Goal: Transaction & Acquisition: Purchase product/service

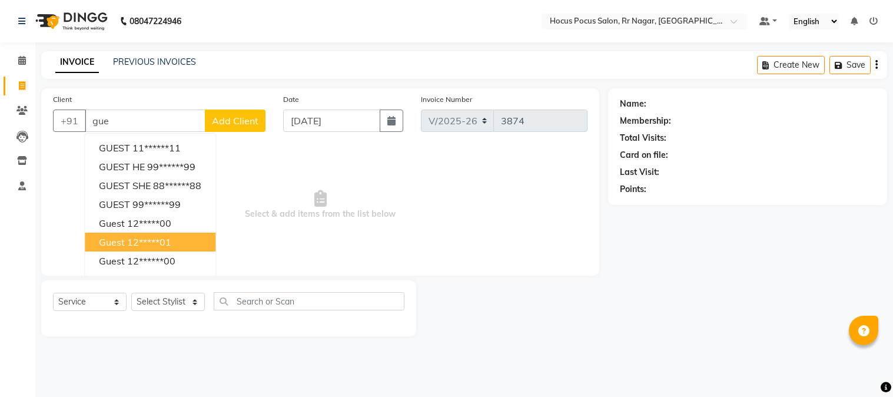
select select "5019"
select select "service"
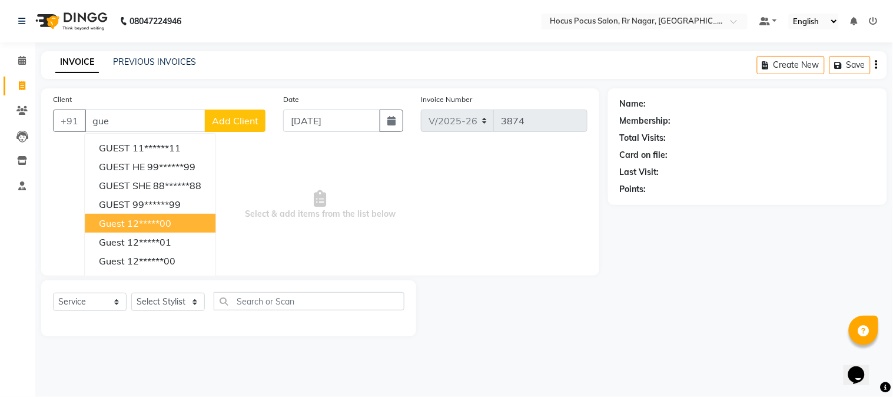
click at [115, 221] on span "guest" at bounding box center [112, 223] width 26 height 12
type input "12*****00"
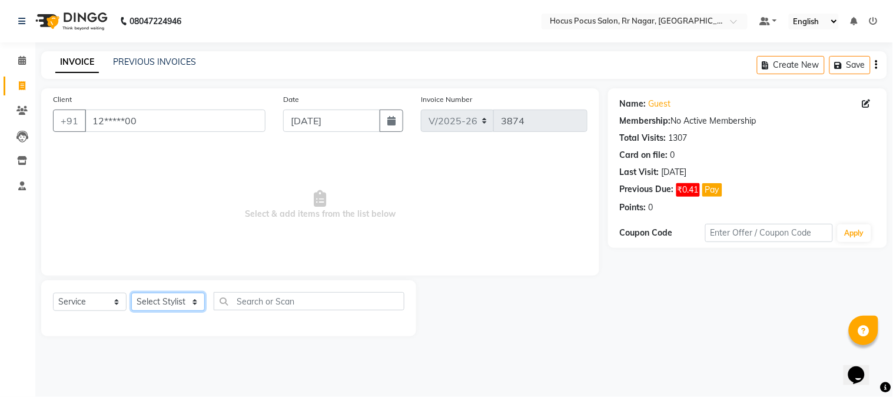
click at [150, 306] on select "Select Stylist Amar Arjun Eliza hocus pocus Kushi Maya Neha Ravi Rithik Salima …" at bounding box center [168, 302] width 74 height 18
select select "32993"
click at [131, 293] on select "Select Stylist [PERSON_NAME] hocus pocus Kushi Maya Neha [PERSON_NAME] [PERSON_…" at bounding box center [168, 302] width 74 height 18
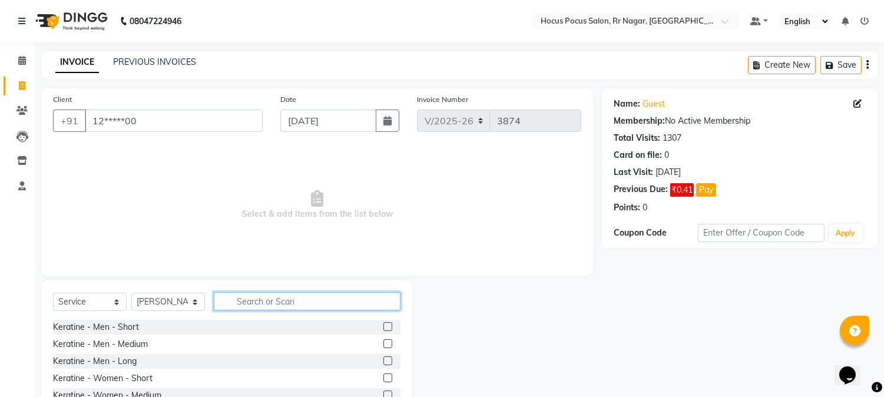
click at [227, 308] on input "text" at bounding box center [307, 301] width 187 height 18
type input "hai"
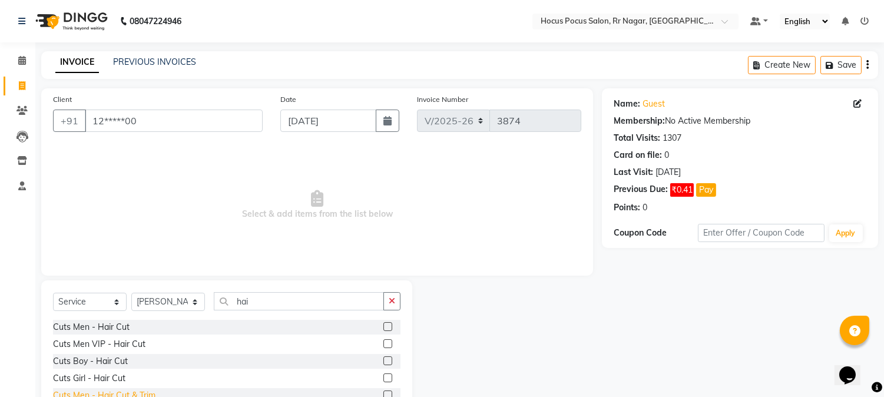
click at [90, 394] on div "Cuts Men - Hair Cut & Trim" at bounding box center [104, 395] width 102 height 12
checkbox input "false"
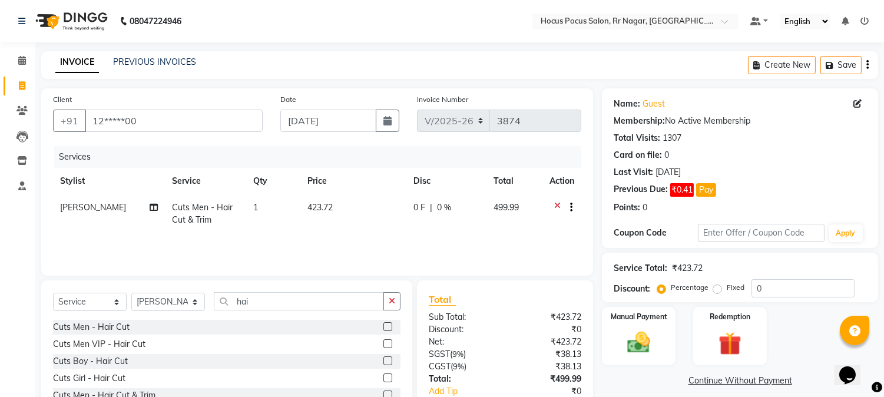
click at [383, 212] on td "423.72" at bounding box center [352, 213] width 105 height 39
select select "32993"
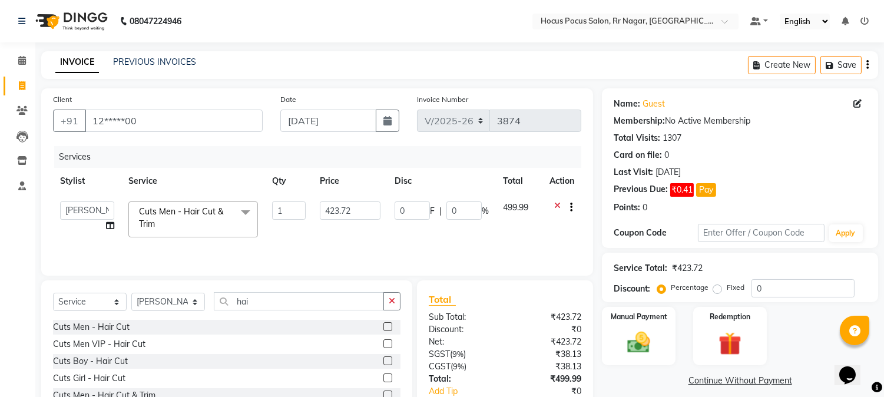
click at [383, 212] on td "423.72" at bounding box center [350, 219] width 75 height 50
click at [373, 210] on input "423.72" at bounding box center [350, 210] width 61 height 18
type input "423.73"
click at [359, 247] on div "Services Stylist Service Qty Price Disc Total Action Amar Arjun Eliza hocus poc…" at bounding box center [317, 205] width 528 height 118
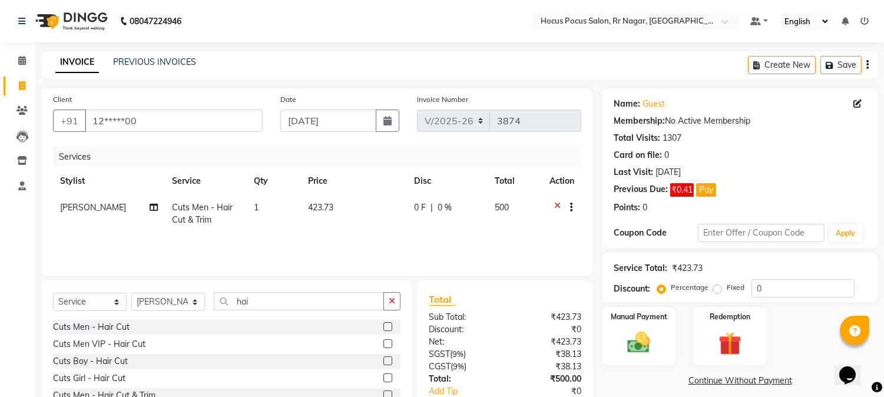
scroll to position [74, 0]
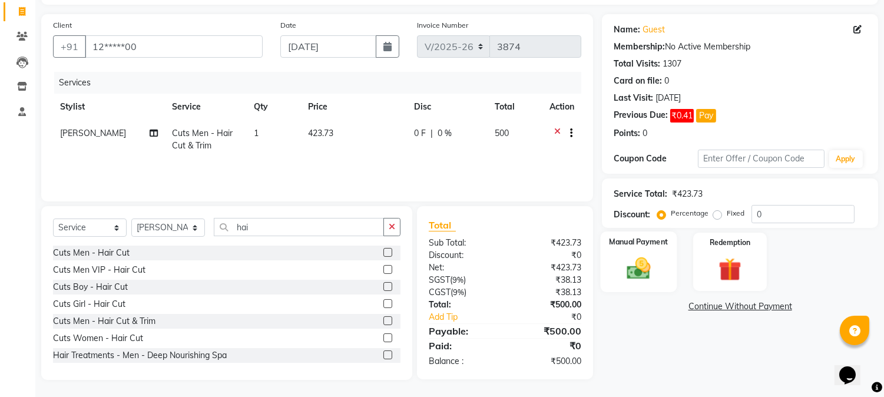
click at [652, 284] on div "Manual Payment" at bounding box center [638, 261] width 77 height 60
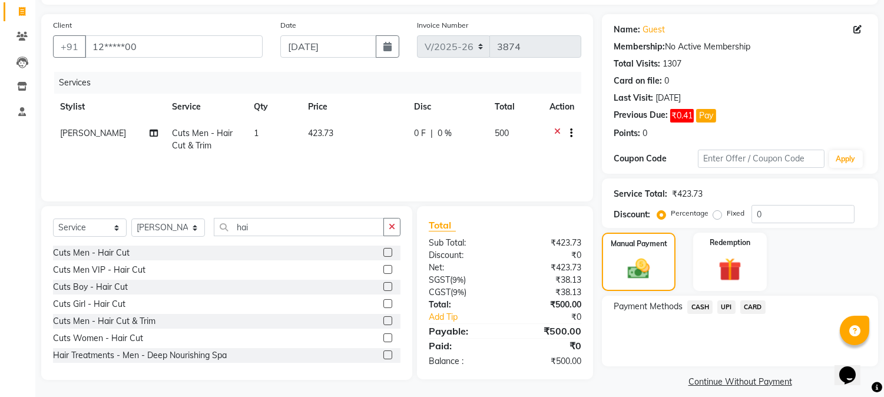
click at [730, 306] on span "UPI" at bounding box center [726, 307] width 18 height 14
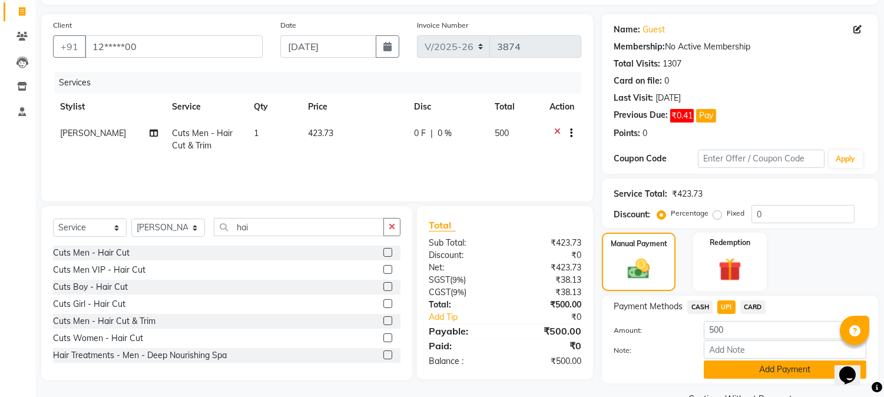
click at [756, 365] on button "Add Payment" at bounding box center [784, 369] width 162 height 18
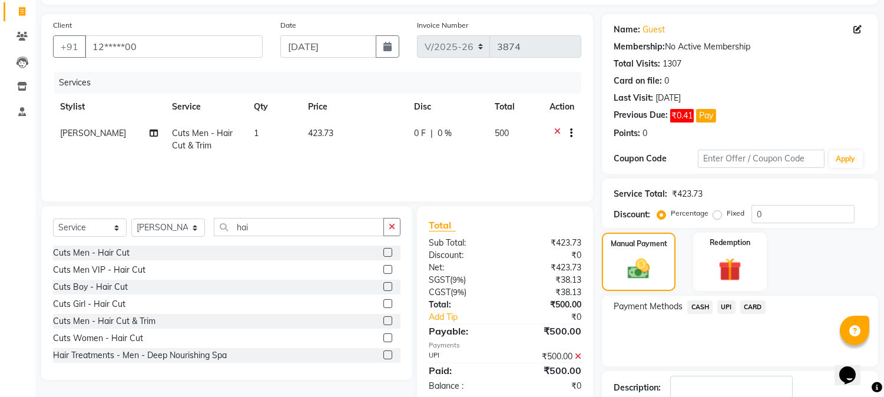
scroll to position [151, 0]
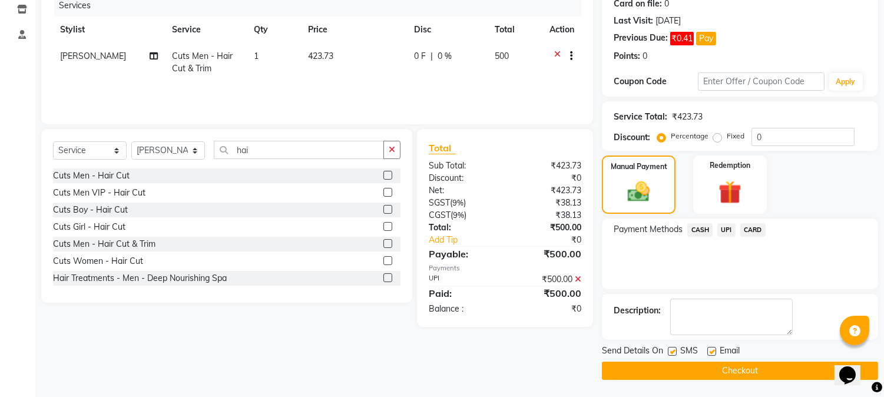
click at [673, 350] on label at bounding box center [672, 351] width 9 height 9
click at [673, 350] on input "checkbox" at bounding box center [672, 352] width 8 height 8
checkbox input "false"
click at [673, 363] on button "Checkout" at bounding box center [740, 370] width 276 height 18
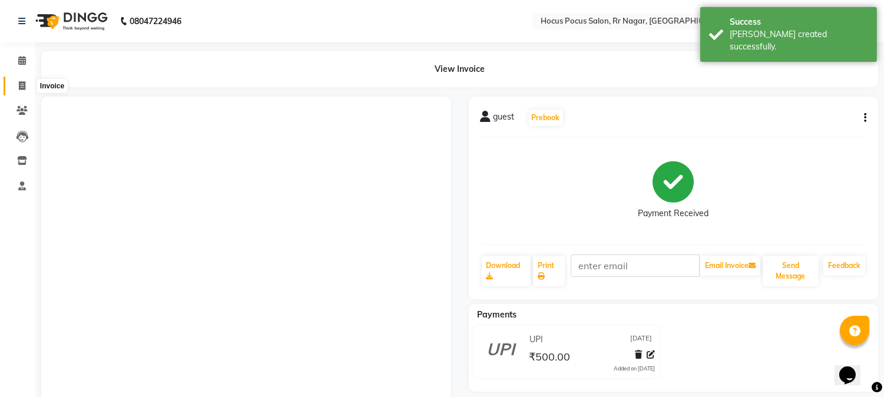
click at [15, 86] on span at bounding box center [22, 86] width 21 height 14
select select "5019"
select select "service"
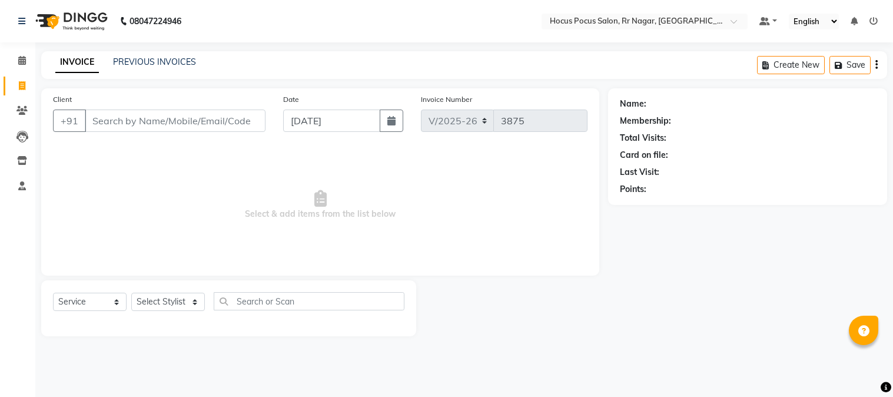
select select "5019"
select select "service"
click at [160, 59] on link "PREVIOUS INVOICES" at bounding box center [154, 62] width 83 height 11
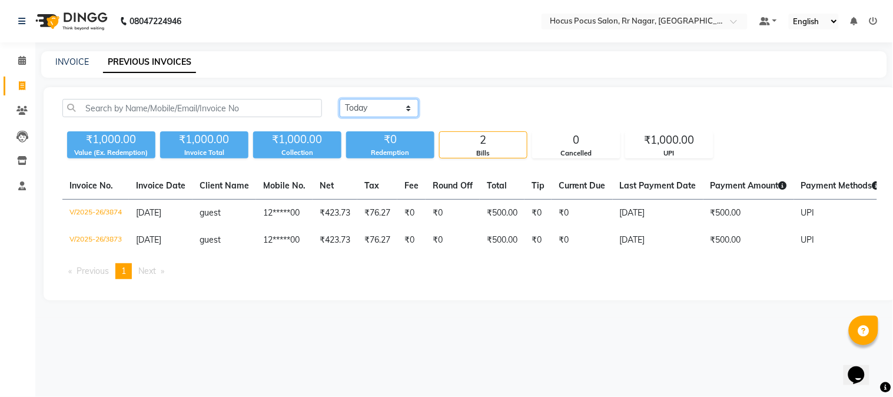
click at [399, 115] on select "[DATE] [DATE] Custom Range" at bounding box center [379, 108] width 79 height 18
click at [340, 99] on select "Today Yesterday Custom Range" at bounding box center [379, 108] width 79 height 18
click at [409, 114] on select "Today Yesterday Custom Range" at bounding box center [379, 108] width 79 height 18
select select "range"
click at [340, 99] on select "Today Yesterday Custom Range" at bounding box center [379, 108] width 79 height 18
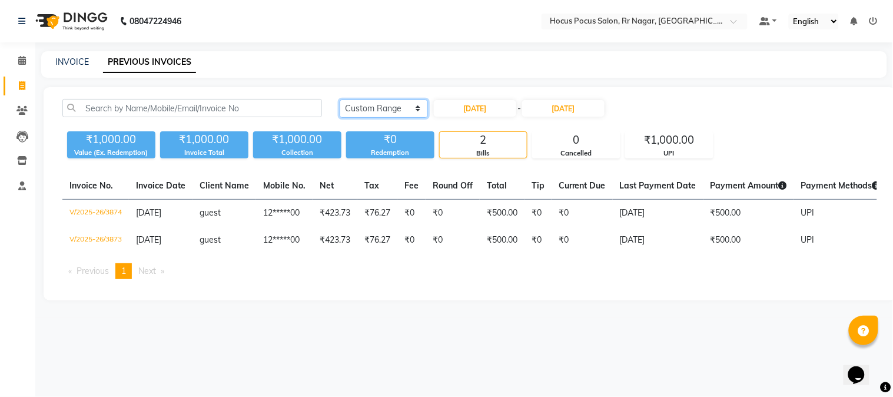
click at [417, 110] on select "Today Yesterday Custom Range" at bounding box center [384, 108] width 88 height 18
click at [340, 99] on select "Today Yesterday Custom Range" at bounding box center [384, 108] width 88 height 18
click at [509, 109] on input "[DATE]" at bounding box center [475, 108] width 82 height 16
select select "9"
select select "2025"
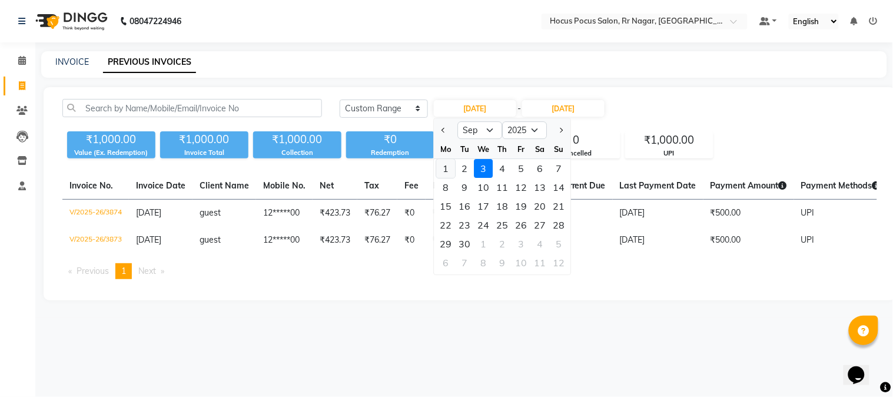
click at [446, 163] on div "1" at bounding box center [446, 168] width 19 height 19
type input "01-09-2025"
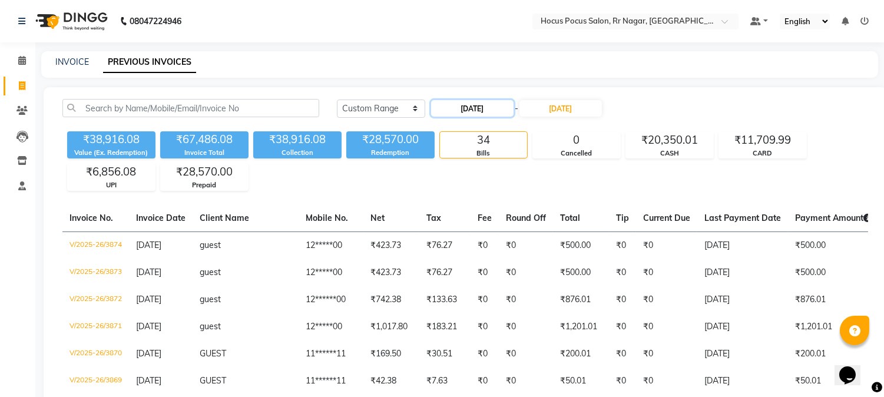
click at [466, 107] on input "01-09-2025" at bounding box center [472, 108] width 82 height 16
select select "9"
select select "2025"
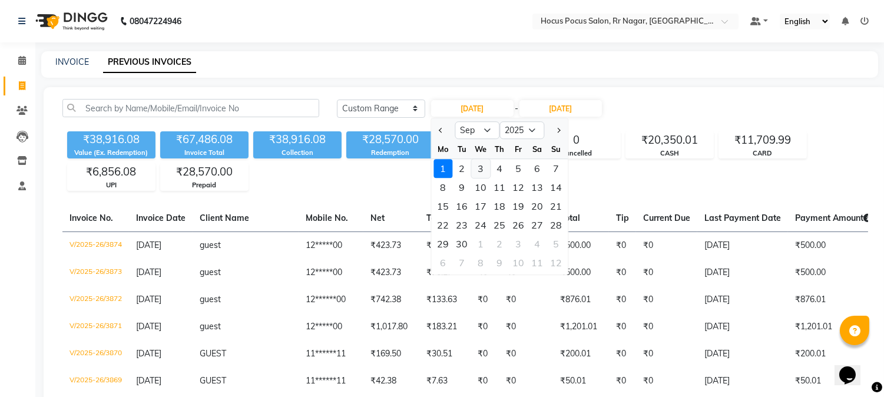
click at [481, 168] on div "3" at bounding box center [480, 168] width 19 height 19
type input "[DATE]"
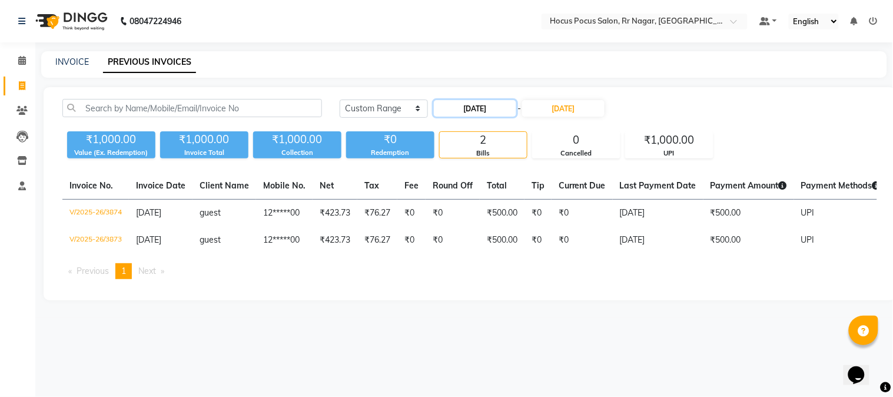
click at [473, 114] on input "[DATE]" at bounding box center [475, 108] width 82 height 16
select select "9"
select select "2025"
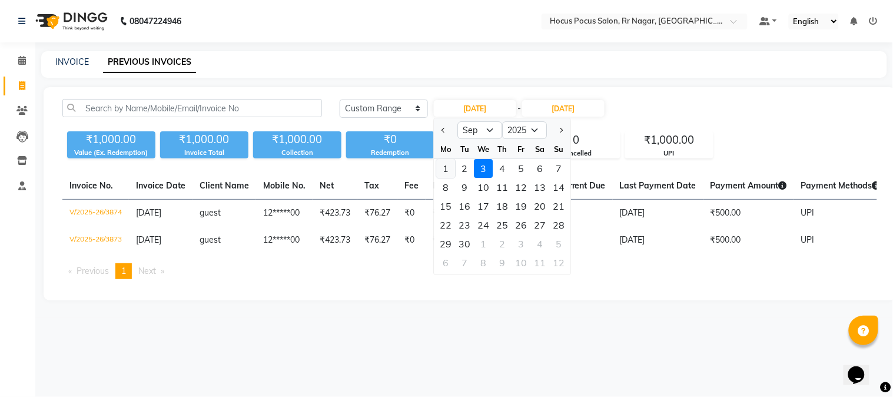
click at [446, 168] on div "1" at bounding box center [446, 168] width 19 height 19
type input "01-09-2025"
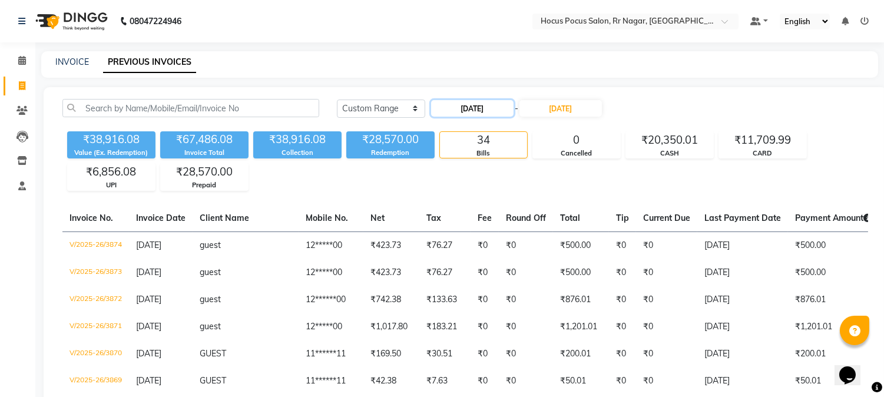
click at [463, 106] on input "01-09-2025" at bounding box center [472, 108] width 82 height 16
select select "9"
select select "2025"
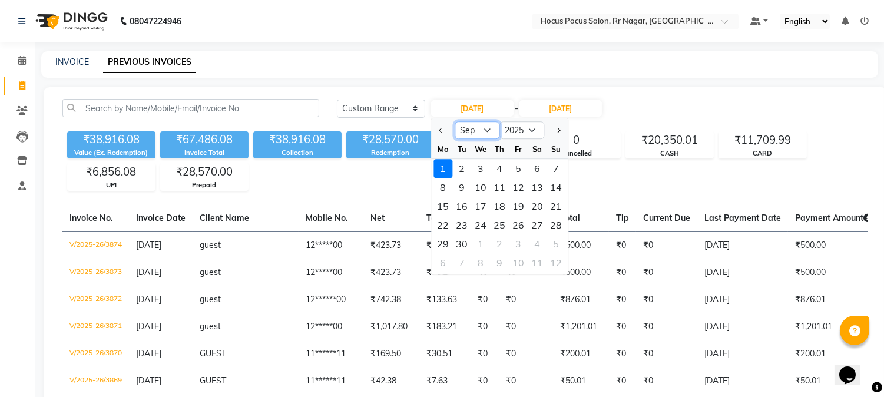
click at [483, 131] on select "Jan Feb Mar Apr May Jun Jul Aug Sep Oct Nov Dec" at bounding box center [476, 130] width 45 height 18
click at [57, 54] on div "INVOICE PREVIOUS INVOICES" at bounding box center [459, 64] width 837 height 26
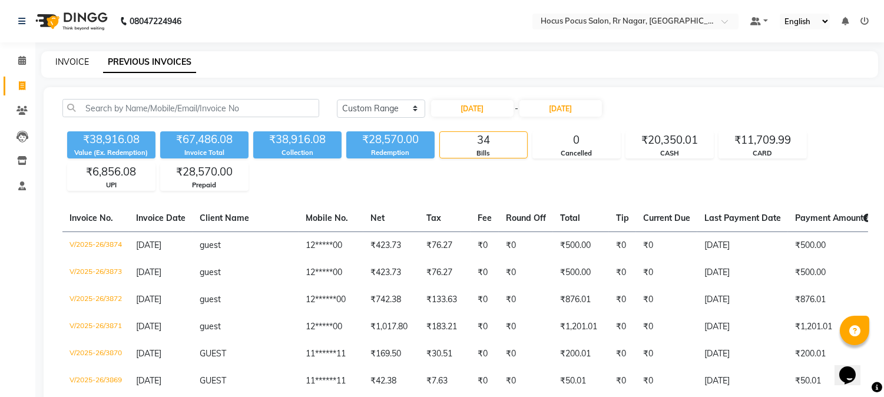
click at [67, 59] on link "INVOICE" at bounding box center [72, 62] width 34 height 11
select select "service"
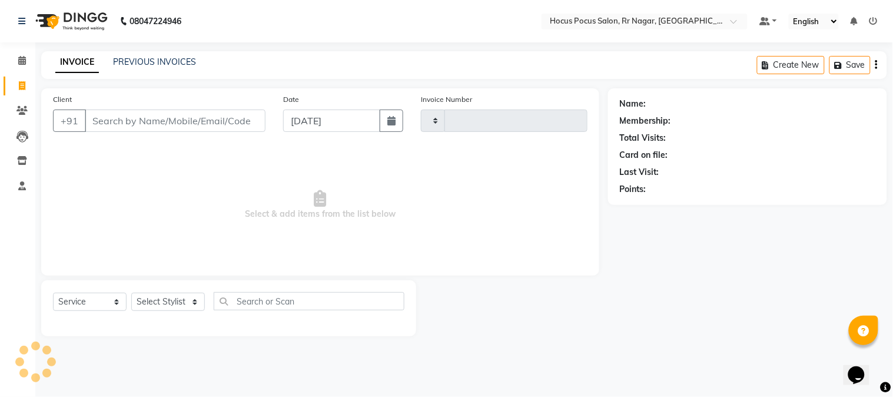
type input "3875"
select select "5019"
click at [156, 65] on link "PREVIOUS INVOICES" at bounding box center [154, 62] width 83 height 11
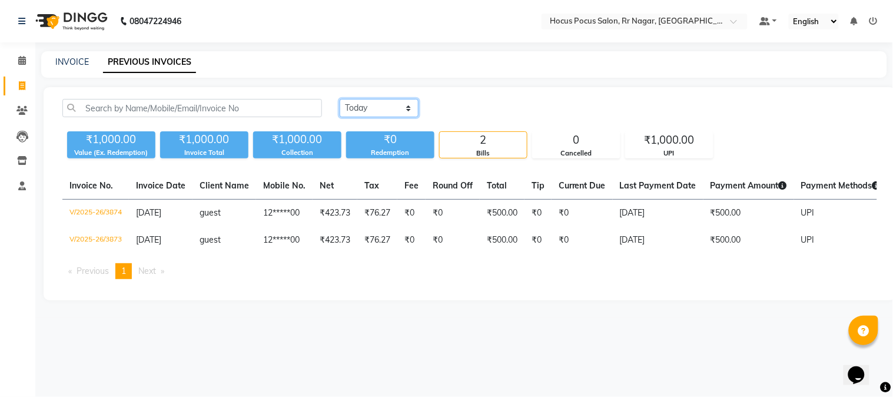
click at [369, 114] on select "Today Yesterday Custom Range" at bounding box center [379, 108] width 79 height 18
select select "range"
click at [340, 99] on select "Today Yesterday Custom Range" at bounding box center [379, 108] width 79 height 18
click at [461, 112] on input "[DATE]" at bounding box center [475, 108] width 82 height 16
select select "9"
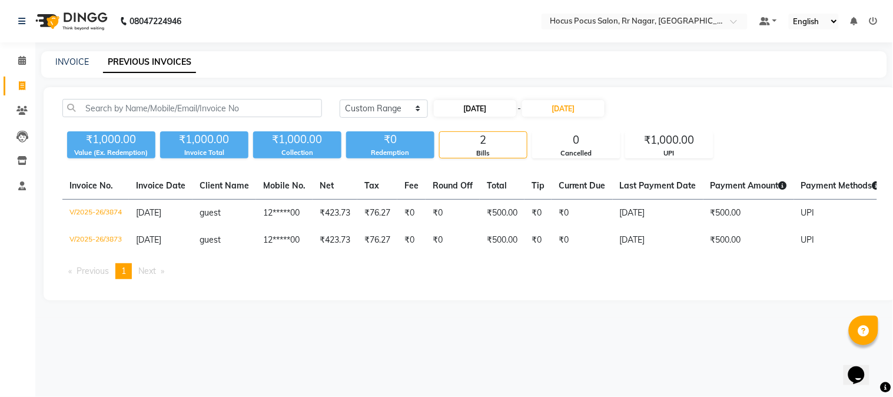
select select "2025"
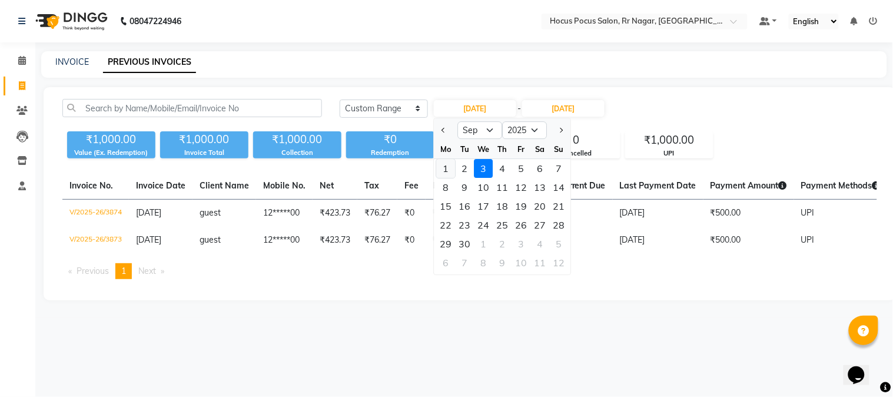
click at [449, 170] on div "1" at bounding box center [446, 168] width 19 height 19
type input "01-09-2025"
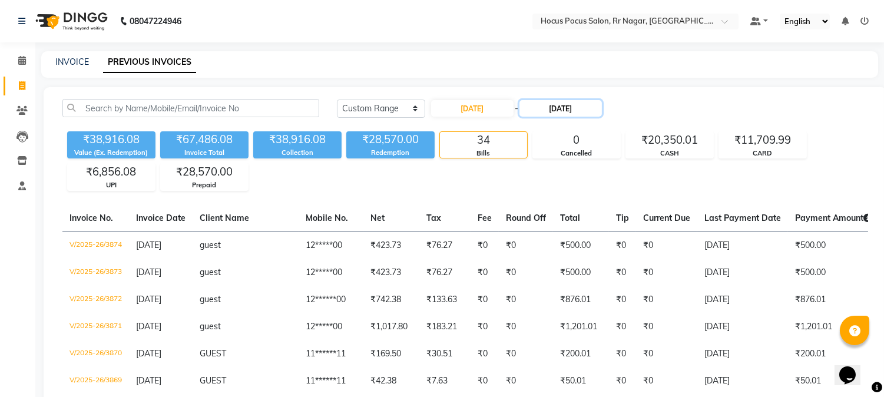
click at [550, 108] on input "[DATE]" at bounding box center [560, 108] width 82 height 16
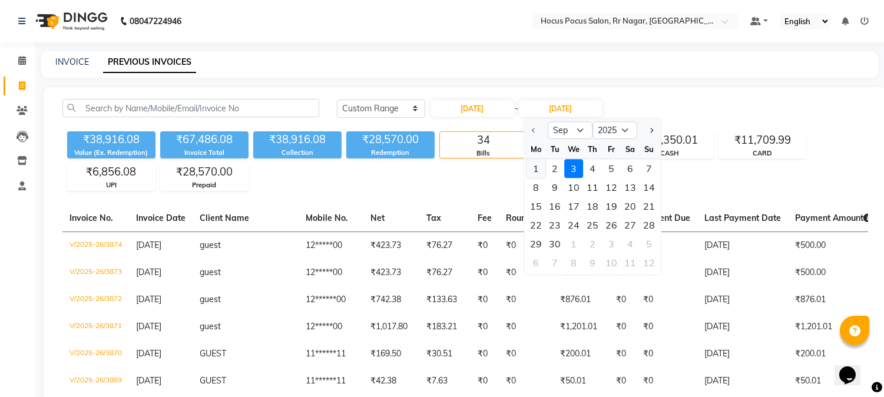
click at [536, 166] on div "1" at bounding box center [535, 168] width 19 height 19
type input "01-09-2025"
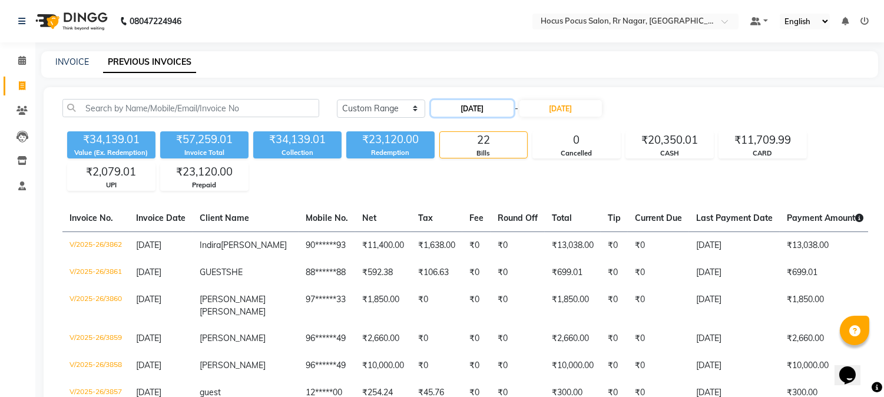
click at [464, 107] on input "01-09-2025" at bounding box center [472, 108] width 82 height 16
select select "9"
select select "2025"
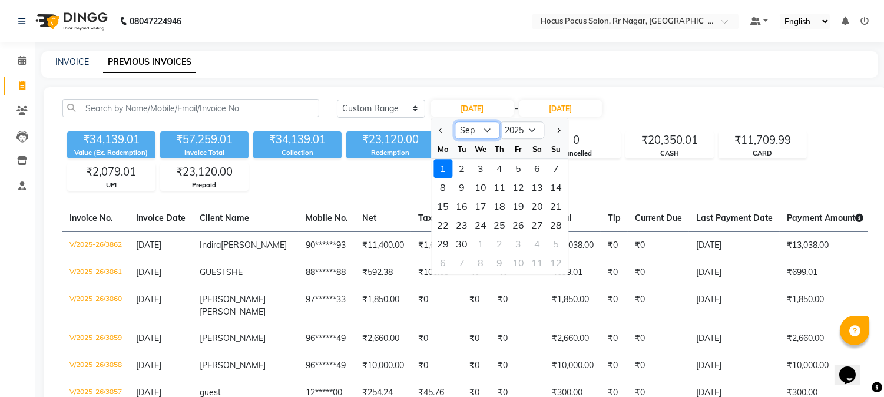
click at [474, 133] on select "Jan Feb Mar Apr May Jun Jul Aug Sep Oct Nov Dec" at bounding box center [476, 130] width 45 height 18
select select "8"
click at [454, 121] on select "Jan Feb Mar Apr May Jun Jul Aug Sep Oct Nov Dec" at bounding box center [476, 130] width 45 height 18
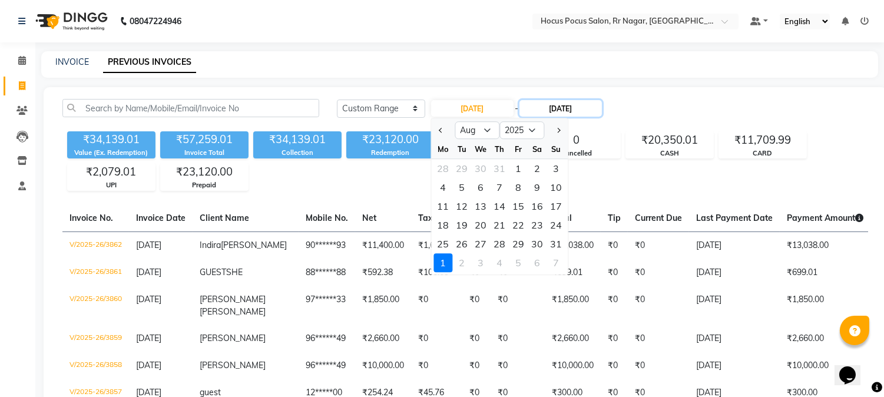
click at [555, 106] on input "01-09-2025" at bounding box center [560, 108] width 82 height 16
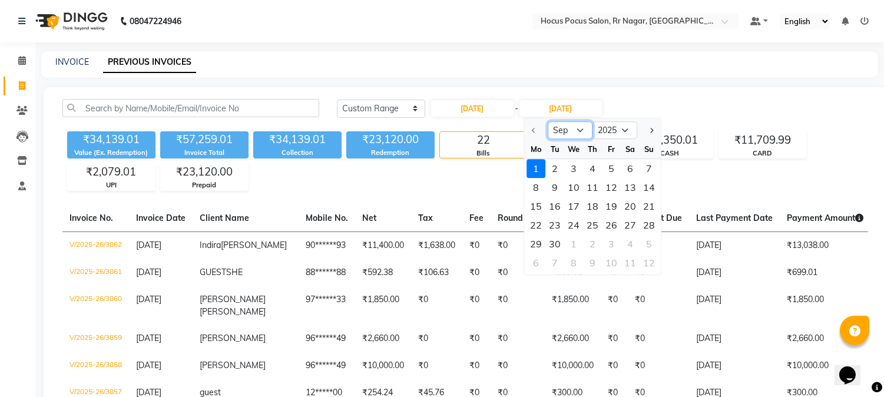
click at [563, 133] on select "Sep Oct Nov Dec" at bounding box center [569, 130] width 45 height 18
click at [580, 132] on select "Sep Oct Nov Dec" at bounding box center [569, 130] width 45 height 18
click at [547, 121] on select "Sep Oct Nov Dec" at bounding box center [569, 130] width 45 height 18
click at [564, 149] on div "We" at bounding box center [573, 149] width 19 height 19
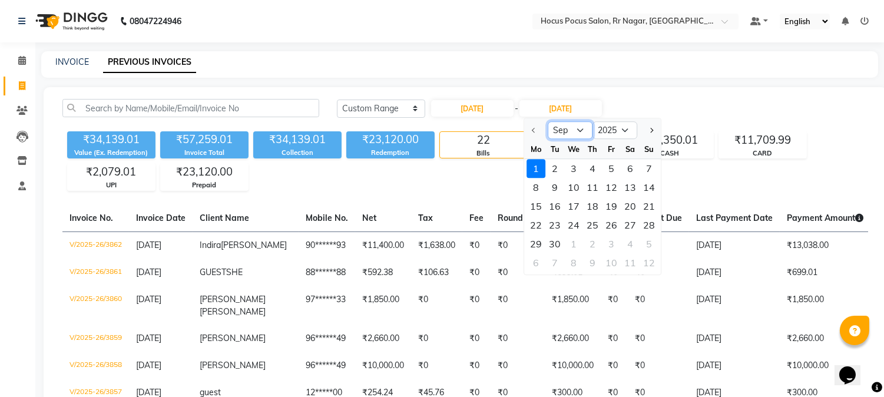
click at [568, 124] on select "Sep Oct Nov Dec" at bounding box center [569, 130] width 45 height 18
click at [599, 134] on select "2025 2026 2027 2028 2029 2030 2031 2032 2033 2034 2035" at bounding box center [614, 130] width 45 height 18
click at [592, 121] on select "2025 2026 2027 2028 2029 2030 2031 2032 2033 2034 2035" at bounding box center [614, 130] width 45 height 18
click at [607, 134] on select "2025 2026 2027 2028 2029 2030 2031 2032 2033 2034 2035 2036 2037 2038" at bounding box center [614, 130] width 45 height 18
select select "2027"
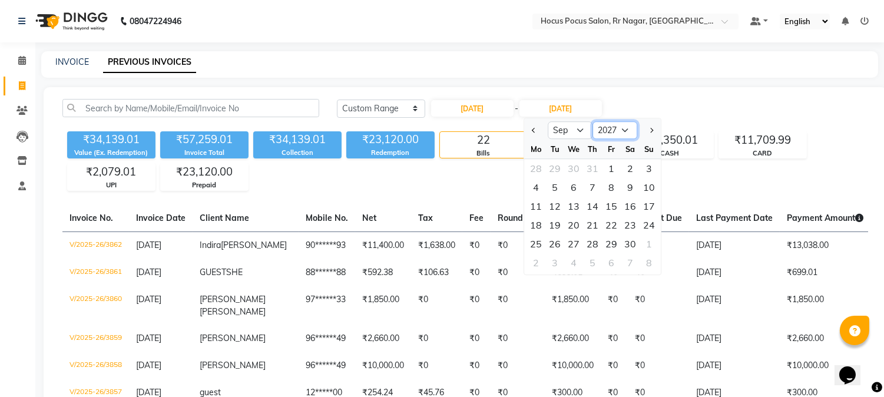
click at [592, 121] on select "2025 2026 2027 2028 2029 2030 2031 2032 2033 2034 2035 2036 2037 2038" at bounding box center [614, 130] width 45 height 18
click at [469, 109] on input "01-09-2025" at bounding box center [472, 108] width 82 height 16
select select "9"
select select "2025"
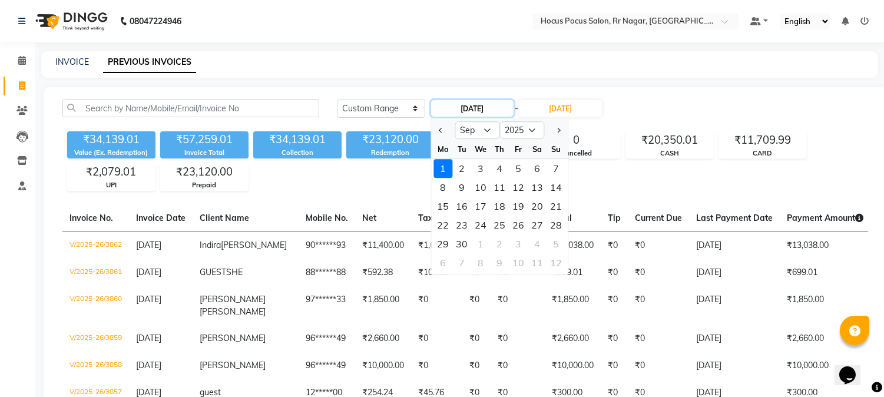
click at [474, 109] on input "01-09-2025" at bounding box center [472, 108] width 82 height 16
type input "01-08-2025"
click at [561, 104] on input "01-09-2025" at bounding box center [560, 108] width 82 height 16
select select "9"
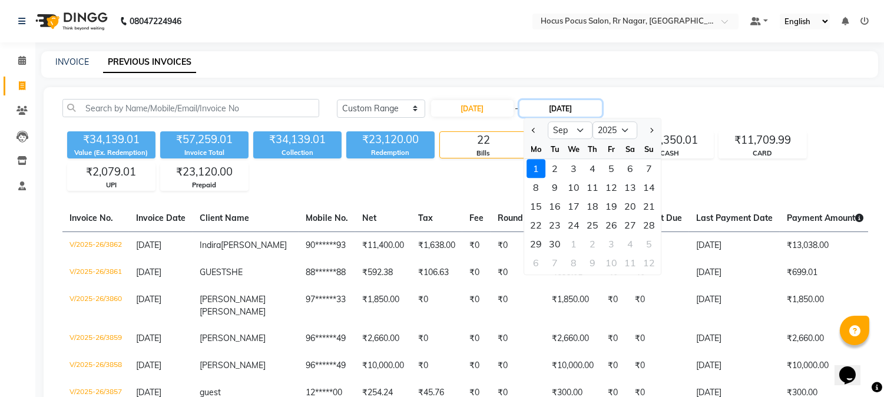
click at [565, 110] on input "01-09-2025" at bounding box center [560, 108] width 82 height 16
click at [602, 104] on input "01-08-2025" at bounding box center [560, 108] width 82 height 16
type input "01-08-2025"
click at [387, 104] on select "Today Yesterday Custom Range" at bounding box center [381, 108] width 88 height 18
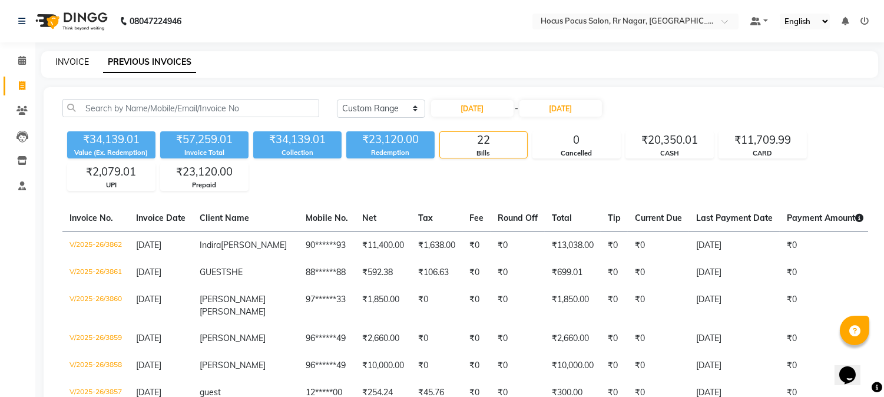
click at [61, 61] on link "INVOICE" at bounding box center [72, 62] width 34 height 11
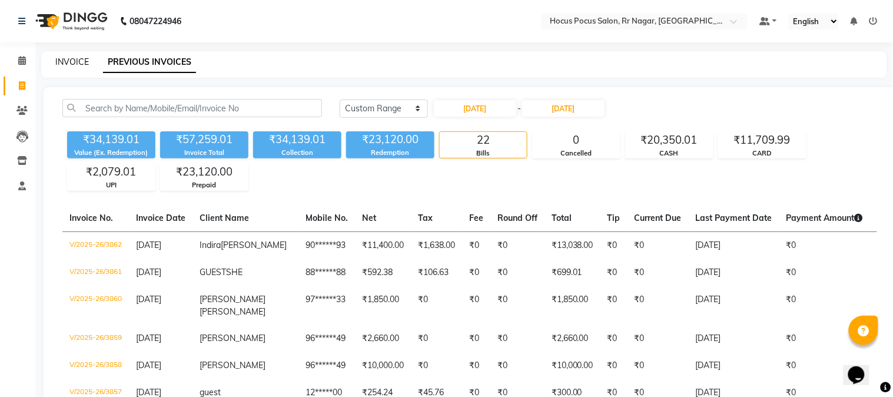
select select "5019"
select select "service"
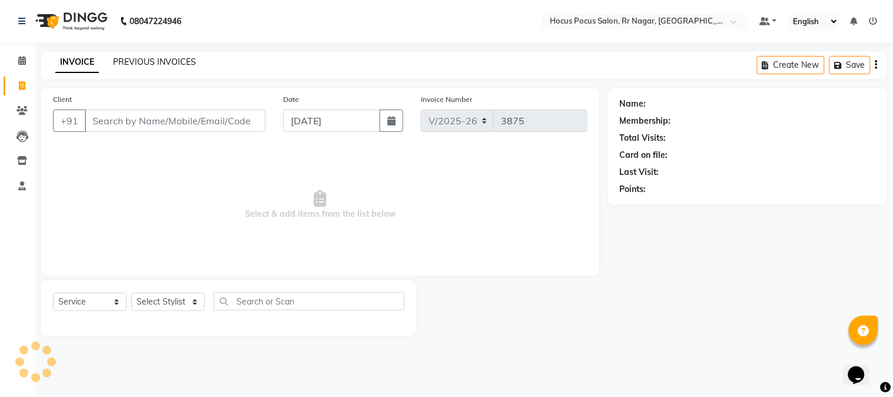
click at [157, 59] on link "PREVIOUS INVOICES" at bounding box center [154, 62] width 83 height 11
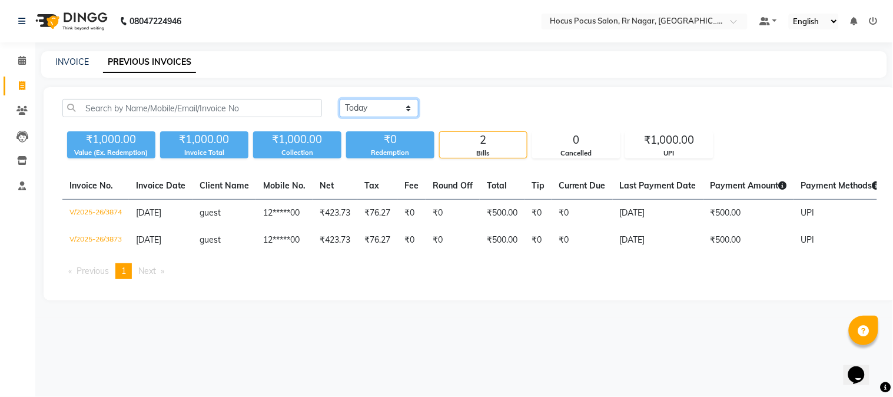
click at [371, 108] on select "Today Yesterday Custom Range" at bounding box center [379, 108] width 79 height 18
select select "range"
click at [340, 99] on select "Today Yesterday Custom Range" at bounding box center [379, 108] width 79 height 18
click at [472, 109] on input "[DATE]" at bounding box center [475, 108] width 82 height 16
select select "9"
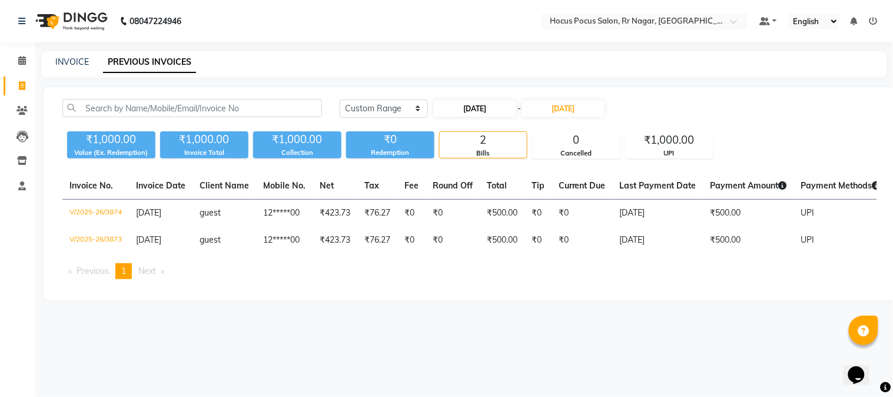
select select "2025"
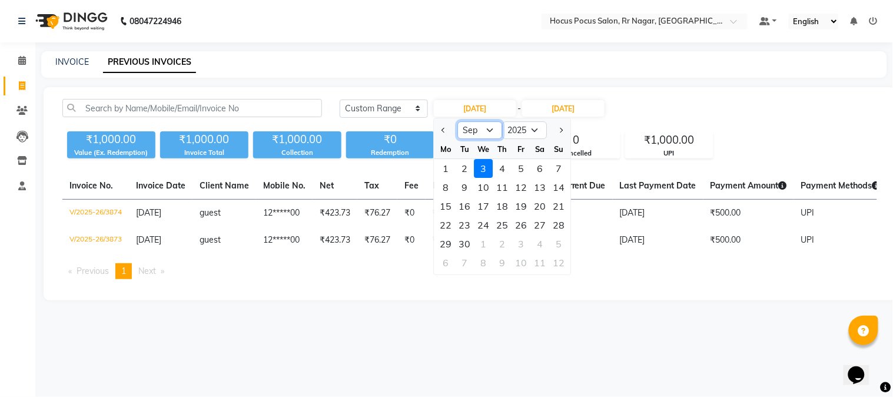
click at [477, 128] on select "Jan Feb Mar Apr May Jun Jul Aug Sep Oct Nov Dec" at bounding box center [480, 130] width 45 height 18
select select "8"
click at [458, 121] on select "Jan Feb Mar Apr May Jun Jul Aug Sep Oct Nov Dec" at bounding box center [480, 130] width 45 height 18
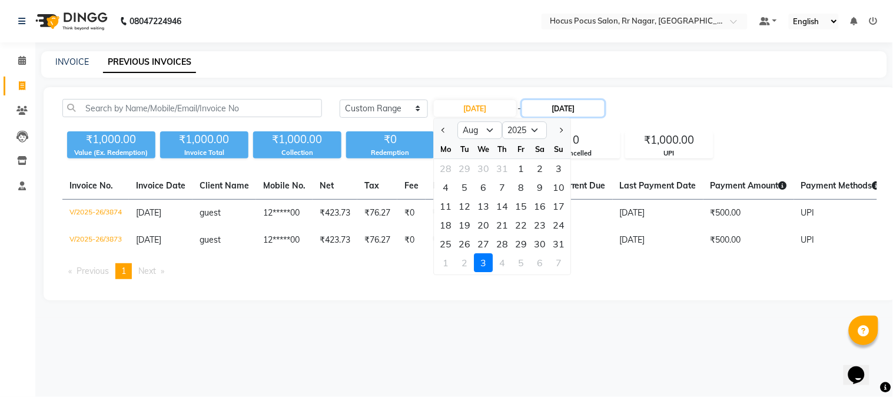
click at [556, 108] on input "[DATE]" at bounding box center [563, 108] width 82 height 16
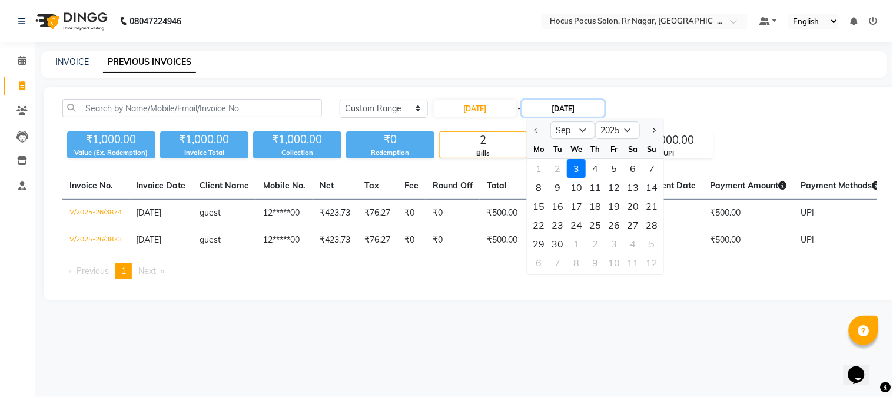
click at [564, 108] on input "[DATE]" at bounding box center [563, 108] width 82 height 16
click at [573, 130] on select "Sep Oct Nov Dec" at bounding box center [573, 130] width 45 height 18
click at [551, 121] on select "Sep Oct Nov Dec" at bounding box center [573, 130] width 45 height 18
click at [593, 133] on select "Sep Oct Nov Dec" at bounding box center [573, 130] width 45 height 18
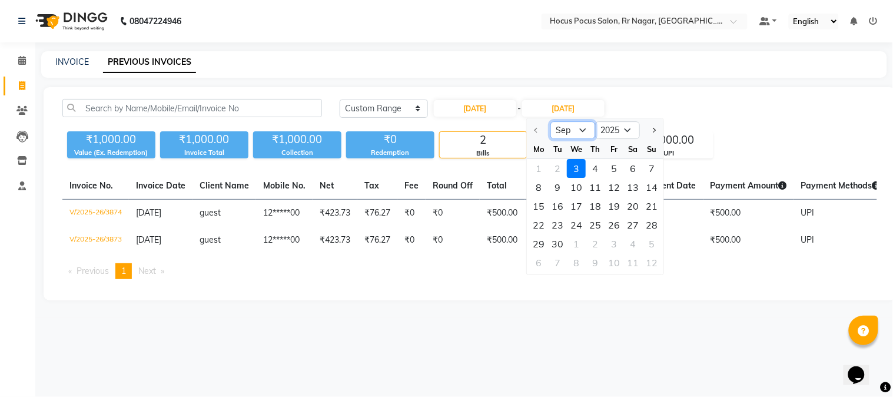
click at [595, 128] on select "Sep Oct Nov Dec" at bounding box center [573, 130] width 45 height 18
click at [472, 112] on input "[DATE]" at bounding box center [475, 108] width 82 height 16
select select "9"
select select "2025"
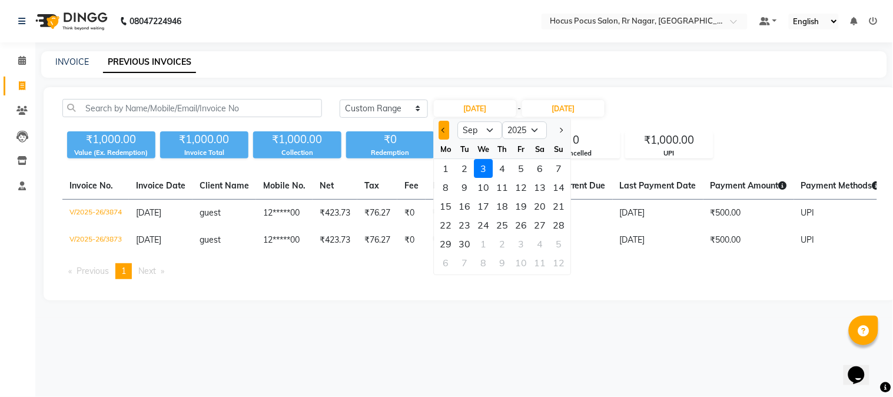
click at [443, 131] on span "Previous month" at bounding box center [444, 130] width 5 height 5
select select "7"
click at [548, 108] on input "[DATE]" at bounding box center [563, 108] width 82 height 16
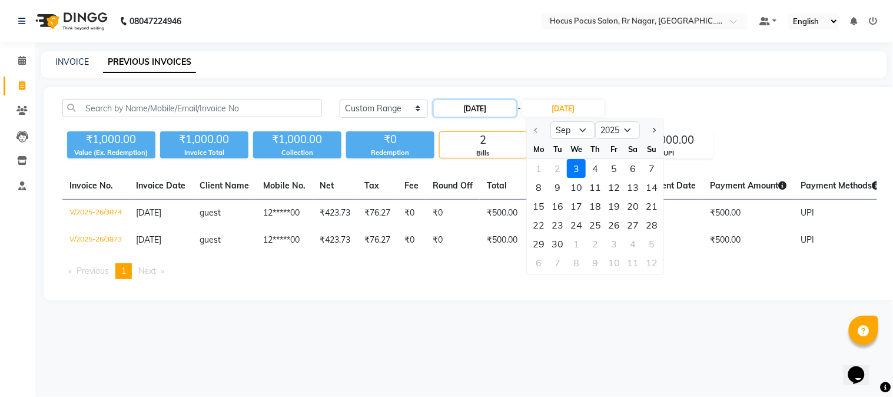
click at [466, 110] on input "[DATE]" at bounding box center [475, 108] width 82 height 16
select select "9"
select select "2025"
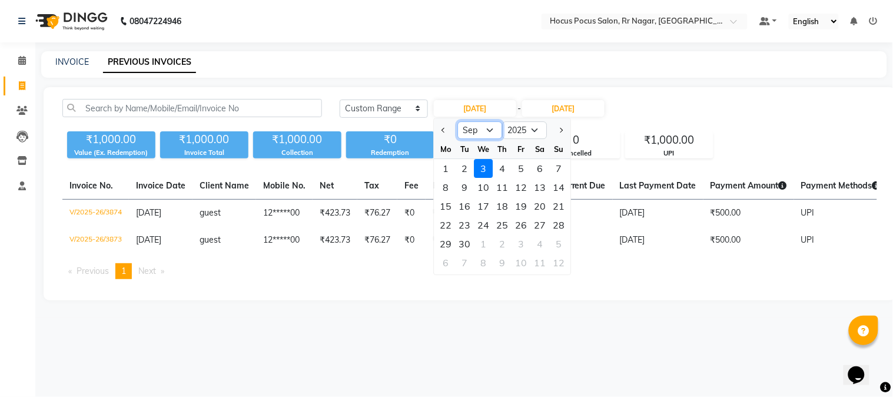
click at [483, 130] on select "Jan Feb Mar Apr May Jun Jul Aug Sep Oct Nov Dec" at bounding box center [480, 130] width 45 height 18
select select "8"
click at [458, 121] on select "Jan Feb Mar Apr May Jun Jul Aug Sep Oct Nov Dec" at bounding box center [480, 130] width 45 height 18
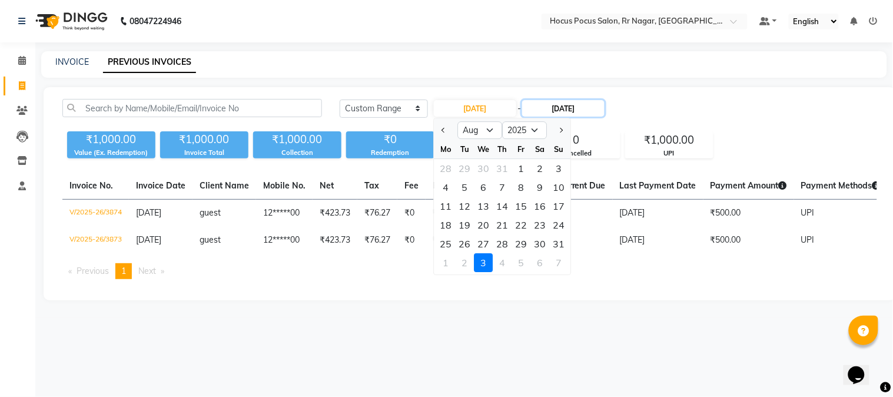
click at [555, 109] on input "[DATE]" at bounding box center [563, 108] width 82 height 16
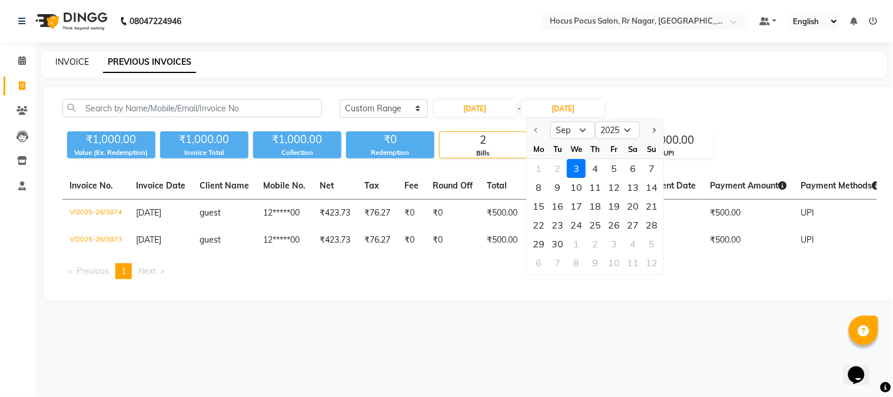
click at [72, 65] on link "INVOICE" at bounding box center [72, 62] width 34 height 11
select select "service"
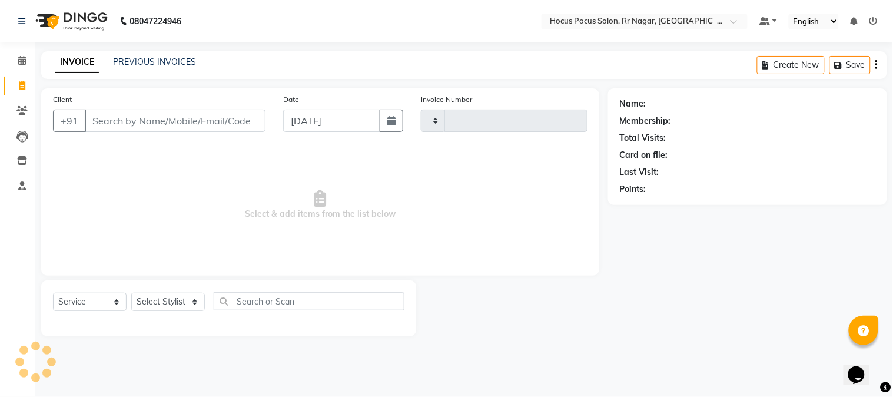
type input "3875"
select select "5019"
click at [159, 57] on link "PREVIOUS INVOICES" at bounding box center [154, 62] width 83 height 11
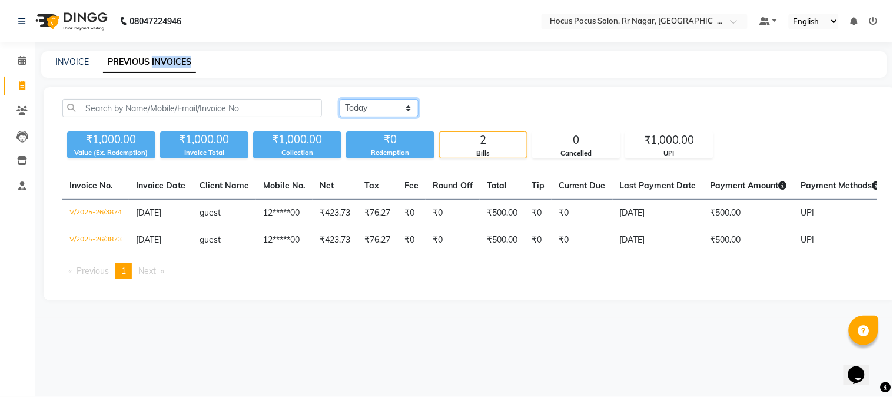
click at [361, 107] on select "Today Yesterday Custom Range" at bounding box center [379, 108] width 79 height 18
select select "range"
click at [340, 99] on select "Today Yesterday Custom Range" at bounding box center [379, 108] width 79 height 18
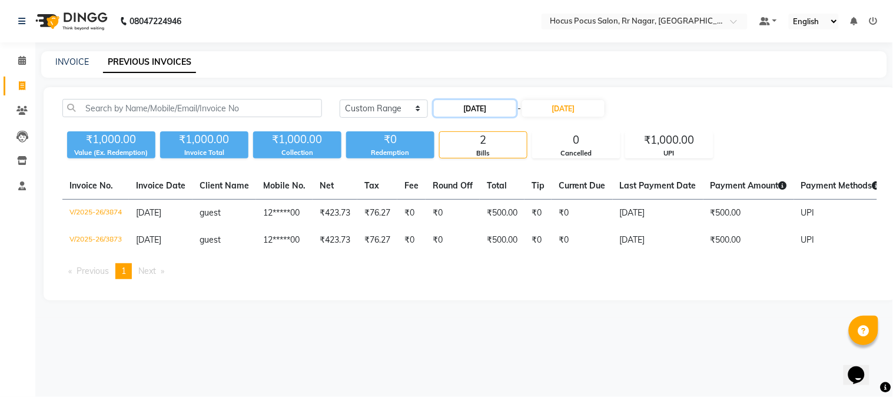
click at [467, 106] on input "[DATE]" at bounding box center [475, 108] width 82 height 16
select select "9"
select select "2025"
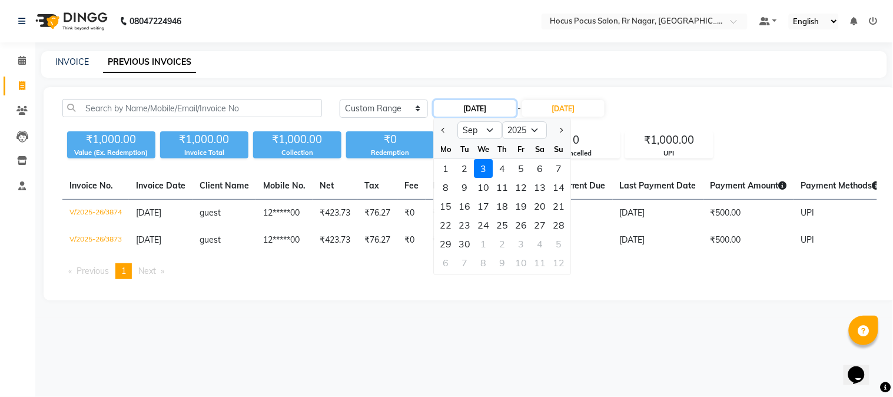
click at [467, 110] on input "[DATE]" at bounding box center [475, 108] width 82 height 16
click at [465, 107] on input "[DATE]" at bounding box center [475, 108] width 82 height 16
click at [558, 107] on input "[DATE]" at bounding box center [563, 108] width 82 height 16
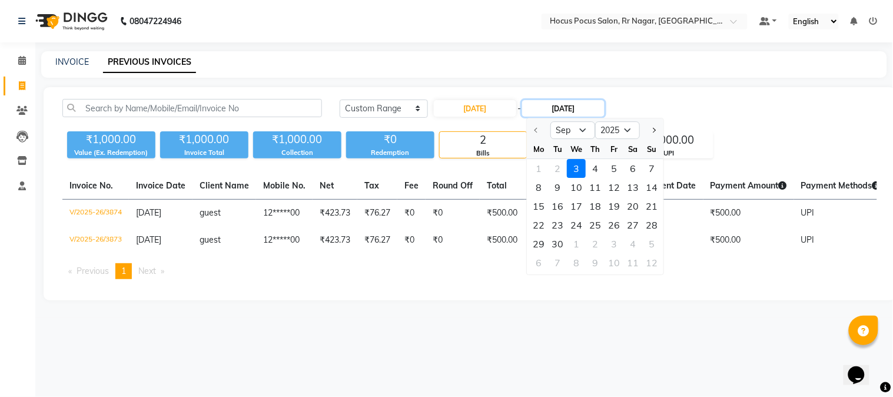
click at [558, 107] on input "[DATE]" at bounding box center [563, 108] width 82 height 16
type input "31-09-2025"
click at [472, 105] on input "[DATE]" at bounding box center [475, 108] width 82 height 16
select select "9"
select select "2025"
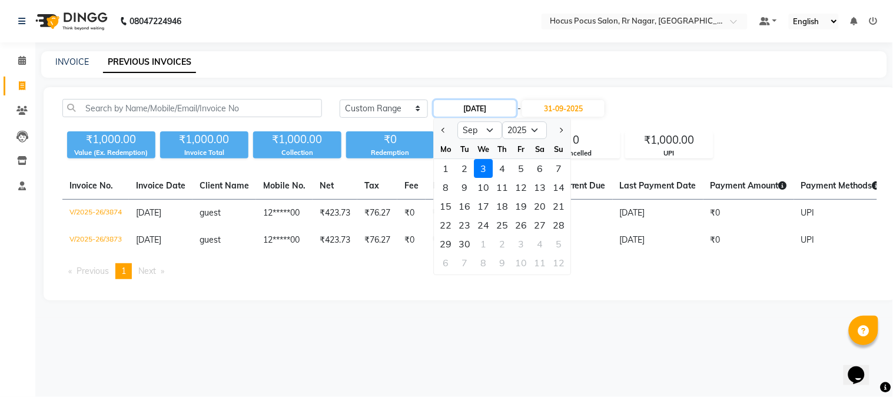
click at [464, 107] on input "[DATE]" at bounding box center [475, 108] width 82 height 16
click at [485, 119] on div "Jan Feb Mar Apr May Jun Jul Aug Sep Oct Nov Dec 2015 2016 2017 2018 2019 2020 2…" at bounding box center [502, 128] width 137 height 21
click at [479, 104] on input "31-09-2025" at bounding box center [475, 108] width 82 height 16
type input "[DATE]"
drag, startPoint x: 549, startPoint y: 102, endPoint x: 564, endPoint y: 103, distance: 14.7
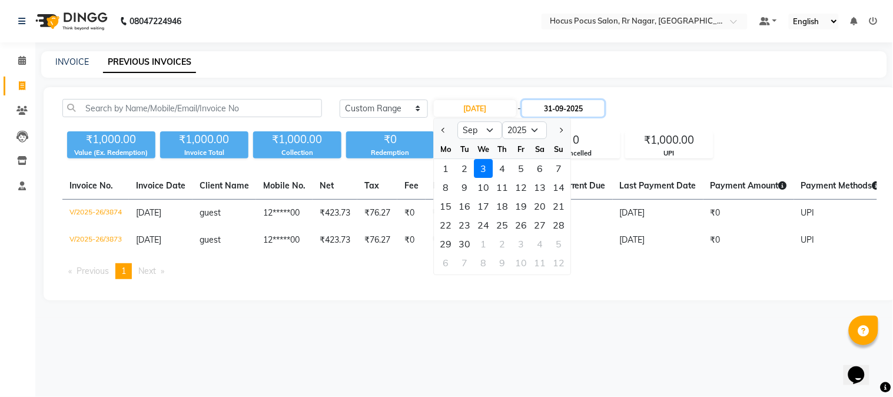
click at [550, 102] on input "31-09-2025" at bounding box center [563, 108] width 82 height 16
select select "9"
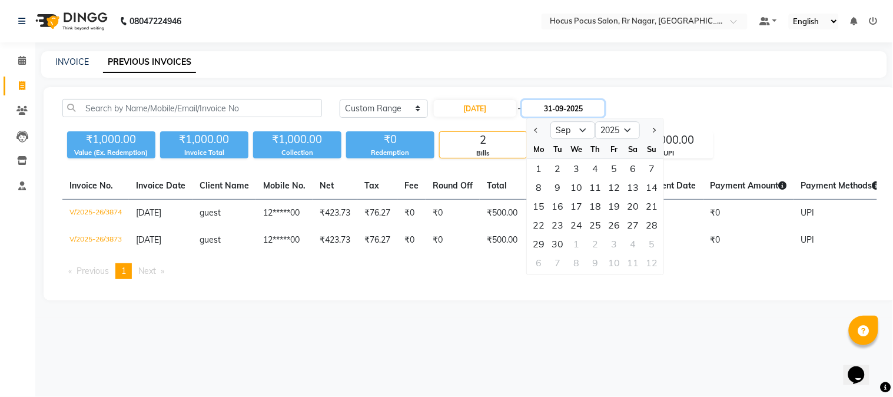
click at [571, 104] on input "31-09-2025" at bounding box center [563, 108] width 82 height 16
type input "[DATE]"
click at [503, 113] on input "[DATE]" at bounding box center [475, 108] width 82 height 16
select select "8"
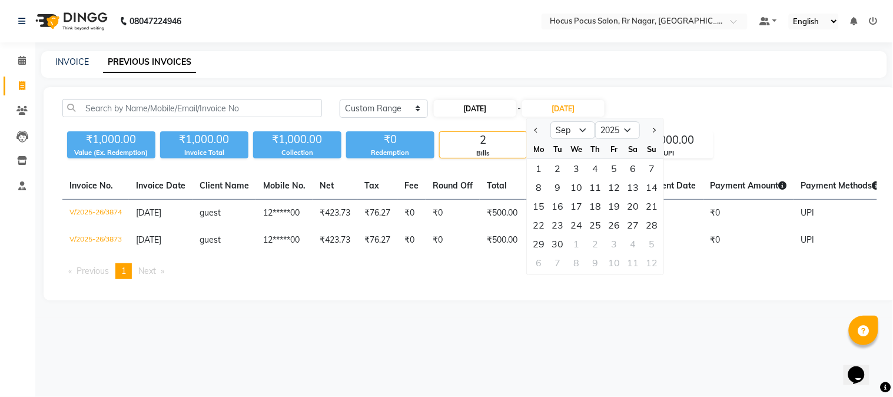
select select "2025"
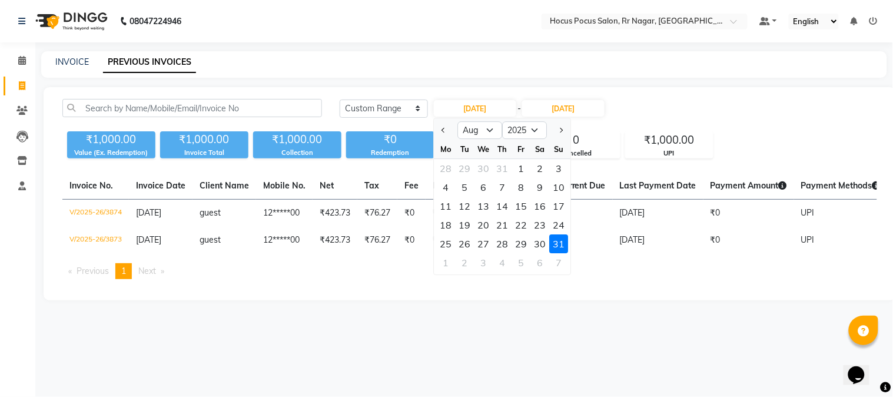
click at [552, 240] on div "31" at bounding box center [559, 243] width 19 height 19
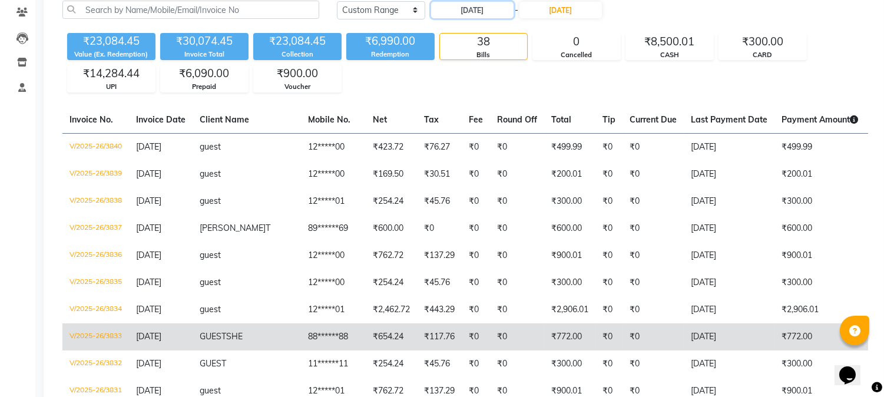
scroll to position [131, 0]
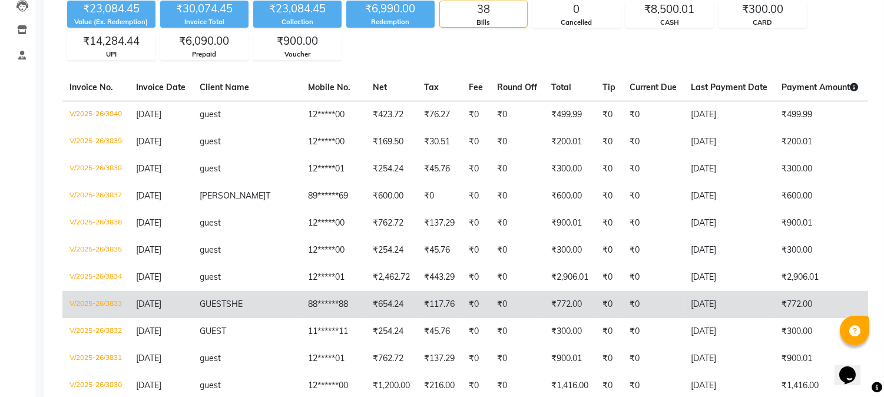
click at [366, 306] on td "₹654.24" at bounding box center [391, 304] width 51 height 27
click at [544, 308] on td "₹772.00" at bounding box center [569, 304] width 51 height 27
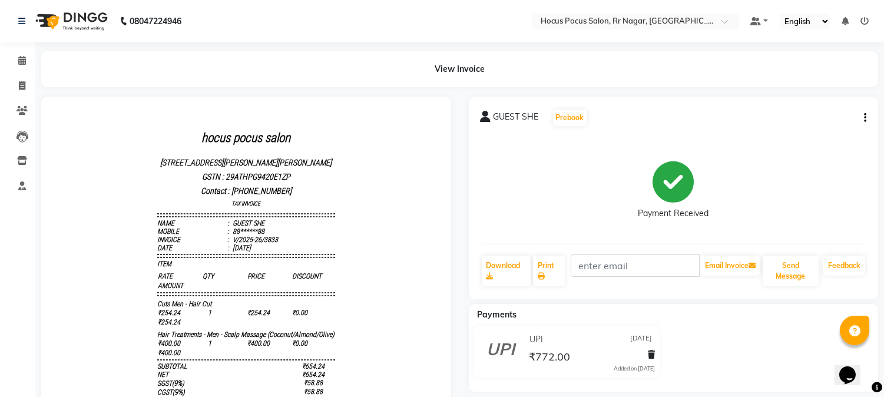
click at [866, 115] on div "GUEST SHE Prebook Payment Received Download Print Email Invoice Send Message Fe…" at bounding box center [674, 198] width 410 height 203
click at [861, 115] on button "button" at bounding box center [862, 118] width 7 height 12
click at [549, 347] on div "UPI 31-08-2025" at bounding box center [590, 339] width 128 height 18
click at [537, 347] on div "UPI 31-08-2025" at bounding box center [590, 339] width 128 height 18
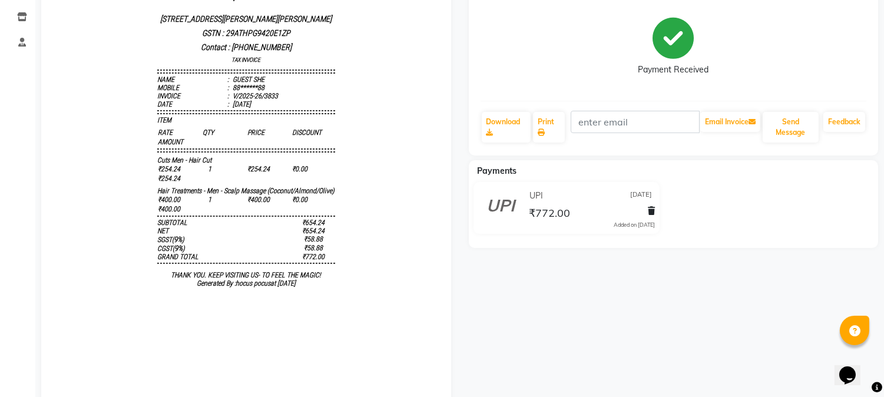
scroll to position [190, 0]
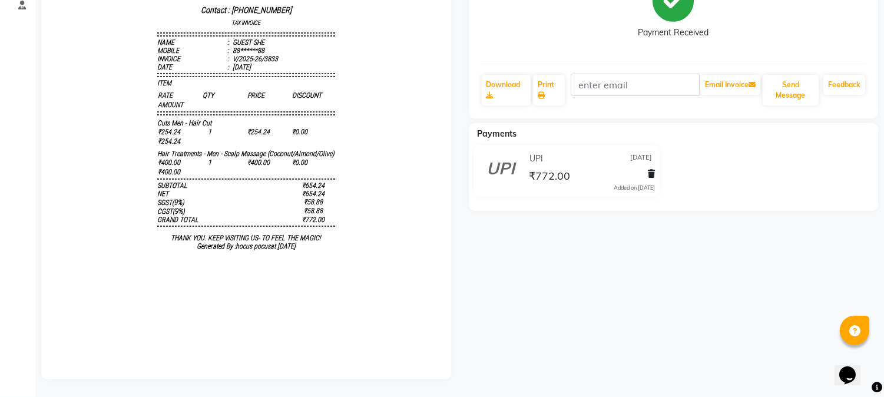
click at [526, 150] on div "UPI 31-08-2025" at bounding box center [590, 159] width 128 height 18
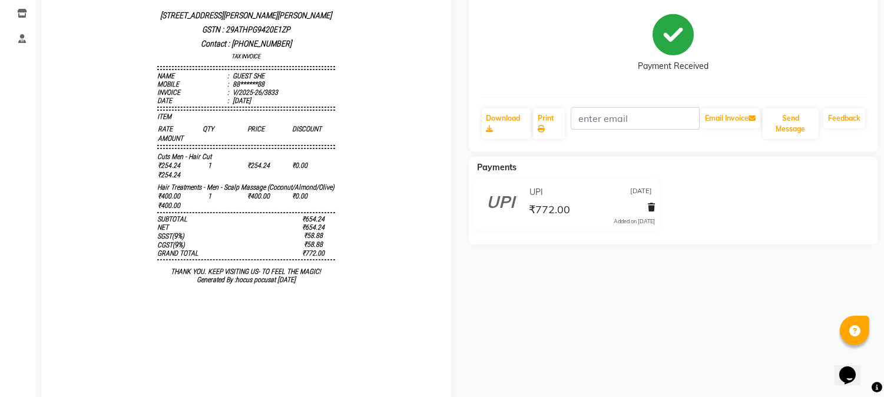
scroll to position [124, 0]
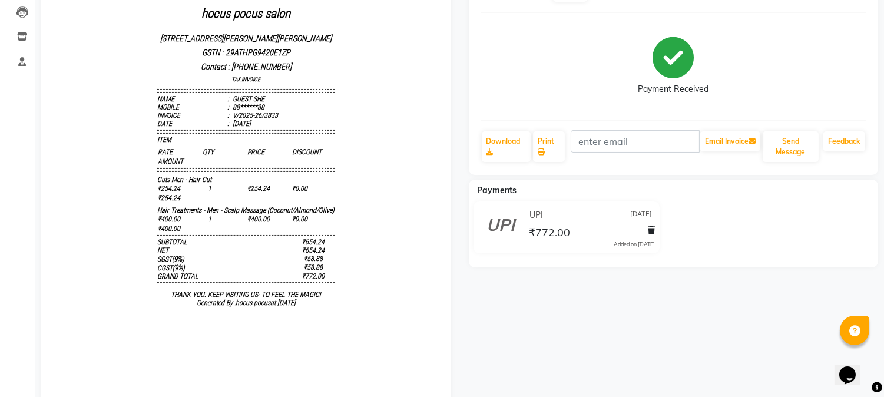
click at [534, 213] on span "UPI" at bounding box center [536, 215] width 14 height 12
click at [511, 224] on icon at bounding box center [501, 222] width 28 height 28
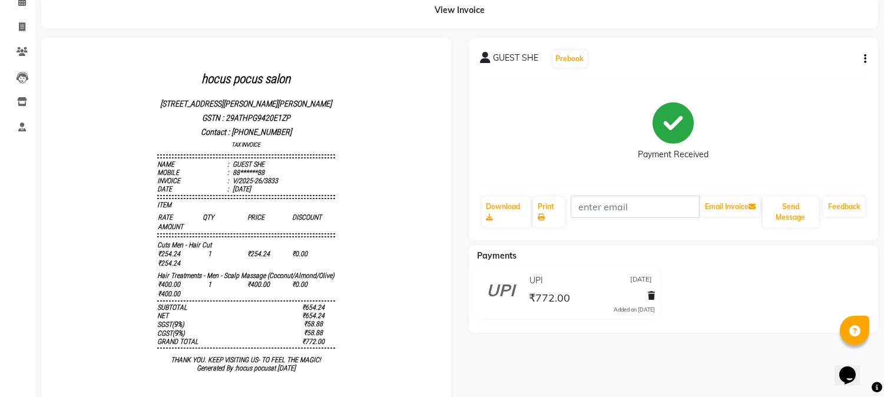
click at [557, 303] on span "₹772.00" at bounding box center [549, 299] width 41 height 16
click at [630, 278] on span "[DATE]" at bounding box center [641, 280] width 22 height 12
click at [499, 291] on icon at bounding box center [501, 288] width 28 height 28
click at [498, 255] on span "Payments" at bounding box center [496, 255] width 39 height 11
click at [861, 58] on button "button" at bounding box center [862, 59] width 7 height 12
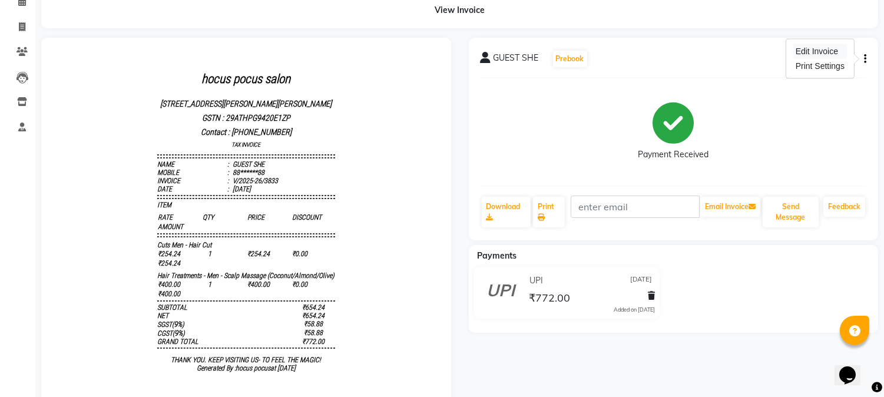
click at [819, 53] on div "Edit Invoice" at bounding box center [820, 51] width 54 height 15
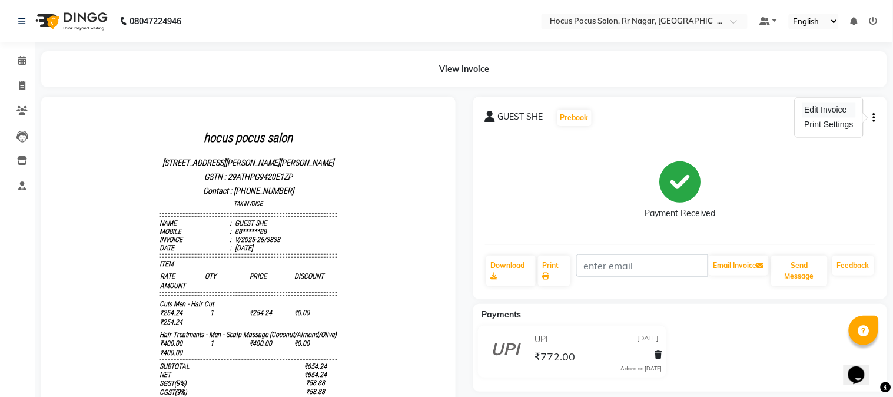
select select "service"
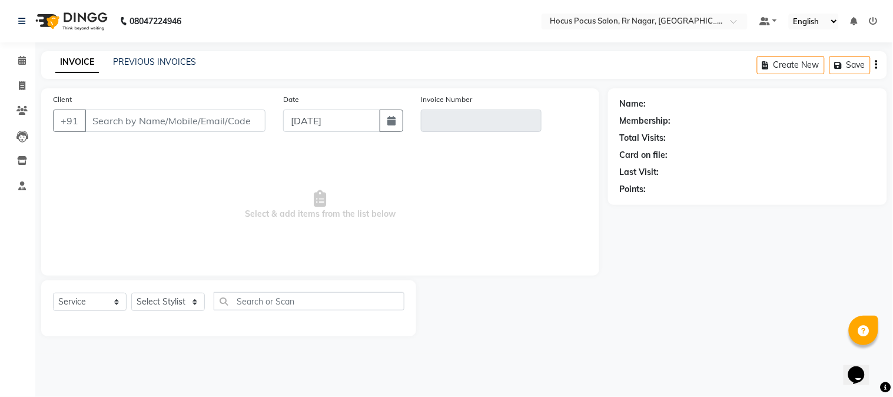
type input "88******88"
type input "V/2025-26/3833"
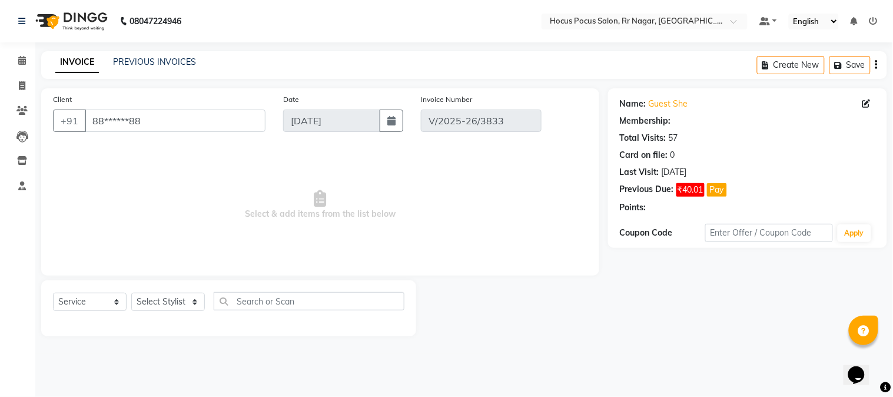
type input "[DATE]"
select select "select"
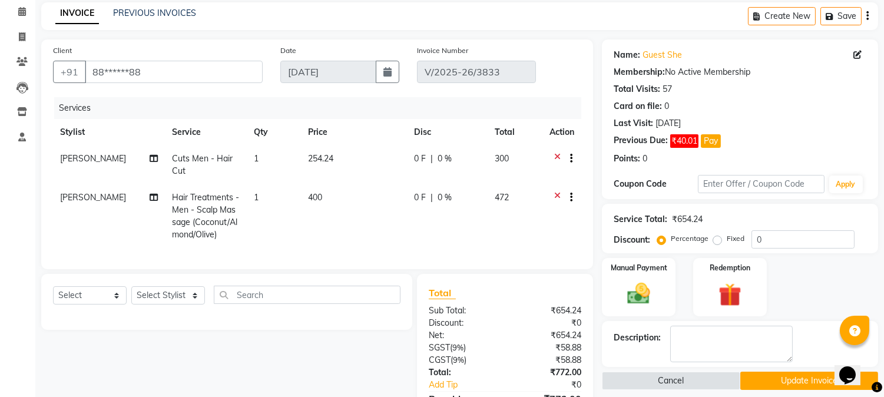
scroll to position [65, 0]
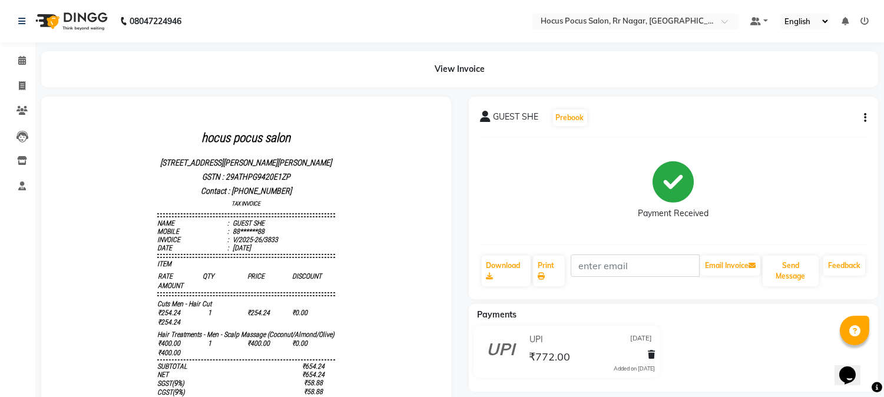
click at [513, 339] on icon at bounding box center [501, 347] width 28 height 28
click at [531, 340] on span "UPI" at bounding box center [536, 339] width 14 height 12
click at [536, 340] on span "UPI" at bounding box center [536, 339] width 14 height 12
click at [533, 339] on span "UPI" at bounding box center [536, 339] width 14 height 12
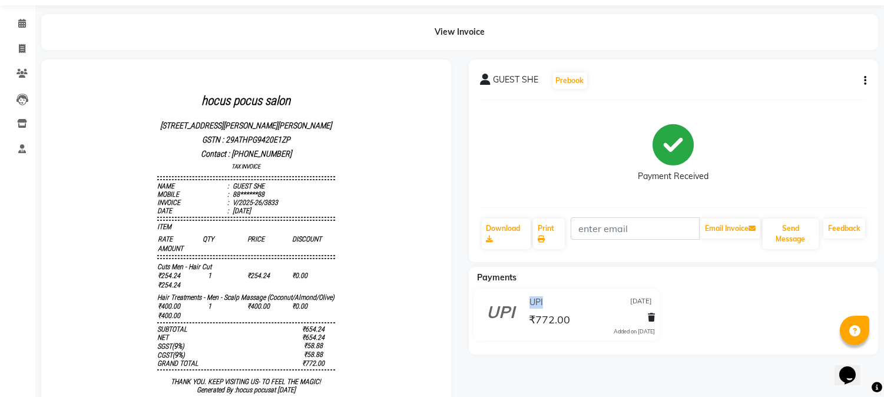
scroll to position [36, 0]
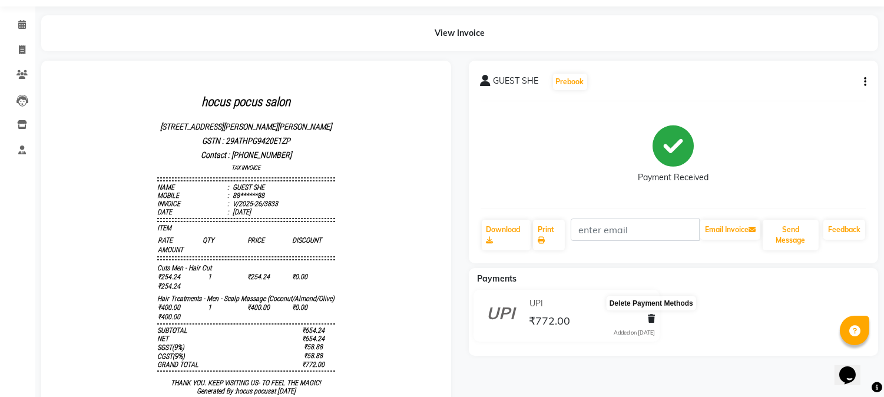
click at [651, 318] on icon at bounding box center [651, 318] width 7 height 8
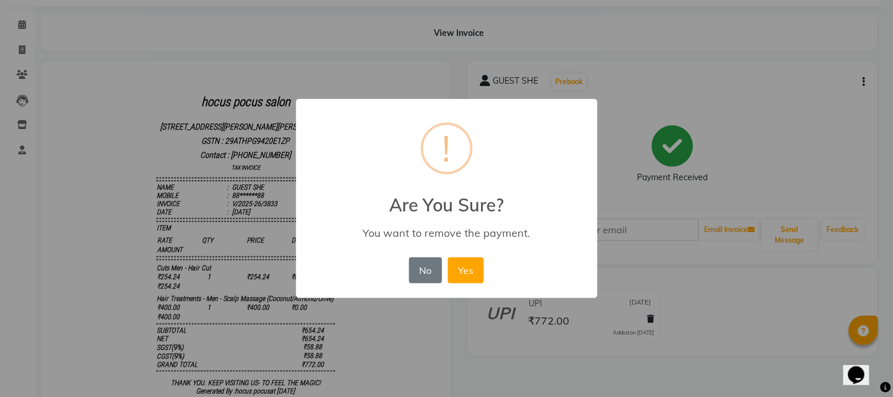
click at [518, 328] on div "× ! Are You Sure? You want to remove the payment. No No Yes" at bounding box center [446, 198] width 893 height 397
click at [432, 277] on button "No" at bounding box center [425, 270] width 33 height 26
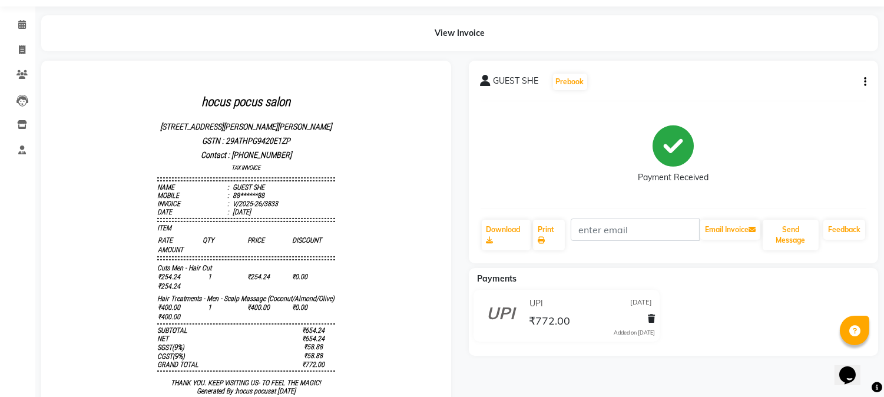
click at [512, 304] on icon at bounding box center [501, 311] width 28 height 28
click at [515, 304] on span at bounding box center [501, 311] width 34 height 34
click at [516, 304] on span at bounding box center [501, 311] width 34 height 34
click at [532, 304] on span "UPI" at bounding box center [536, 303] width 14 height 12
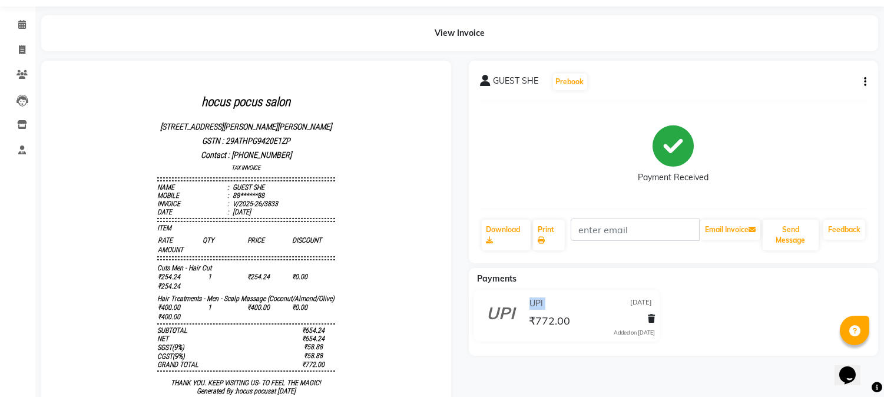
click at [532, 304] on span "UPI" at bounding box center [536, 303] width 14 height 12
click at [536, 303] on span "UPI" at bounding box center [536, 303] width 14 height 12
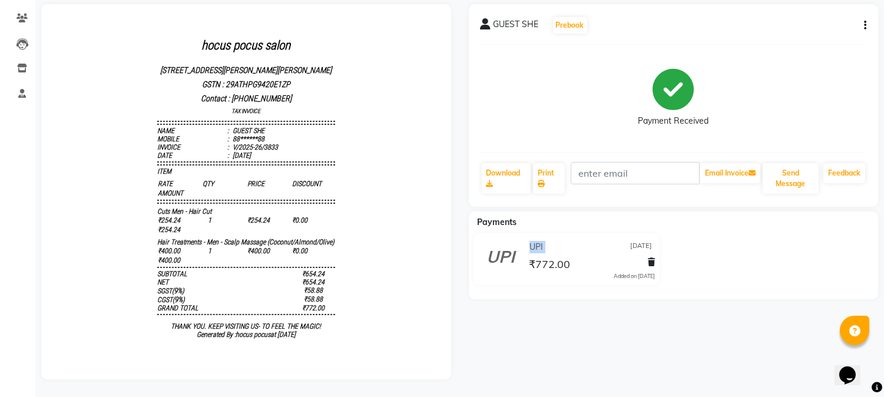
click at [538, 241] on span "UPI" at bounding box center [536, 247] width 14 height 12
click at [509, 243] on icon at bounding box center [501, 254] width 28 height 28
click at [518, 238] on div "UPI [DATE] ₹772.00 Added on [DATE]" at bounding box center [590, 259] width 146 height 42
click at [562, 257] on span "₹772.00" at bounding box center [549, 265] width 41 height 16
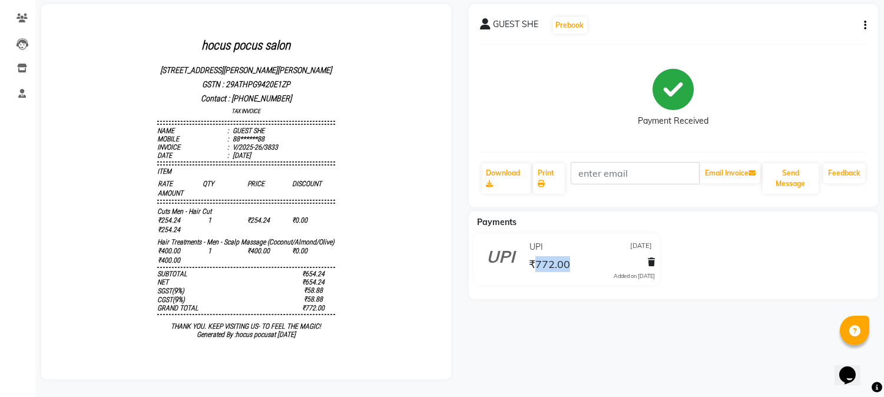
click at [562, 257] on span "₹772.00" at bounding box center [549, 265] width 41 height 16
click at [549, 257] on span "₹772.00" at bounding box center [549, 265] width 41 height 16
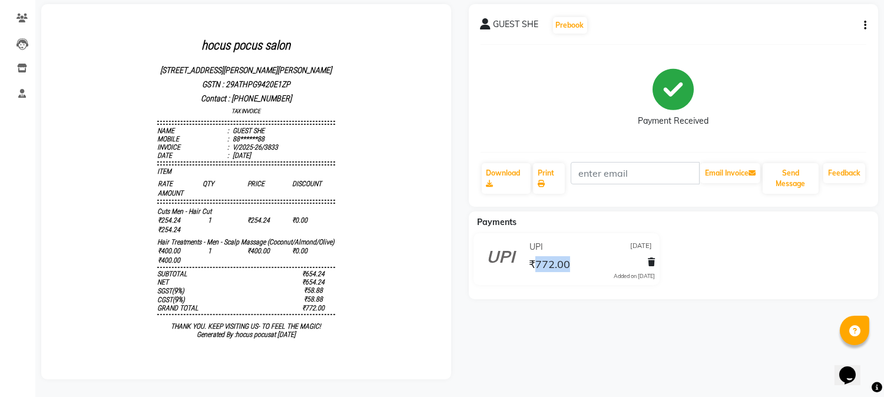
click at [549, 257] on span "₹772.00" at bounding box center [549, 265] width 41 height 16
click at [516, 252] on span at bounding box center [501, 254] width 34 height 34
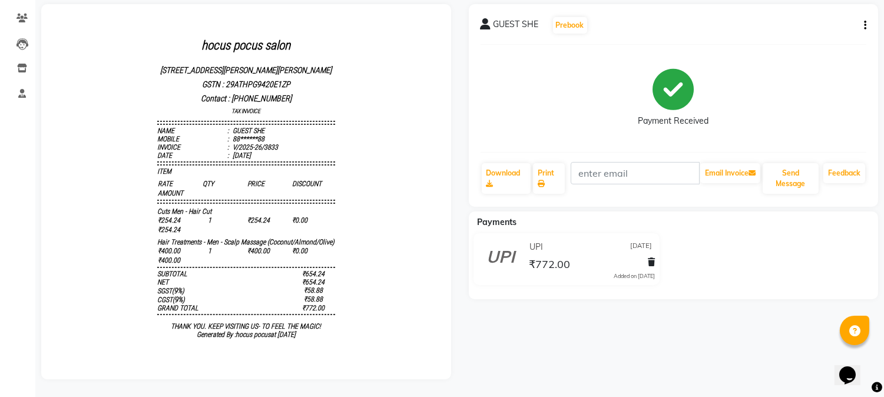
click at [516, 252] on span at bounding box center [501, 254] width 34 height 34
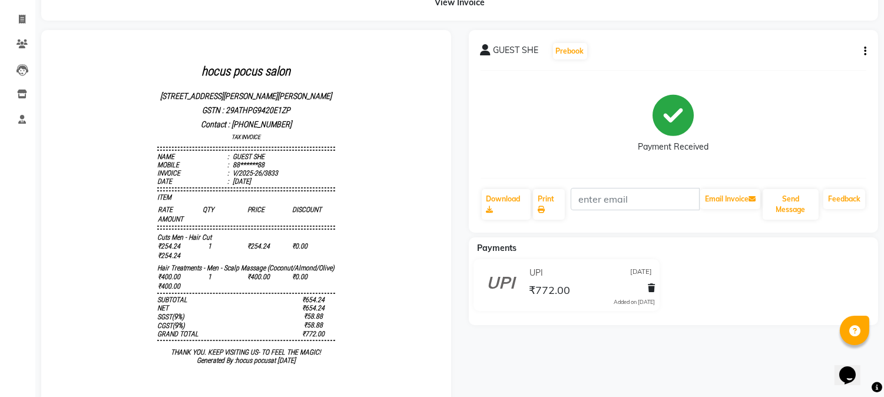
scroll to position [36, 0]
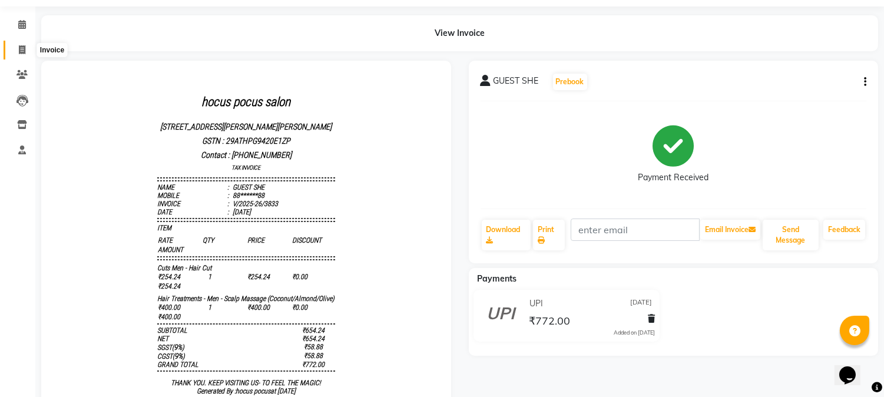
click at [19, 45] on icon at bounding box center [22, 49] width 6 height 9
select select "service"
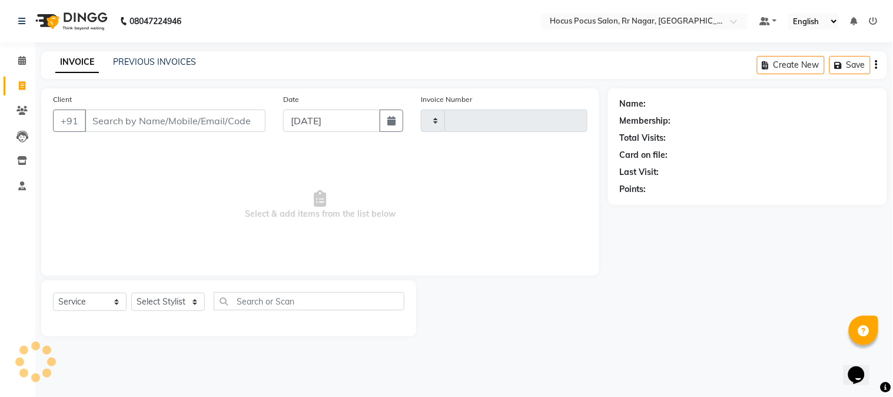
type input "3875"
select select "5019"
click at [140, 62] on link "PREVIOUS INVOICES" at bounding box center [154, 62] width 83 height 11
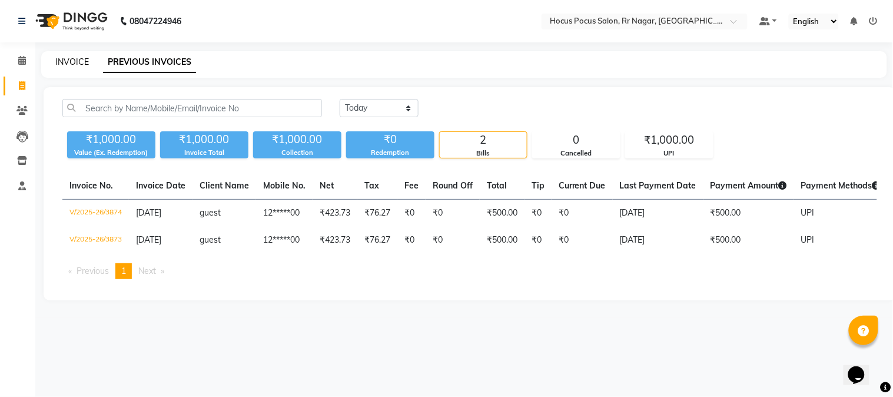
click at [83, 64] on link "INVOICE" at bounding box center [72, 62] width 34 height 11
select select "5019"
select select "service"
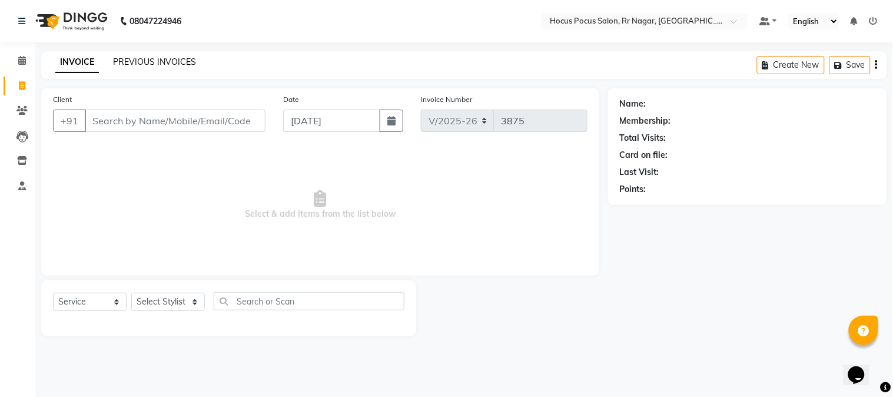
click at [144, 61] on link "PREVIOUS INVOICES" at bounding box center [154, 62] width 83 height 11
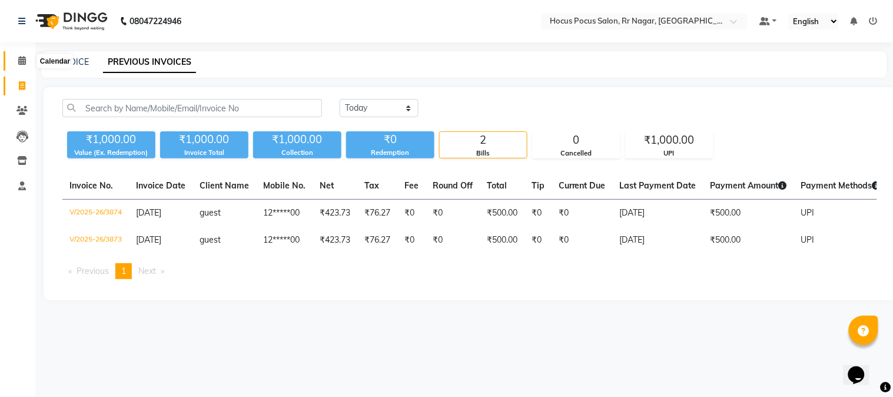
click at [18, 62] on icon at bounding box center [22, 60] width 8 height 9
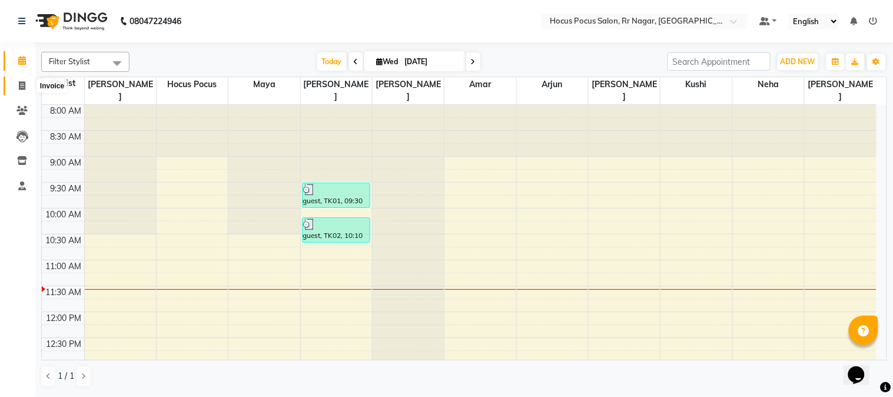
click at [19, 79] on span at bounding box center [22, 86] width 21 height 14
select select "service"
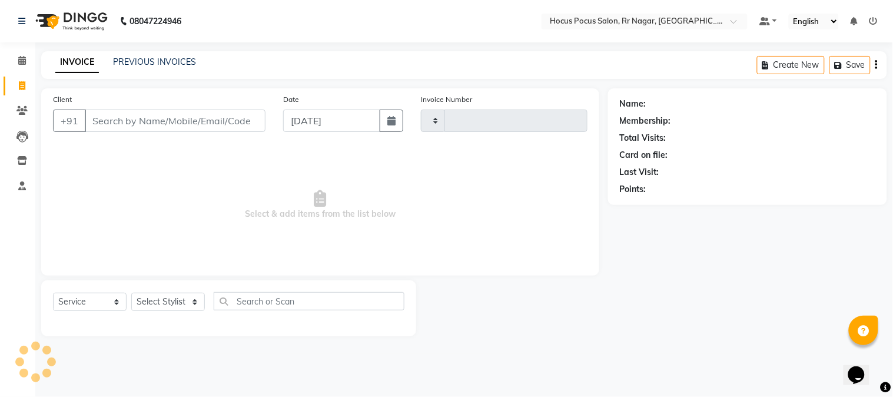
type input "3875"
select select "5019"
click at [134, 122] on input "Client" at bounding box center [175, 120] width 181 height 22
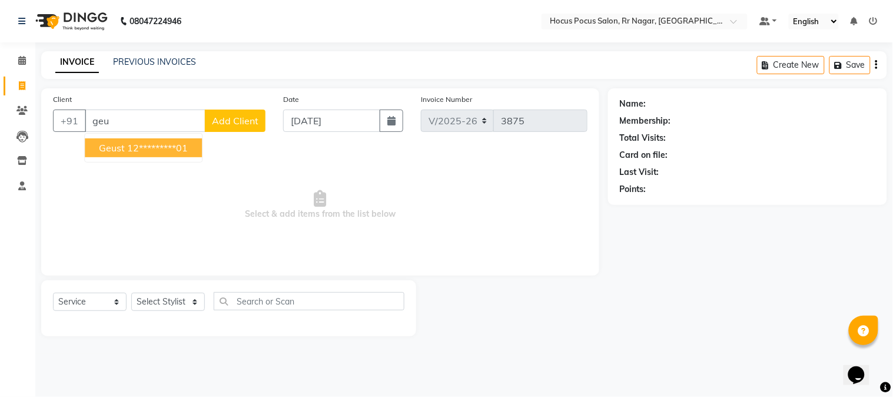
click at [145, 145] on ngb-highlight "12*********01" at bounding box center [157, 148] width 61 height 12
type input "12*********01"
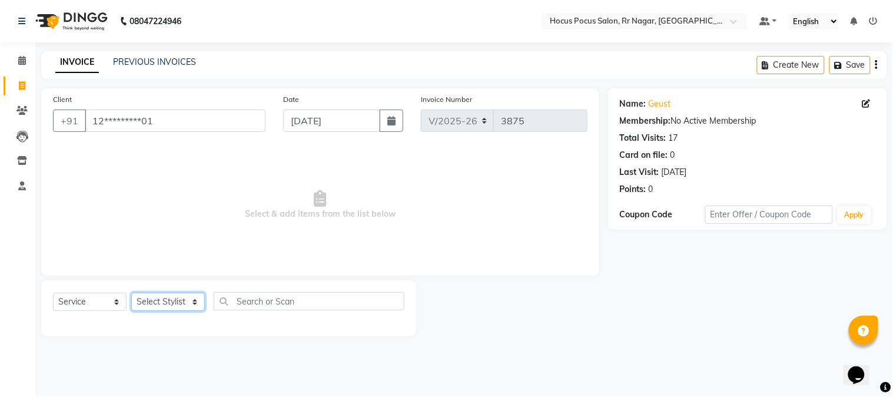
click at [164, 301] on select "Select Stylist [PERSON_NAME] hocus pocus Kushi Maya Neha [PERSON_NAME] [PERSON_…" at bounding box center [168, 302] width 74 height 18
select select "32993"
click at [131, 293] on select "Select Stylist [PERSON_NAME] hocus pocus Kushi Maya Neha [PERSON_NAME] [PERSON_…" at bounding box center [168, 302] width 74 height 18
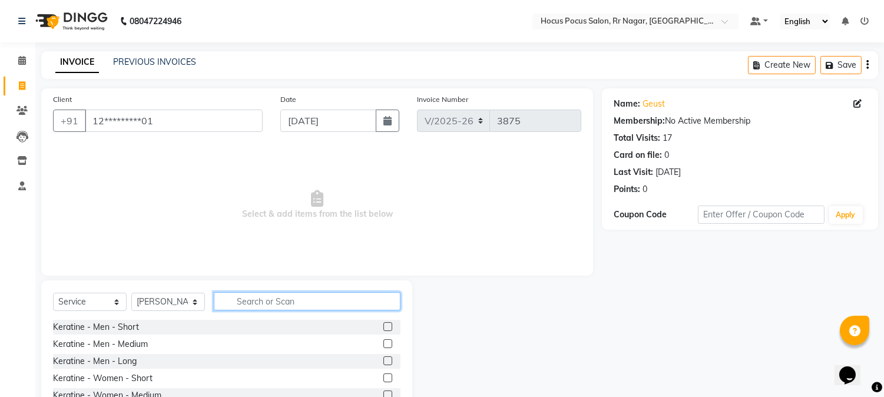
click at [298, 298] on input "text" at bounding box center [307, 301] width 187 height 18
type input "ha"
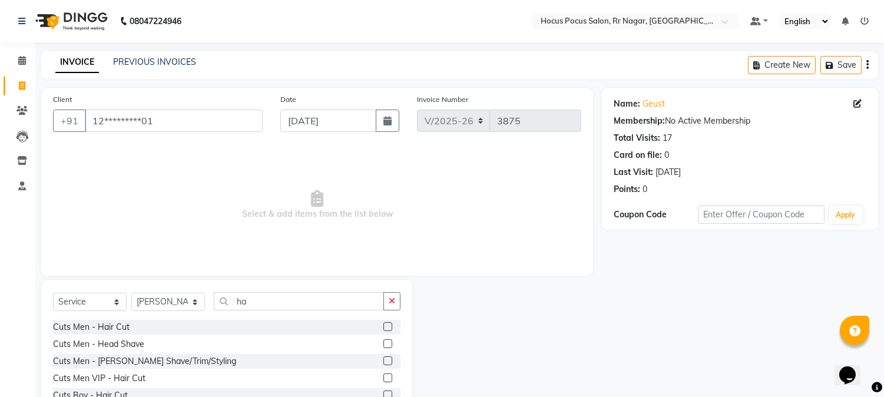
click at [383, 324] on label at bounding box center [387, 326] width 9 height 9
click at [383, 324] on input "checkbox" at bounding box center [387, 327] width 8 height 8
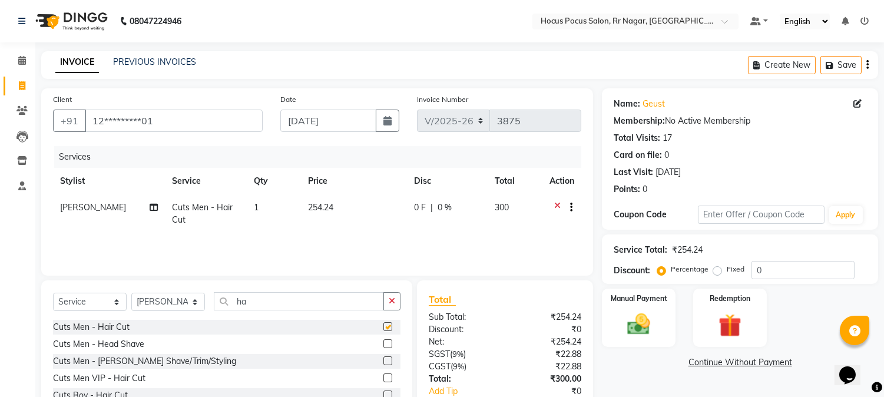
checkbox input "false"
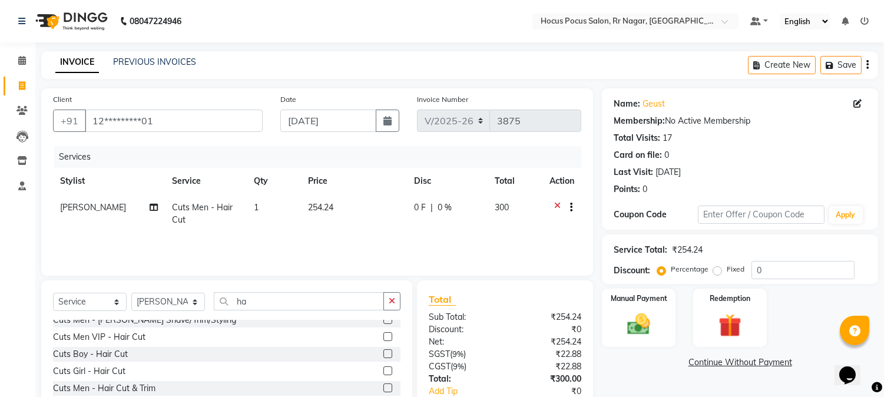
scroll to position [52, 0]
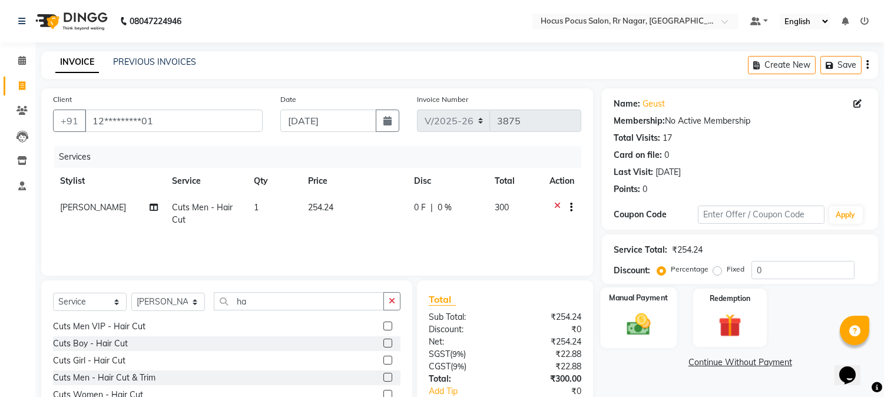
click at [632, 298] on label "Manual Payment" at bounding box center [638, 297] width 59 height 11
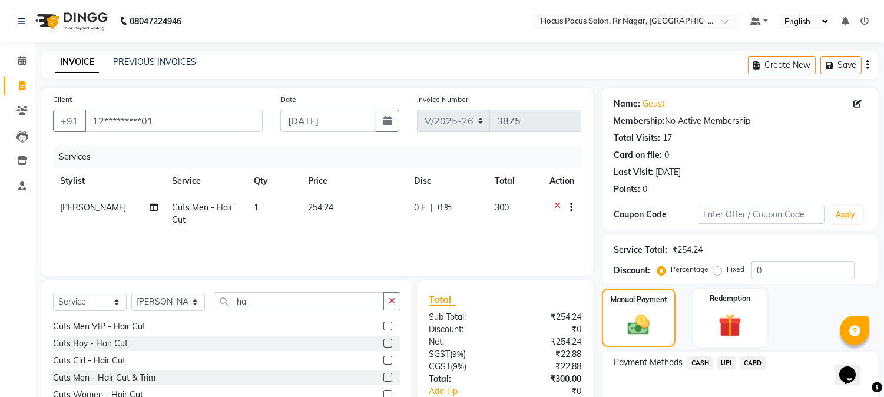
click at [695, 363] on span "CASH" at bounding box center [699, 363] width 25 height 14
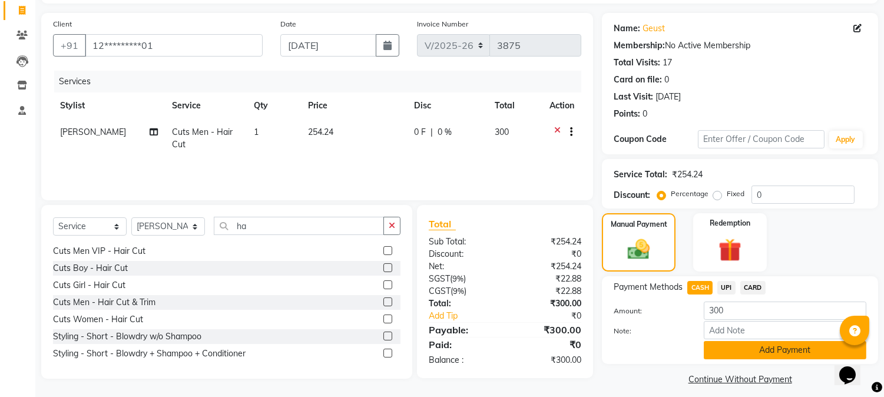
scroll to position [84, 0]
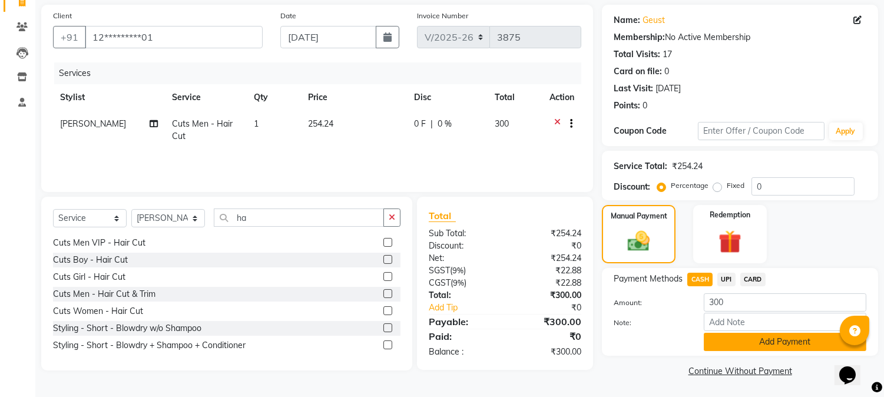
click at [787, 336] on button "Add Payment" at bounding box center [784, 342] width 162 height 18
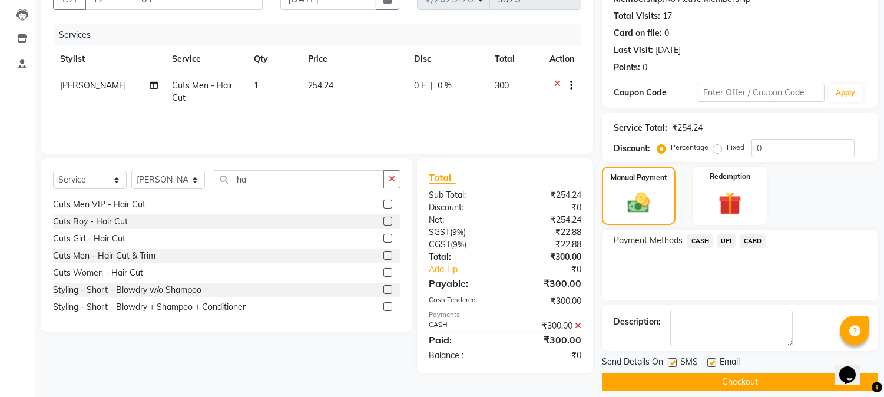
scroll to position [132, 0]
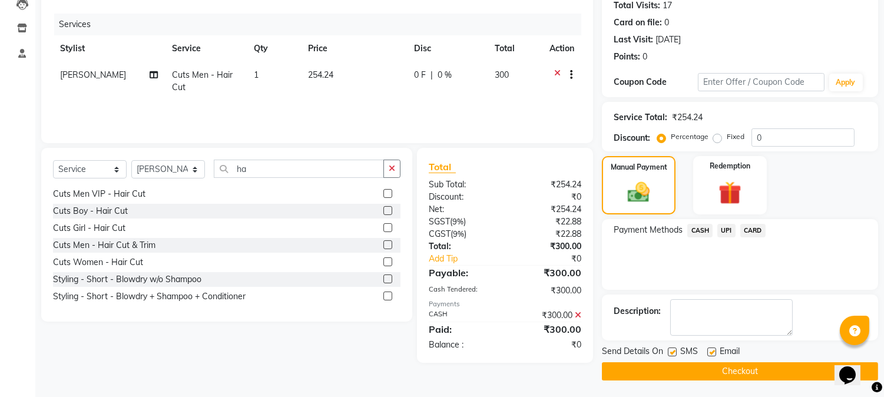
click at [669, 350] on label at bounding box center [672, 351] width 9 height 9
click at [669, 350] on input "checkbox" at bounding box center [672, 353] width 8 height 8
checkbox input "false"
click at [741, 369] on button "Checkout" at bounding box center [740, 371] width 276 height 18
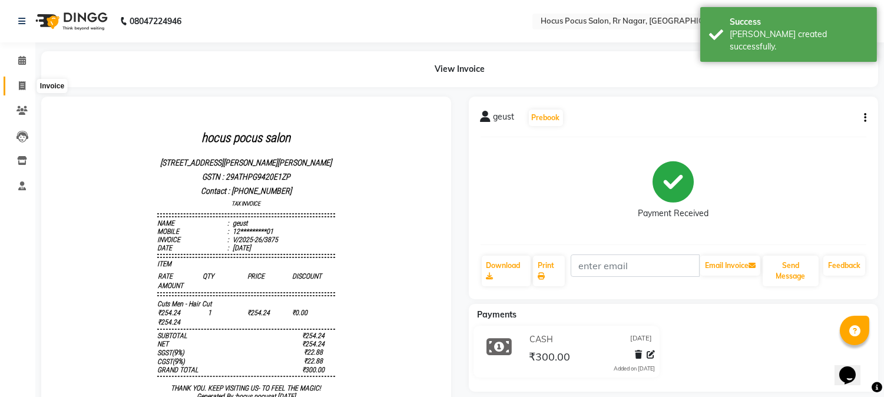
click at [20, 84] on icon at bounding box center [22, 85] width 6 height 9
select select "service"
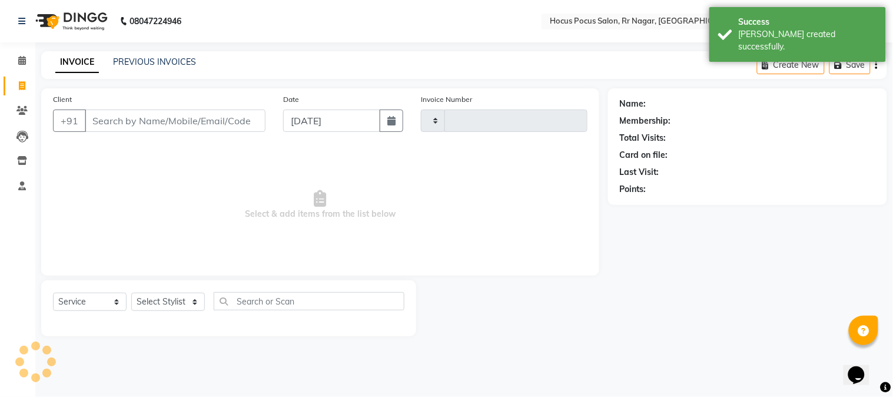
type input "3876"
select select "5019"
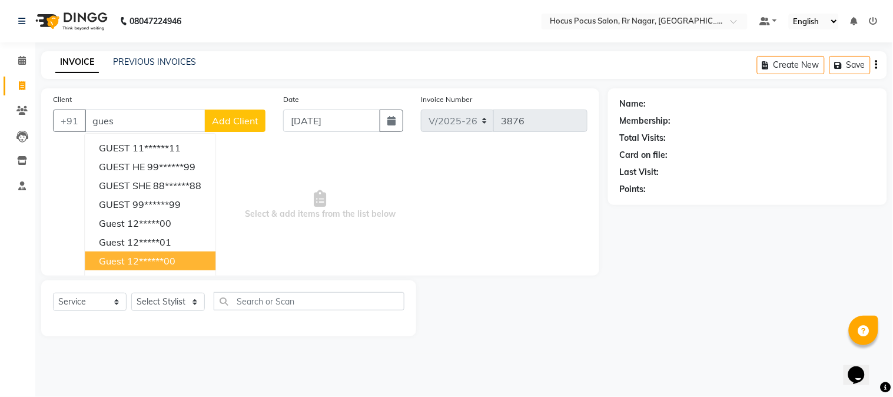
click at [162, 257] on ngb-highlight "12******00" at bounding box center [151, 261] width 48 height 12
type input "12******00"
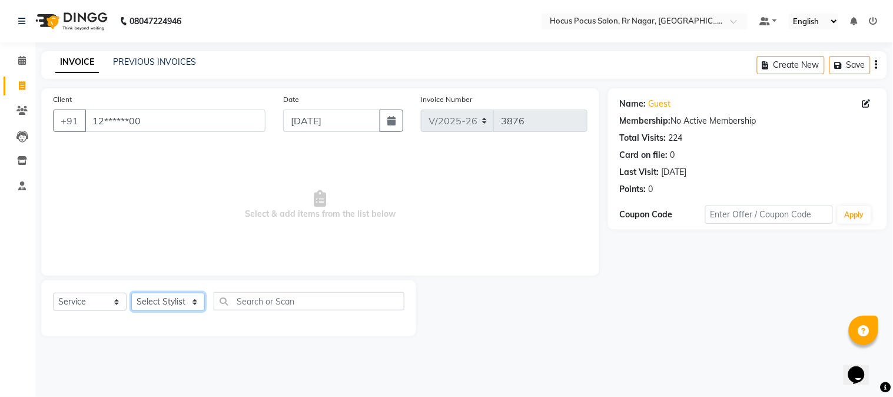
drag, startPoint x: 142, startPoint y: 299, endPoint x: 147, endPoint y: 293, distance: 8.4
click at [142, 298] on select "Select Stylist [PERSON_NAME] hocus pocus Kushi Maya Neha [PERSON_NAME] [PERSON_…" at bounding box center [168, 302] width 74 height 18
select select "43787"
click at [131, 293] on select "Select Stylist [PERSON_NAME] hocus pocus Kushi Maya Neha [PERSON_NAME] [PERSON_…" at bounding box center [168, 302] width 74 height 18
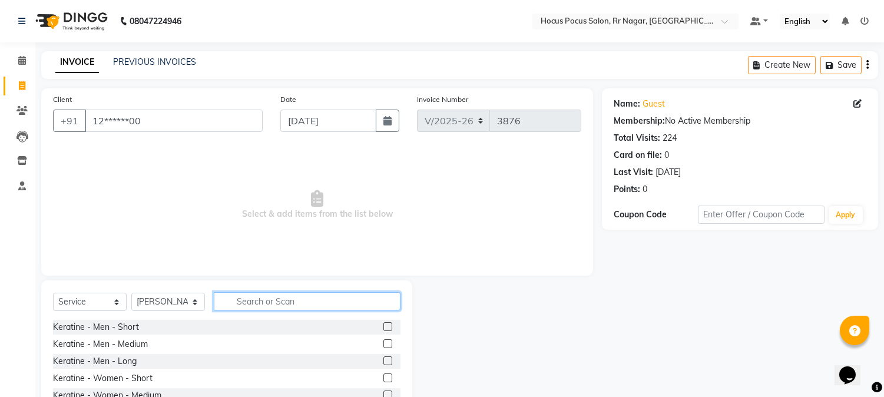
click at [234, 297] on input "text" at bounding box center [307, 301] width 187 height 18
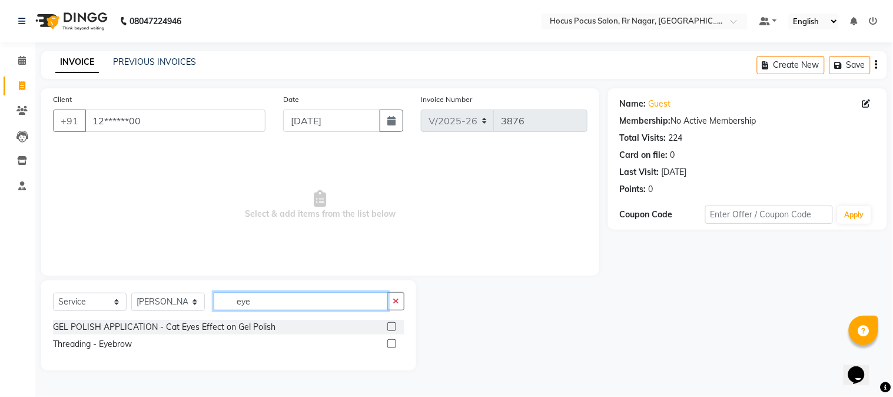
type input "eye"
click at [390, 342] on label at bounding box center [391, 343] width 9 height 9
click at [390, 342] on input "checkbox" at bounding box center [391, 344] width 8 height 8
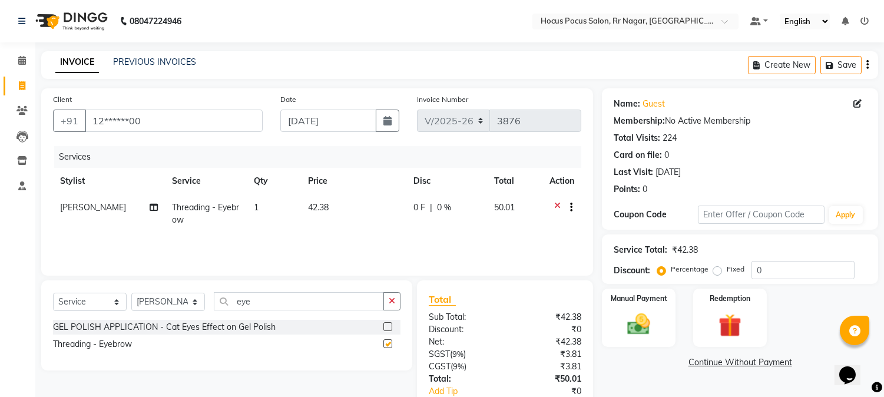
checkbox input "false"
click at [331, 207] on td "42.38" at bounding box center [353, 213] width 105 height 39
select select "43787"
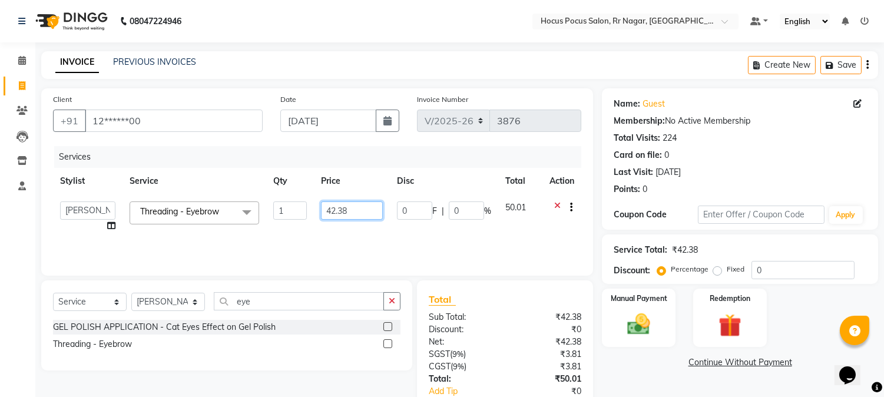
click at [351, 207] on input "42.38" at bounding box center [352, 210] width 62 height 18
type input "4"
type input "70"
click at [655, 369] on div "Name: Guest Membership: No Active Membership Total Visits: 224 Card on file: 0 …" at bounding box center [744, 270] width 285 height 365
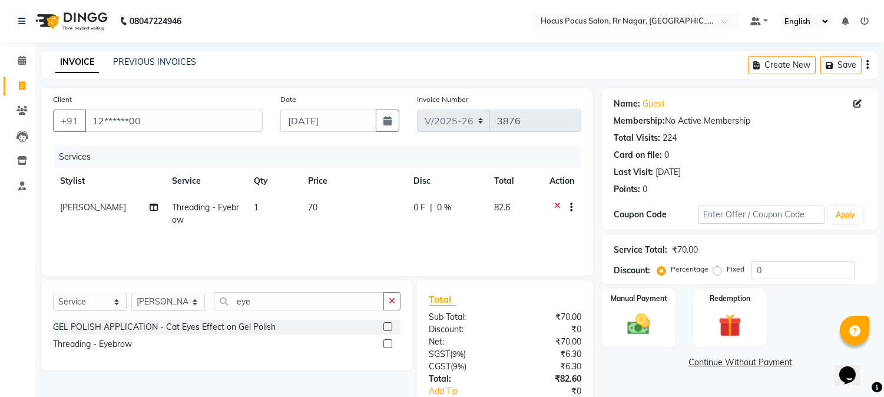
click at [323, 214] on td "70" at bounding box center [353, 213] width 105 height 39
select select "43787"
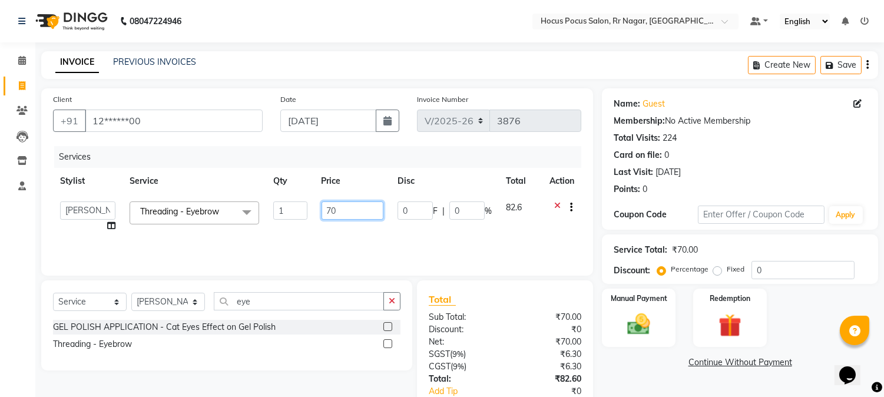
click at [343, 207] on input "70" at bounding box center [352, 210] width 62 height 18
type input "7"
type input "55"
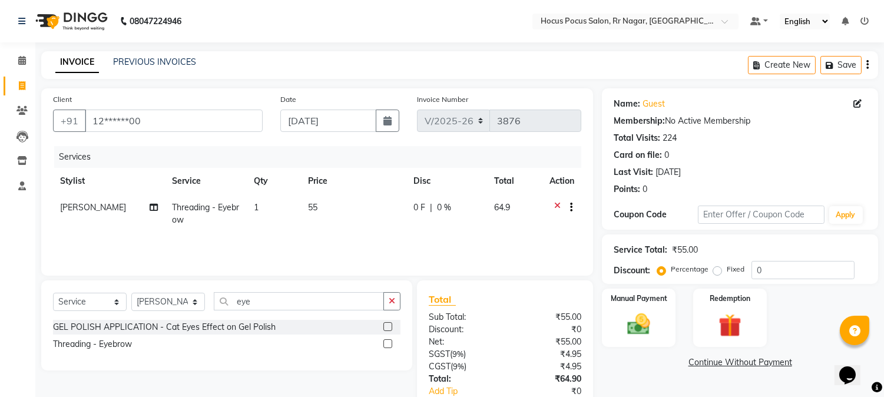
click at [615, 365] on link "Continue Without Payment" at bounding box center [739, 362] width 271 height 12
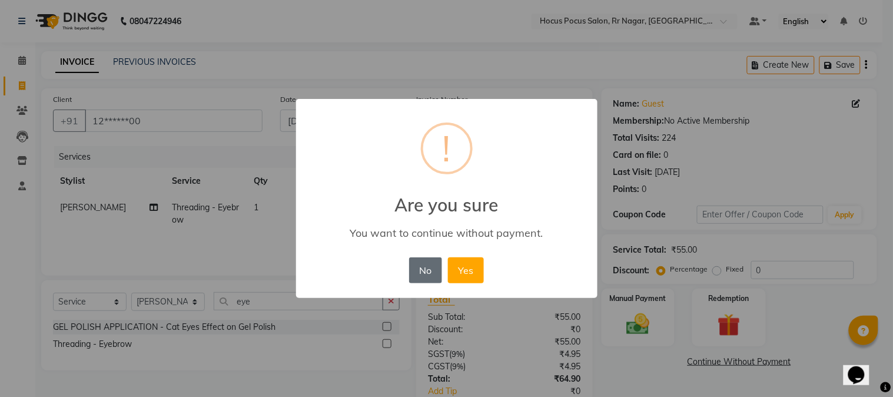
click at [419, 260] on button "No" at bounding box center [425, 270] width 33 height 26
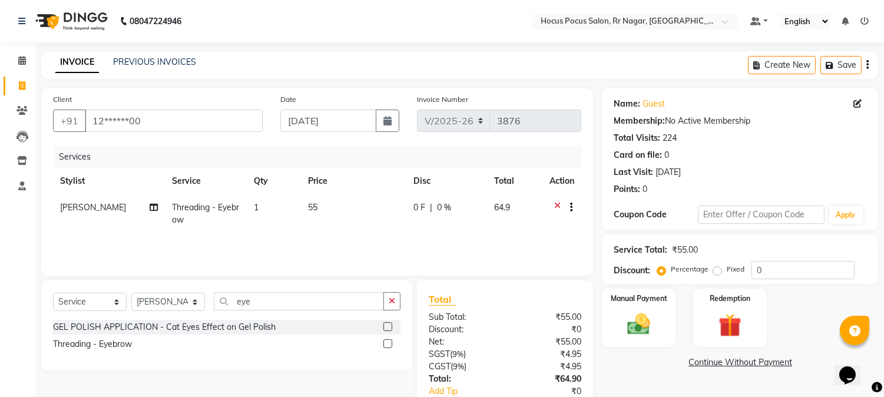
click at [318, 204] on td "55" at bounding box center [353, 213] width 105 height 39
select select "43787"
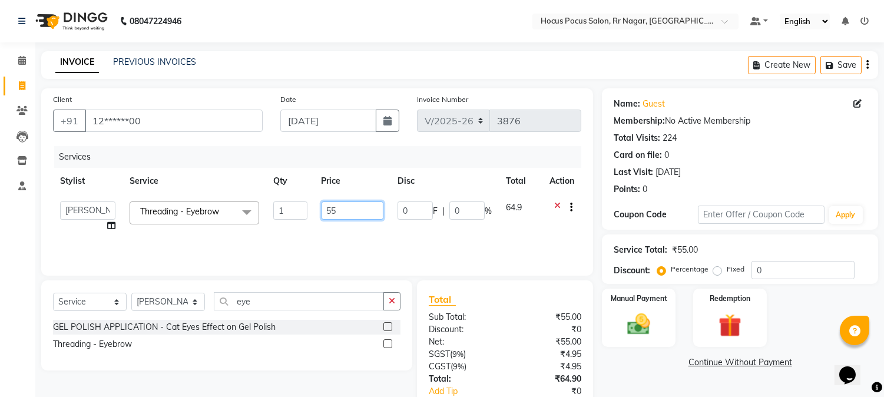
click at [343, 204] on input "55" at bounding box center [352, 210] width 62 height 18
type input "56"
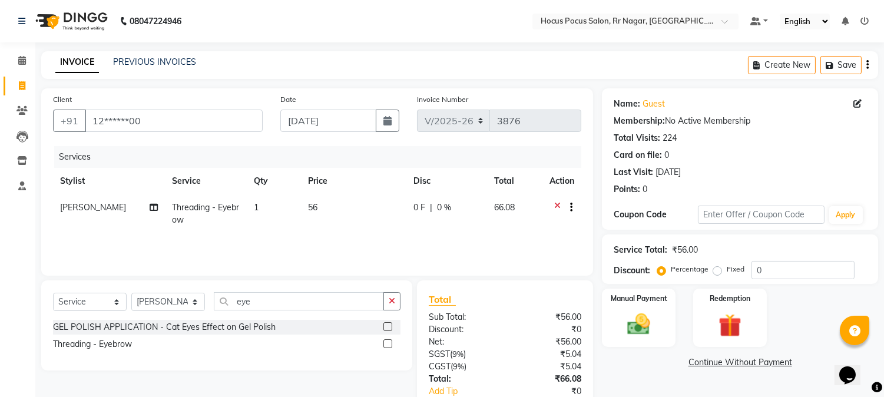
click at [489, 295] on div "Total" at bounding box center [505, 299] width 152 height 14
click at [330, 197] on td "56" at bounding box center [353, 213] width 105 height 39
select select "43787"
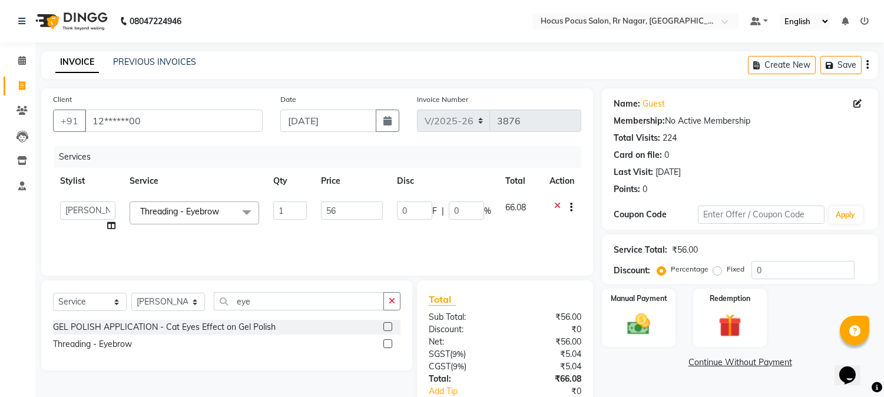
click at [342, 200] on td "56" at bounding box center [352, 216] width 76 height 45
click at [343, 205] on input "56" at bounding box center [352, 210] width 62 height 18
type input "57"
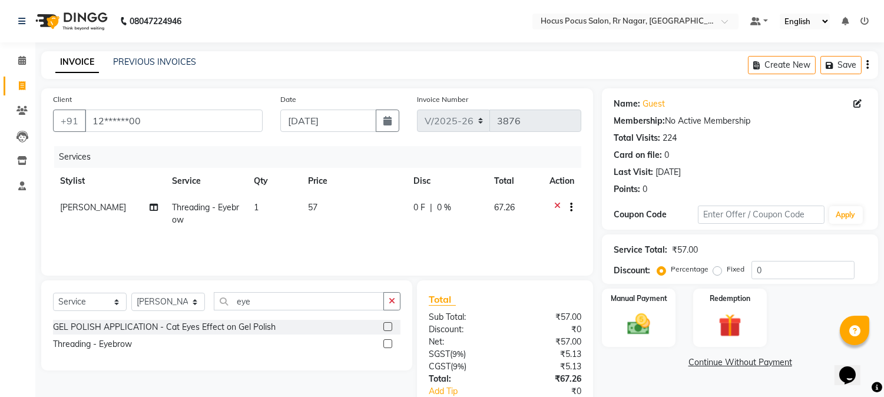
click at [515, 321] on div "₹57.00" at bounding box center [547, 317] width 85 height 12
click at [322, 198] on td "57" at bounding box center [353, 213] width 105 height 39
select select "43787"
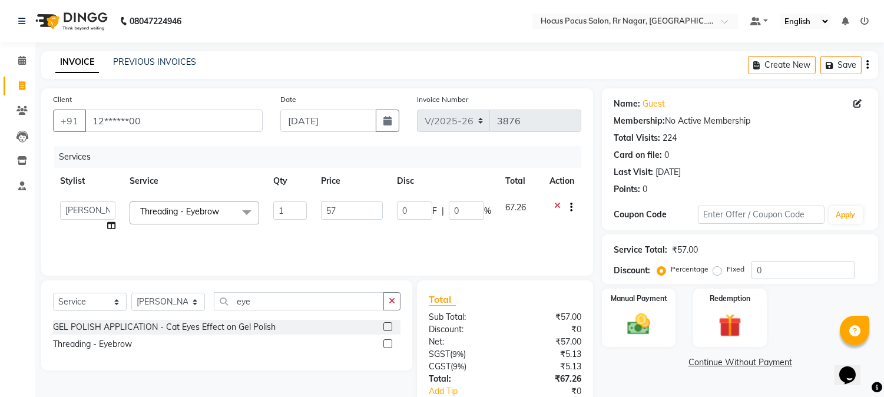
click at [349, 197] on td "57" at bounding box center [352, 216] width 76 height 45
click at [366, 211] on input "57" at bounding box center [352, 210] width 62 height 18
type input "58"
click at [638, 367] on link "Continue Without Payment" at bounding box center [739, 362] width 271 height 12
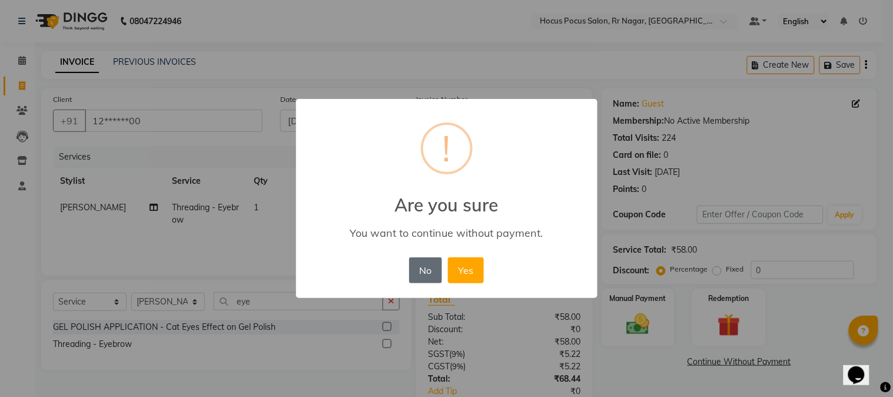
click at [422, 271] on button "No" at bounding box center [425, 270] width 33 height 26
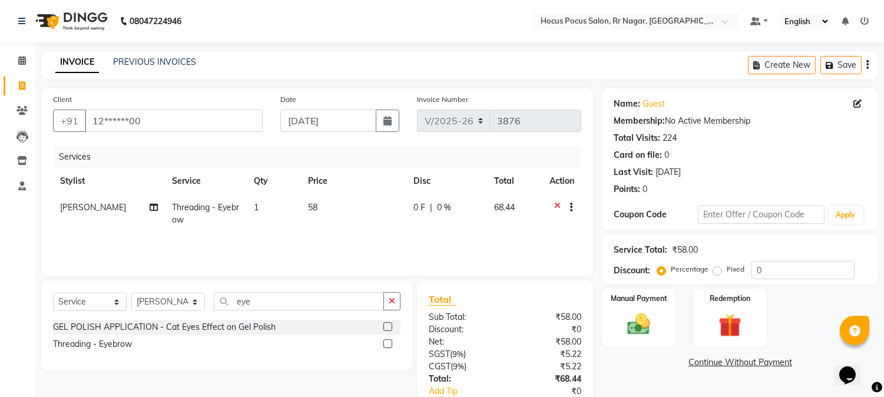
click at [330, 207] on td "58" at bounding box center [353, 213] width 105 height 39
select select "43787"
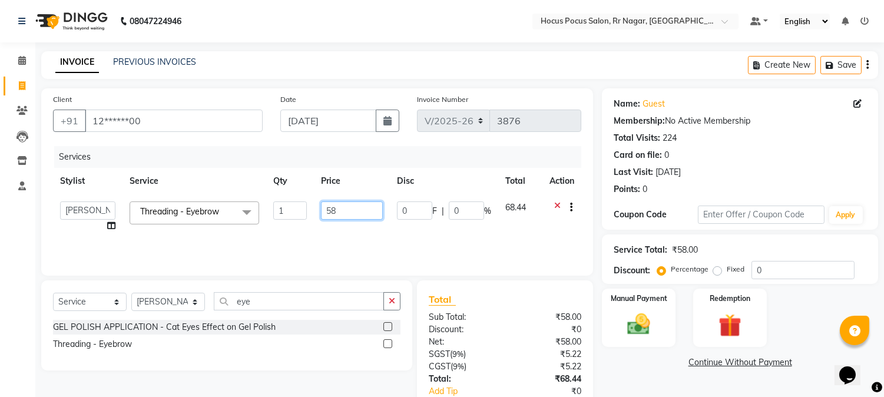
click at [343, 205] on input "58" at bounding box center [352, 210] width 62 height 18
type input "58"
click at [563, 278] on div "Client +91 12******00 Date [DATE] Invoice Number V/2025 V/[PHONE_NUMBER] Servic…" at bounding box center [316, 270] width 569 height 365
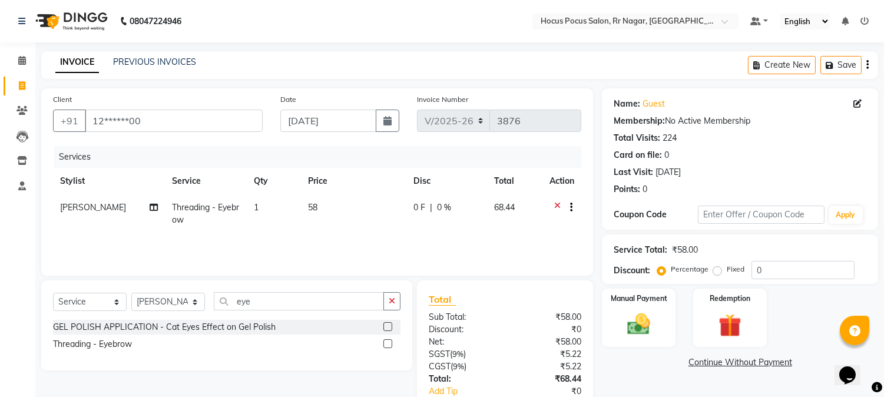
click at [520, 322] on div "₹58.00" at bounding box center [547, 317] width 85 height 12
click at [314, 203] on td "58" at bounding box center [353, 213] width 105 height 39
select select "43787"
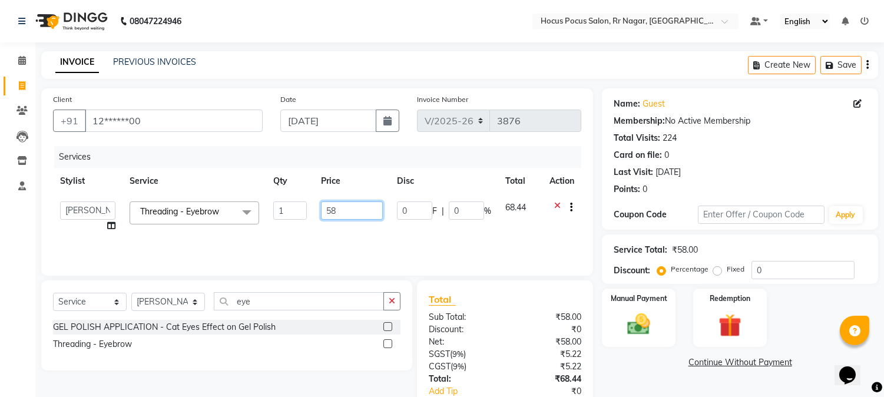
click at [343, 207] on input "58" at bounding box center [352, 210] width 62 height 18
type input "59"
click at [638, 366] on link "Continue Without Payment" at bounding box center [739, 362] width 271 height 12
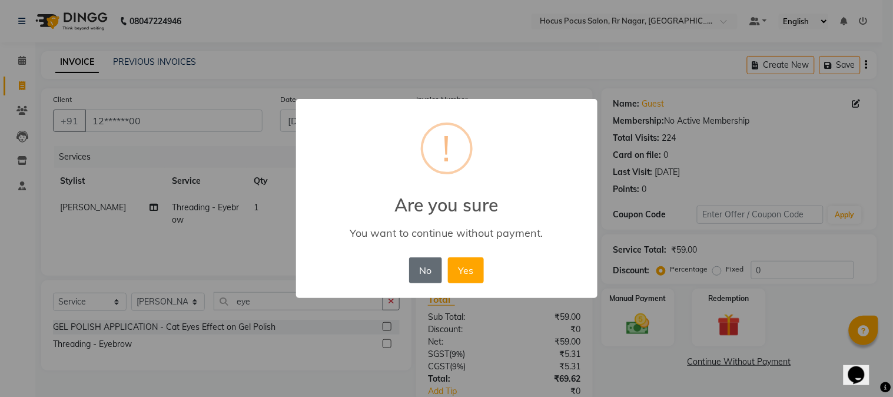
click at [415, 266] on button "No" at bounding box center [425, 270] width 33 height 26
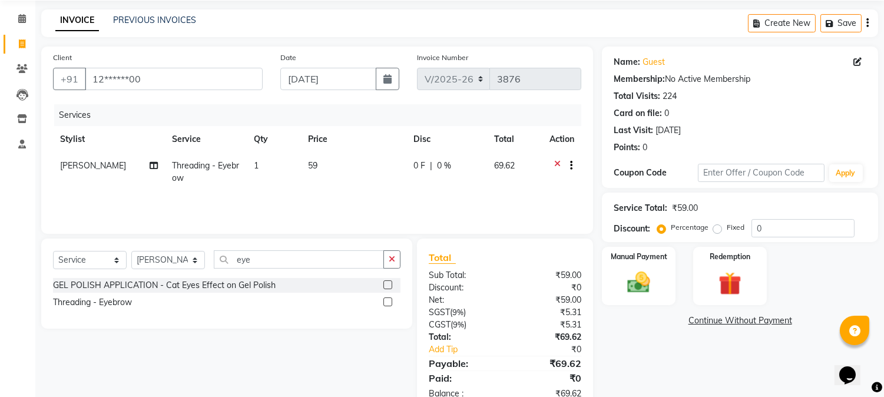
scroll to position [74, 0]
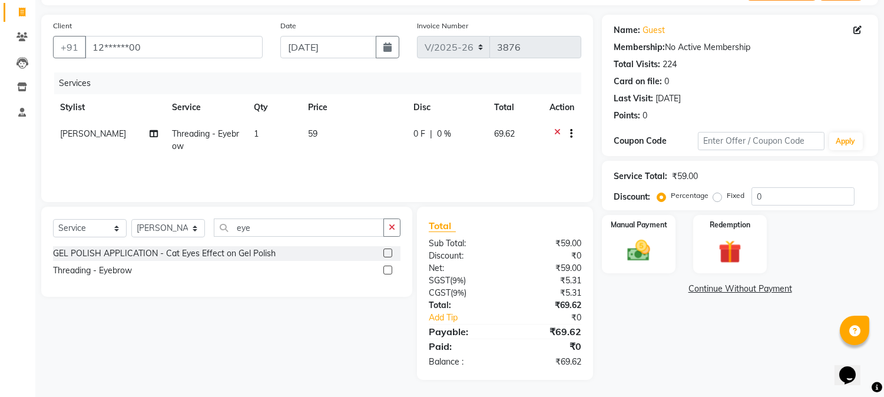
click at [334, 133] on td "59" at bounding box center [353, 140] width 105 height 39
select select "43787"
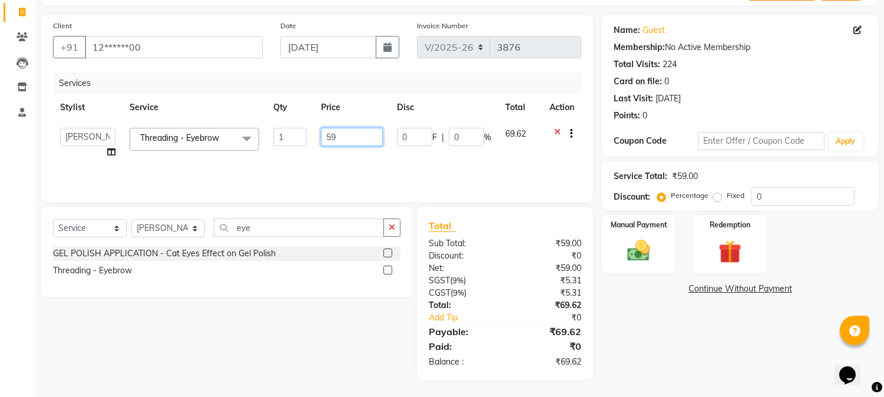
click at [341, 132] on input "59" at bounding box center [352, 137] width 62 height 18
type input "50"
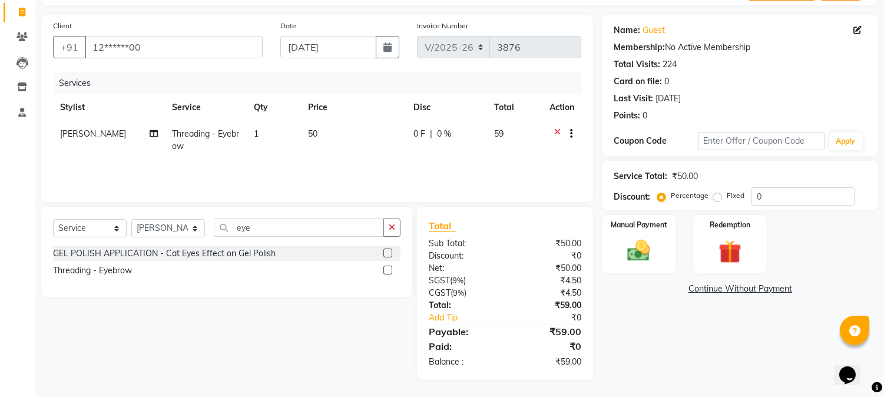
click at [624, 339] on div "Name: Guest Membership: No Active Membership Total Visits: 224 Card on file: 0 …" at bounding box center [744, 197] width 285 height 365
click at [319, 116] on th "Price" at bounding box center [353, 107] width 105 height 26
click at [327, 133] on td "50" at bounding box center [353, 140] width 105 height 39
select select "43787"
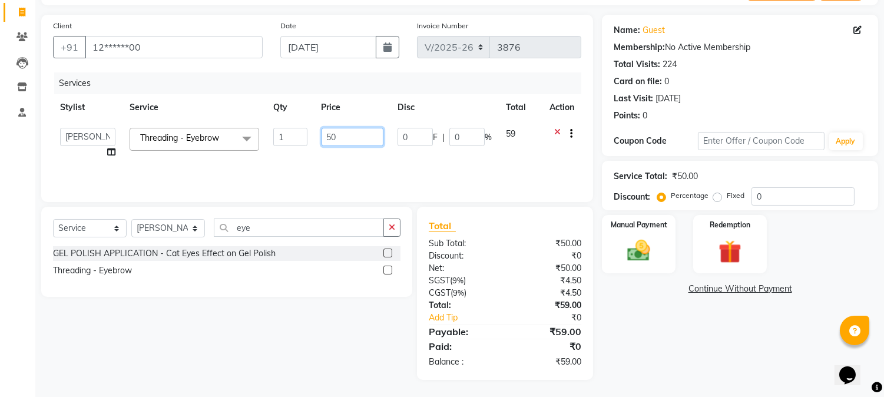
click at [341, 133] on input "50" at bounding box center [352, 137] width 62 height 18
type input "5"
type input "60"
click at [729, 330] on div "Name: Guest Membership: No Active Membership Total Visits: 224 Card on file: 0 …" at bounding box center [744, 197] width 285 height 365
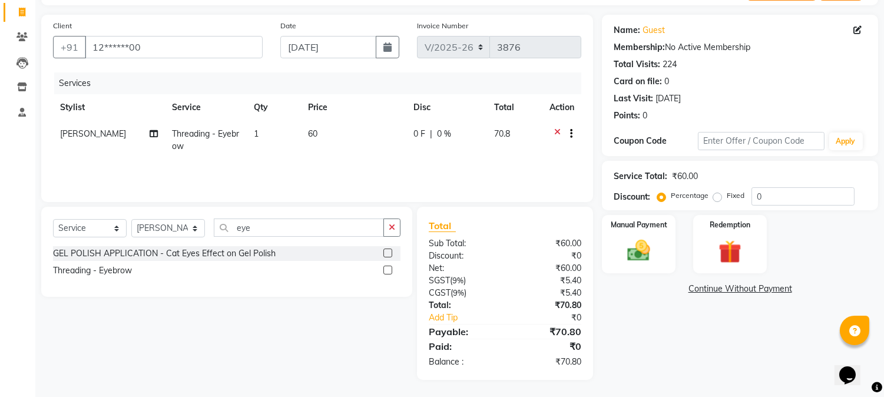
click at [342, 130] on td "60" at bounding box center [353, 140] width 105 height 39
select select "43787"
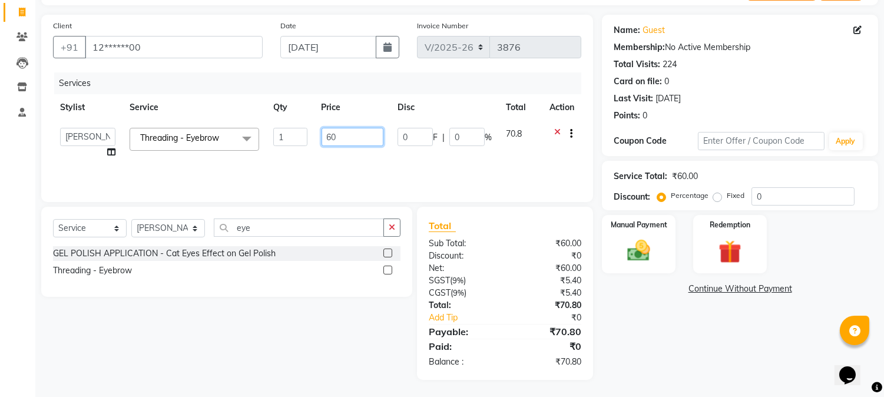
click at [364, 140] on input "60" at bounding box center [352, 137] width 62 height 18
type input "69"
click at [658, 348] on div "Name: Guest Membership: No Active Membership Total Visits: 224 Card on file: 0 …" at bounding box center [744, 197] width 285 height 365
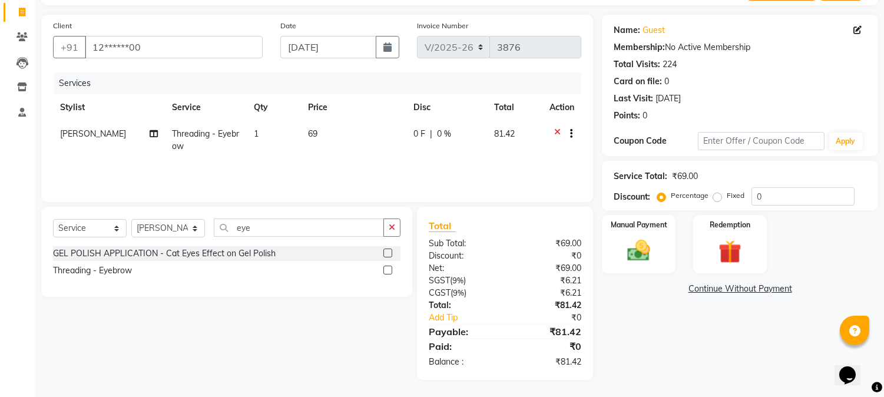
click at [330, 126] on td "69" at bounding box center [353, 140] width 105 height 39
select select "43787"
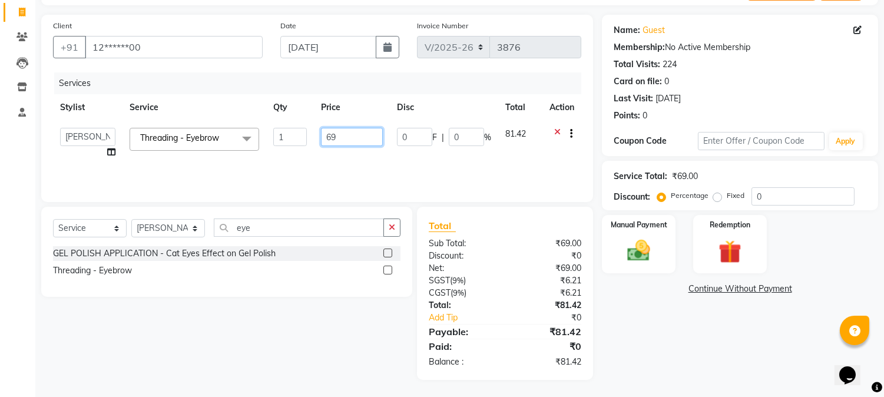
click at [358, 128] on input "69" at bounding box center [352, 137] width 62 height 18
type input "6"
type input "59"
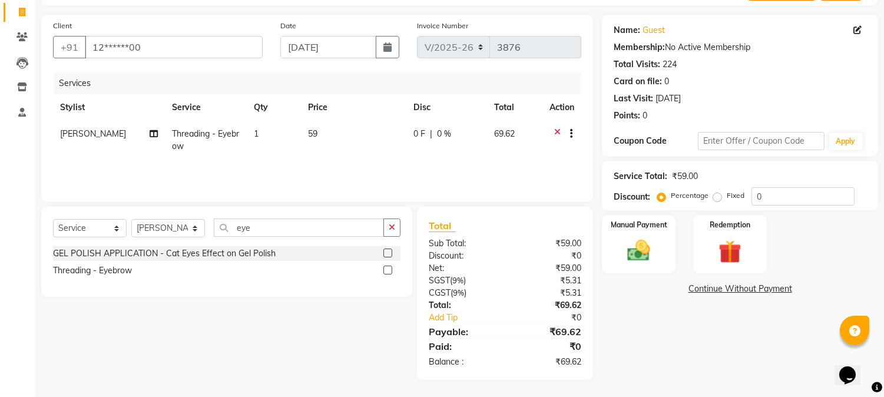
click at [643, 325] on div "Name: Guest Membership: No Active Membership Total Visits: 224 Card on file: 0 …" at bounding box center [744, 197] width 285 height 365
click at [671, 352] on div "Name: Guest Membership: No Active Membership Total Visits: 224 Card on file: 0 …" at bounding box center [744, 197] width 285 height 365
click at [637, 256] on img at bounding box center [638, 251] width 39 height 28
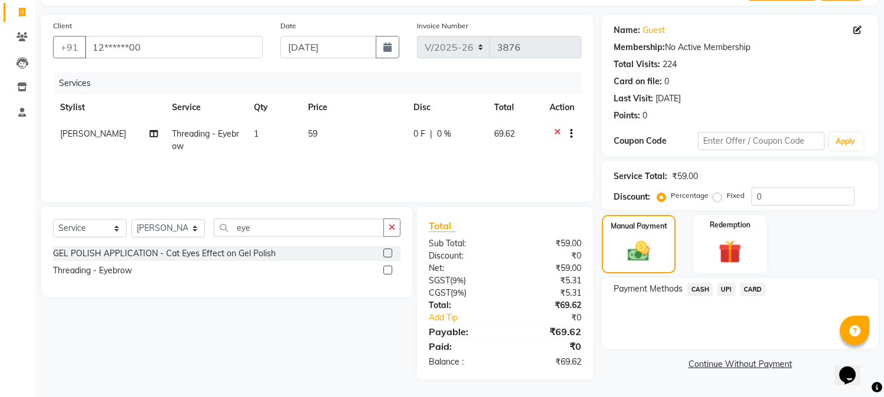
click at [704, 290] on span "CASH" at bounding box center [699, 290] width 25 height 14
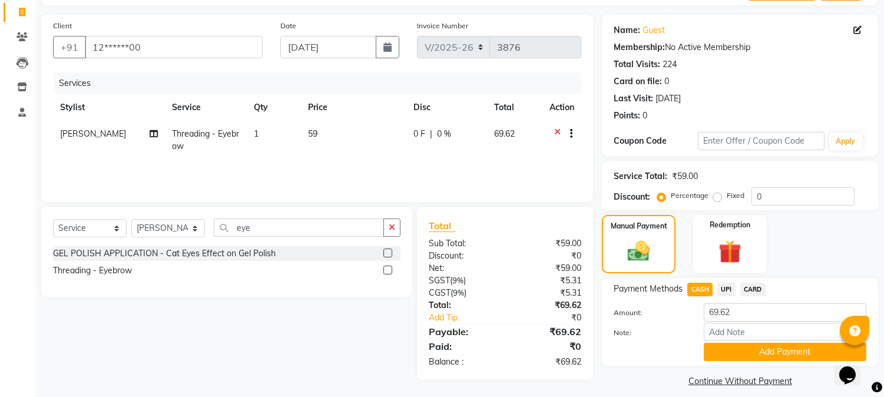
click at [739, 366] on div "Name: Guest Membership: No Active Membership Total Visits: 224 Card on file: 0 …" at bounding box center [744, 202] width 285 height 375
click at [744, 354] on button "Add Payment" at bounding box center [784, 352] width 162 height 18
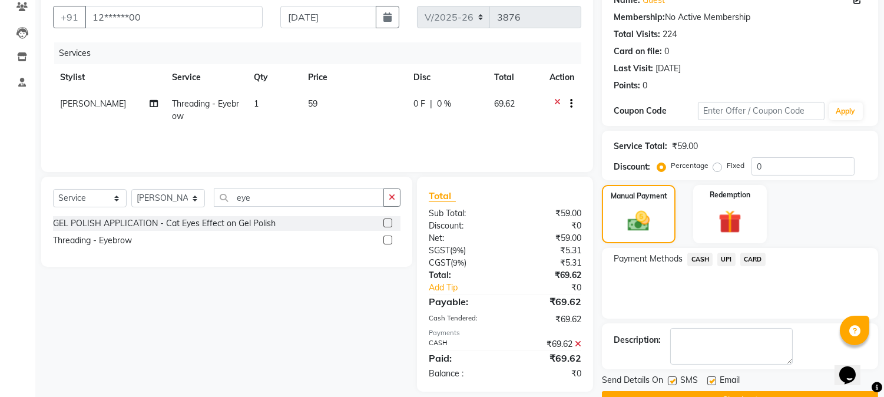
scroll to position [132, 0]
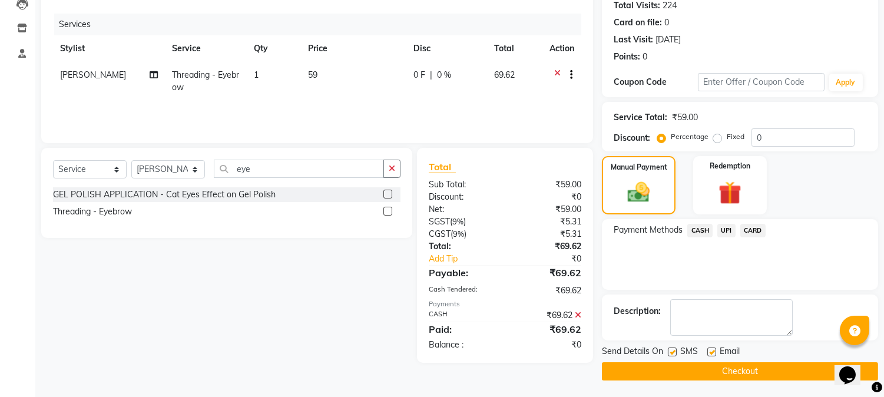
click at [669, 351] on label at bounding box center [672, 351] width 9 height 9
click at [669, 351] on input "checkbox" at bounding box center [672, 353] width 8 height 8
checkbox input "false"
click at [671, 367] on button "Checkout" at bounding box center [740, 371] width 276 height 18
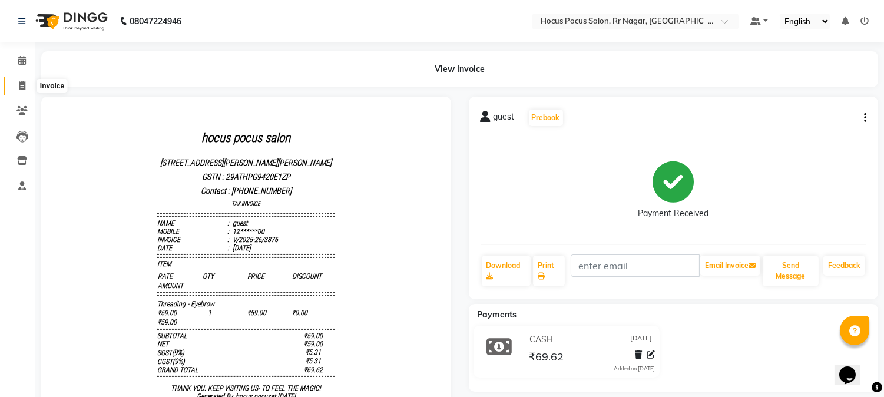
click at [21, 84] on icon at bounding box center [22, 85] width 6 height 9
select select "service"
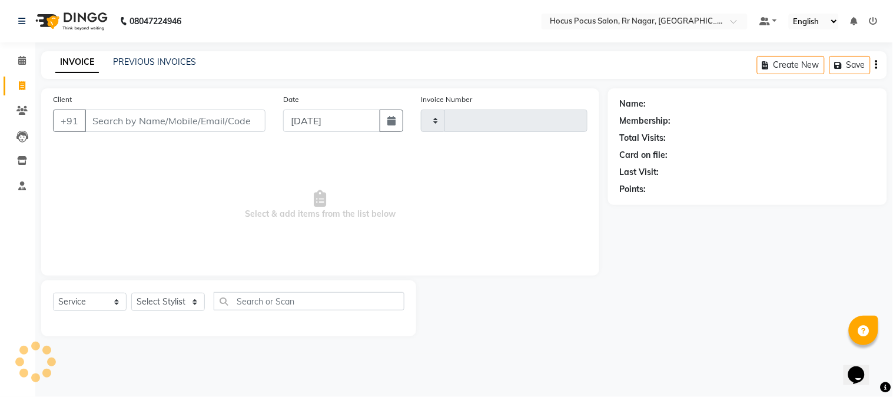
type input "3877"
select select "5019"
click at [118, 124] on input "Client" at bounding box center [175, 120] width 181 height 22
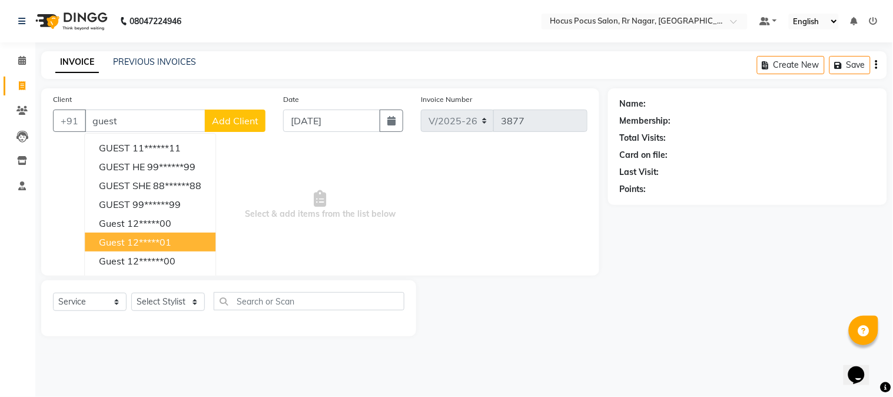
drag, startPoint x: 144, startPoint y: 205, endPoint x: 150, endPoint y: 250, distance: 45.2
click at [150, 250] on button "guest 12*****01" at bounding box center [150, 242] width 131 height 19
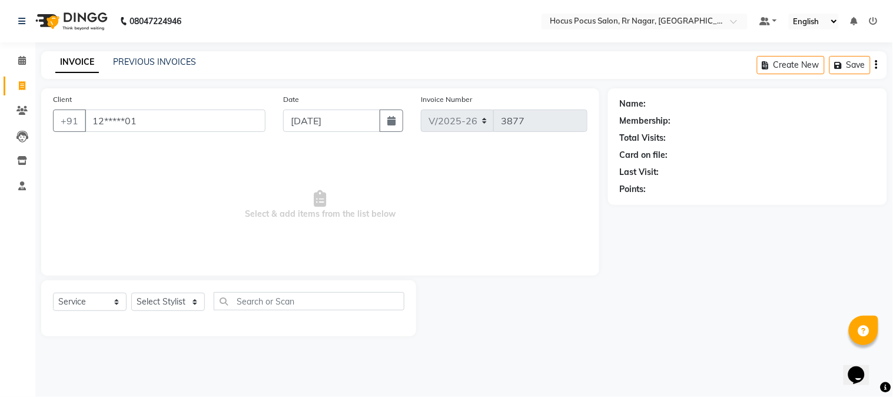
type input "12*****01"
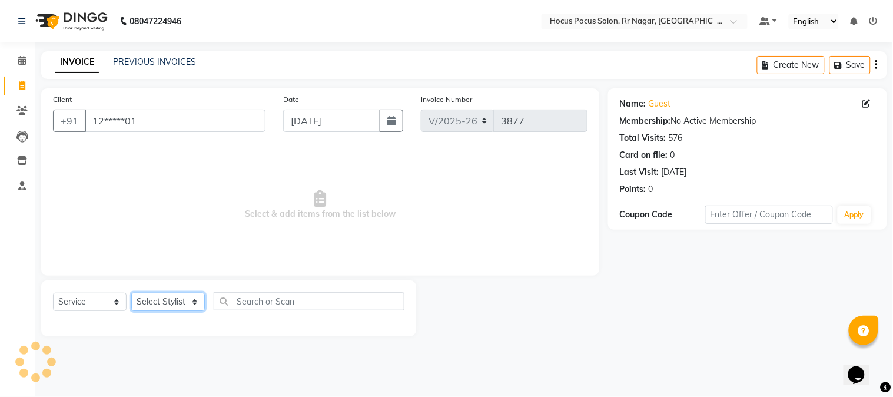
click at [163, 306] on select "Select Stylist [PERSON_NAME] hocus pocus Kushi Maya Neha [PERSON_NAME] [PERSON_…" at bounding box center [168, 302] width 74 height 18
select select "32995"
click at [131, 293] on select "Select Stylist [PERSON_NAME] hocus pocus Kushi Maya Neha [PERSON_NAME] [PERSON_…" at bounding box center [168, 302] width 74 height 18
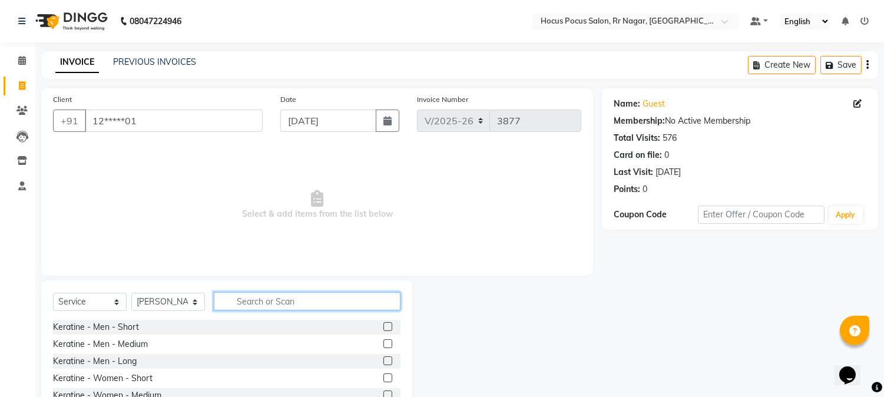
click at [230, 301] on input "text" at bounding box center [307, 301] width 187 height 18
type input "ped"
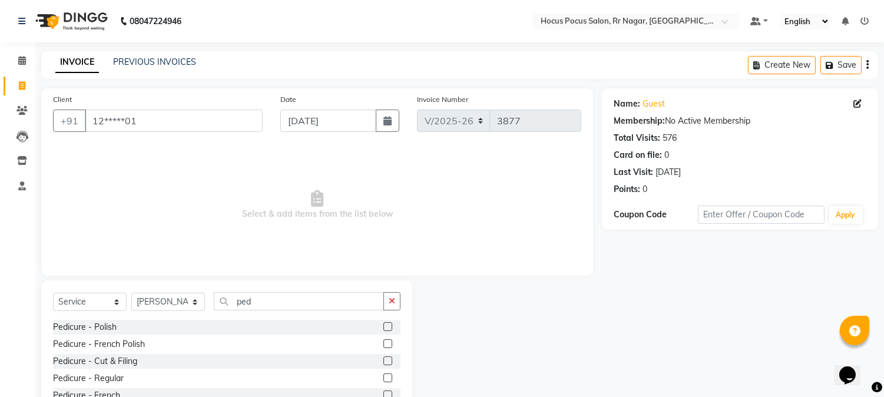
click at [383, 374] on label at bounding box center [387, 377] width 9 height 9
click at [383, 374] on input "checkbox" at bounding box center [387, 378] width 8 height 8
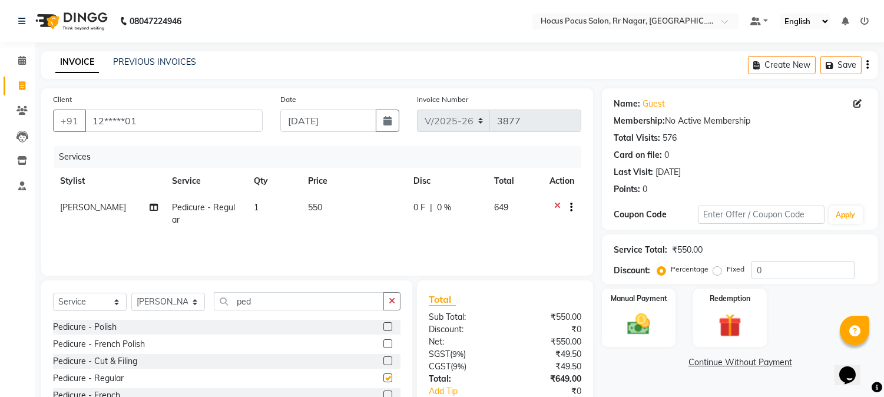
checkbox input "false"
click at [157, 62] on link "PREVIOUS INVOICES" at bounding box center [154, 62] width 83 height 11
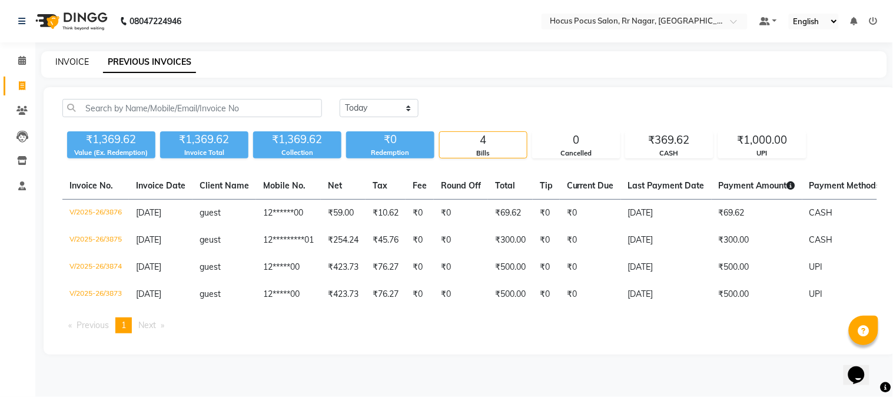
click at [67, 60] on link "INVOICE" at bounding box center [72, 62] width 34 height 11
select select "service"
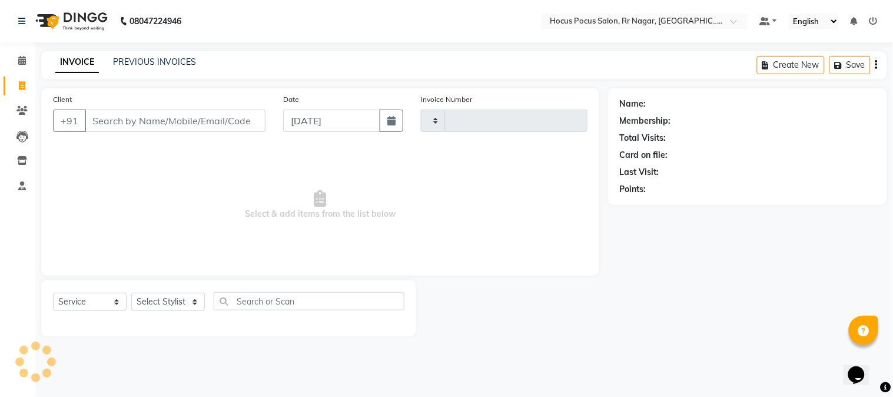
type input "3877"
select select "5019"
click at [154, 61] on link "PREVIOUS INVOICES" at bounding box center [154, 62] width 83 height 11
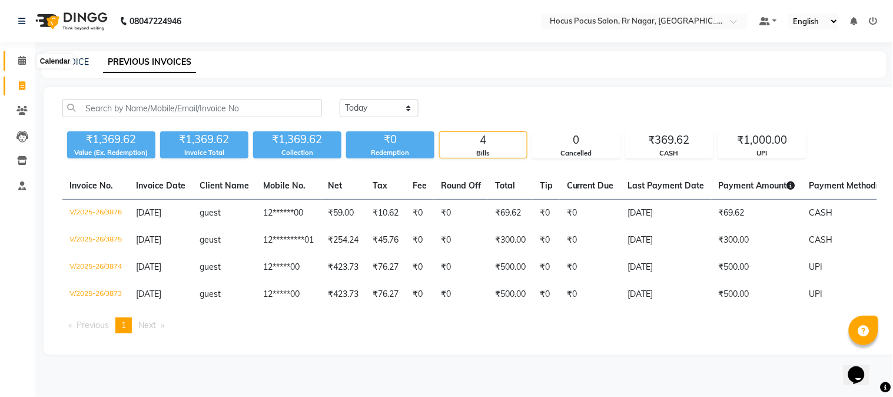
click at [19, 66] on span at bounding box center [22, 61] width 21 height 14
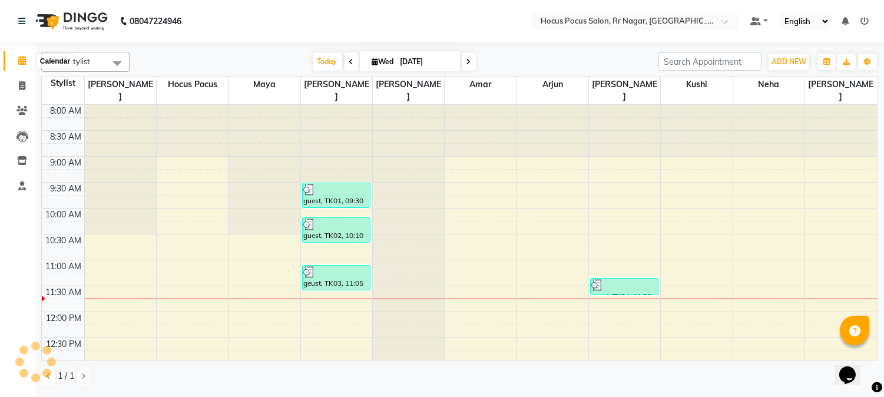
scroll to position [156, 0]
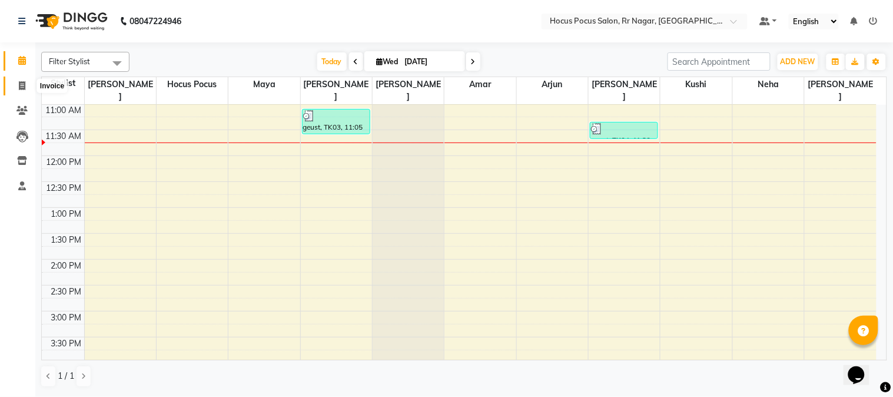
click at [15, 86] on span at bounding box center [22, 86] width 21 height 14
select select "5019"
select select "service"
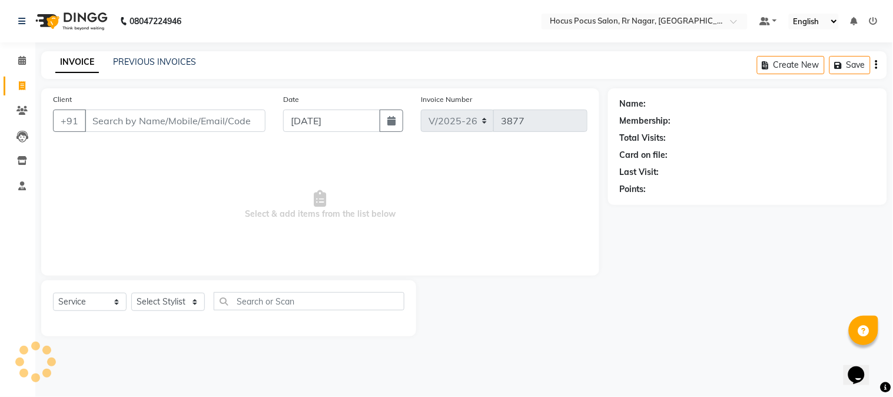
click at [15, 86] on span at bounding box center [22, 86] width 21 height 14
select select "5019"
select select "service"
click at [138, 60] on link "PREVIOUS INVOICES" at bounding box center [154, 62] width 83 height 11
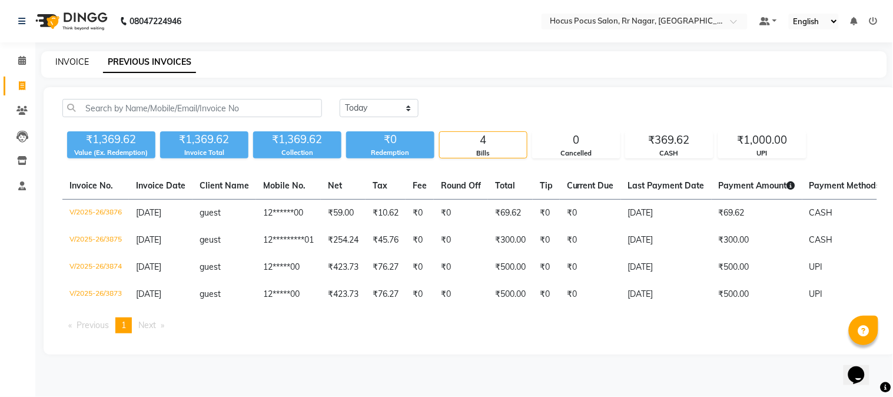
click at [82, 60] on link "INVOICE" at bounding box center [72, 62] width 34 height 11
select select "service"
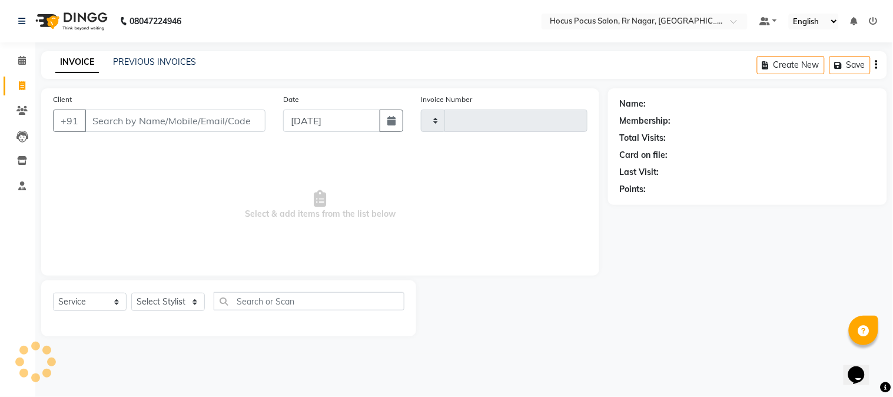
type input "3877"
select select "5019"
click at [122, 121] on input "Client" at bounding box center [175, 120] width 181 height 22
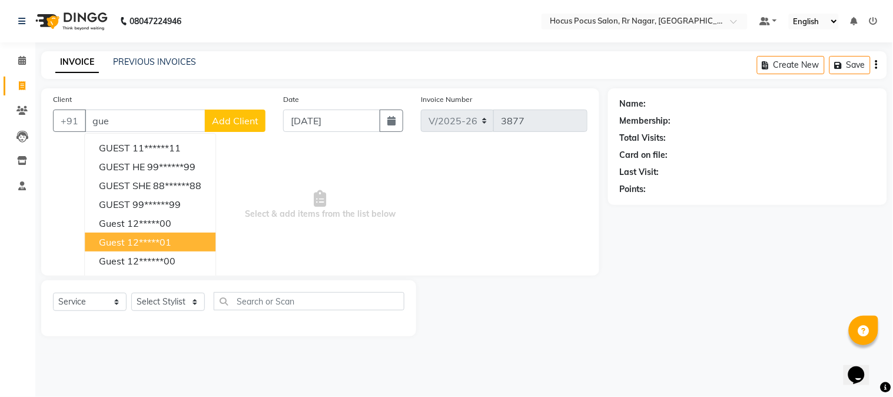
click at [131, 243] on ngb-highlight "12*****01" at bounding box center [149, 242] width 44 height 12
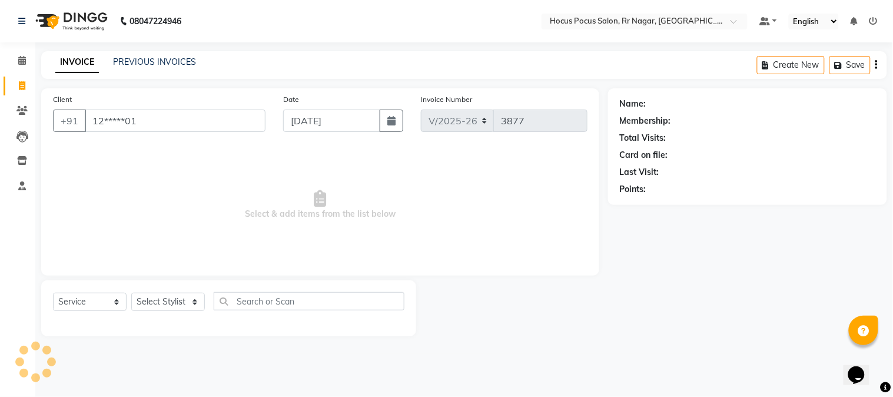
type input "12*****01"
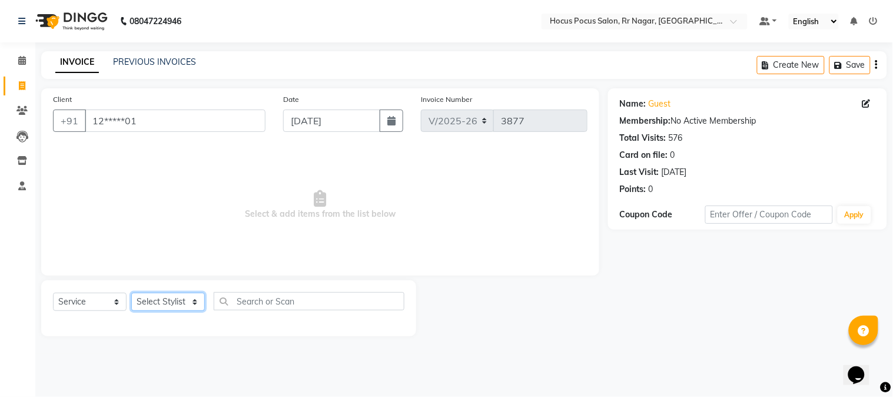
click at [154, 297] on select "Select Stylist [PERSON_NAME] hocus pocus Kushi Maya Neha [PERSON_NAME] [PERSON_…" at bounding box center [168, 302] width 74 height 18
select select "32993"
click at [131, 293] on select "Select Stylist [PERSON_NAME] hocus pocus Kushi Maya Neha [PERSON_NAME] [PERSON_…" at bounding box center [168, 302] width 74 height 18
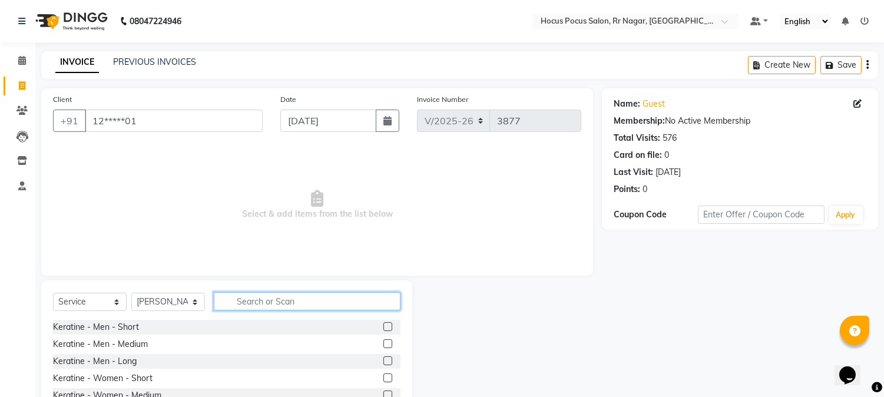
click at [240, 299] on input "text" at bounding box center [307, 301] width 187 height 18
type input "h"
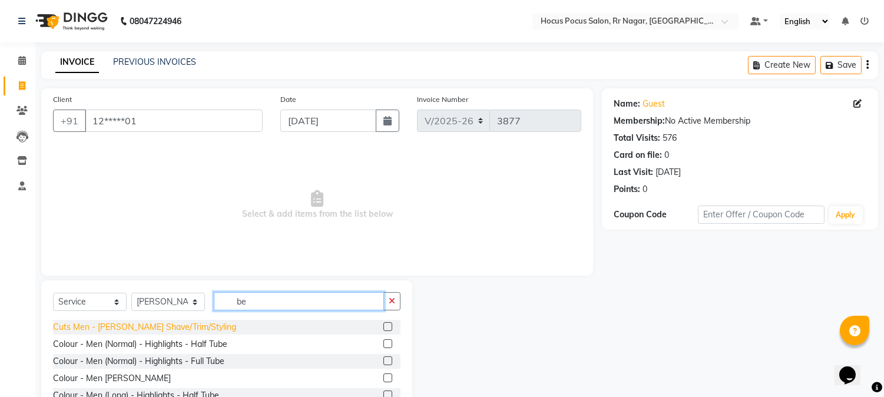
type input "be"
click at [96, 332] on div "Cuts Men - [PERSON_NAME] Shave/Trim/Styling" at bounding box center [144, 327] width 183 height 12
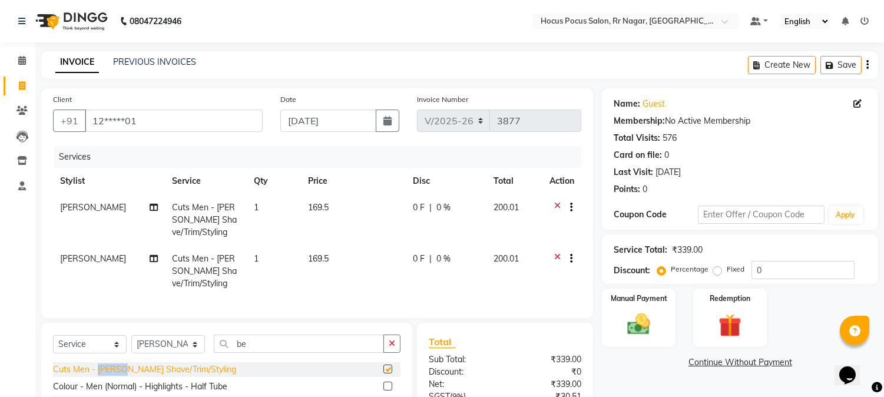
checkbox input "false"
click at [556, 259] on icon at bounding box center [557, 260] width 6 height 15
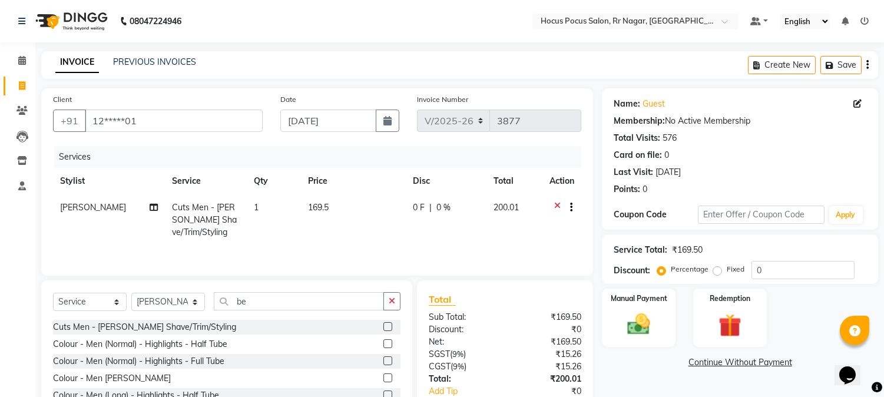
scroll to position [75, 0]
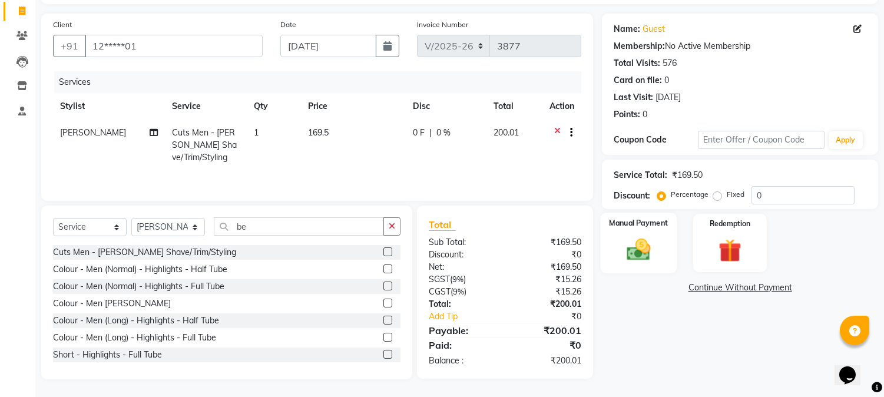
click at [632, 264] on div "Manual Payment" at bounding box center [638, 243] width 77 height 60
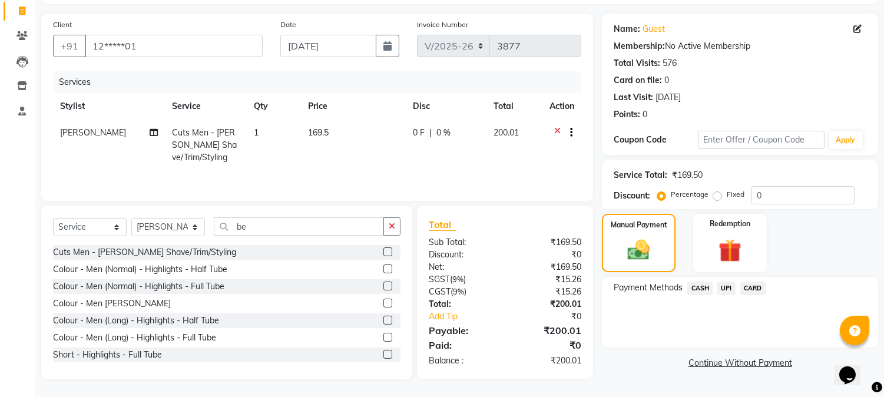
click at [726, 287] on span "UPI" at bounding box center [726, 288] width 18 height 14
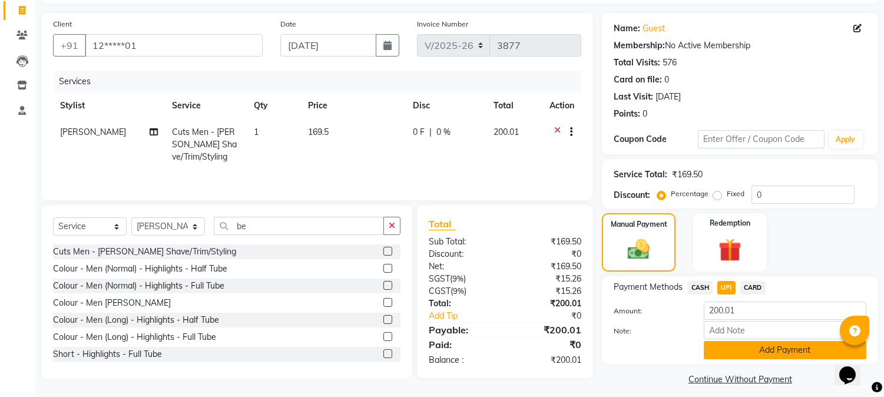
click at [738, 343] on button "Add Payment" at bounding box center [784, 350] width 162 height 18
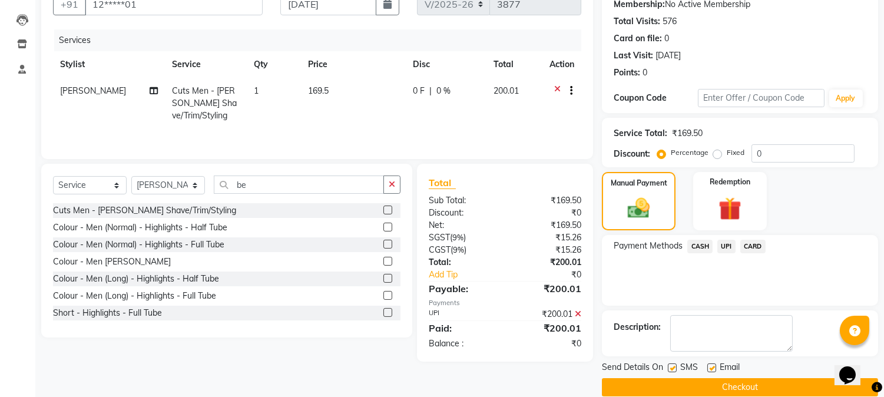
scroll to position [132, 0]
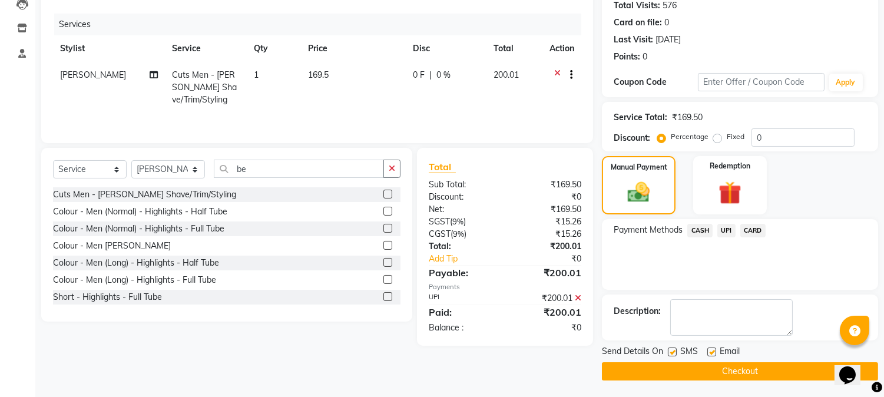
click at [671, 353] on label at bounding box center [672, 351] width 9 height 9
click at [671, 353] on input "checkbox" at bounding box center [672, 353] width 8 height 8
checkbox input "false"
click at [677, 368] on button "Checkout" at bounding box center [740, 371] width 276 height 18
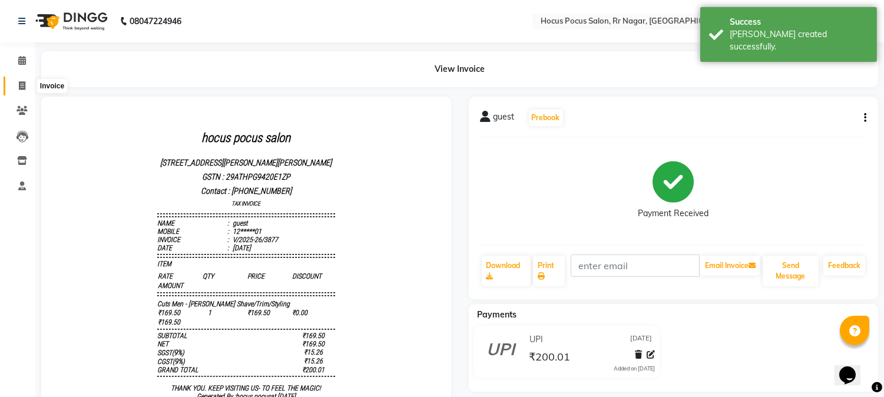
click at [24, 85] on icon at bounding box center [22, 85] width 6 height 9
select select "service"
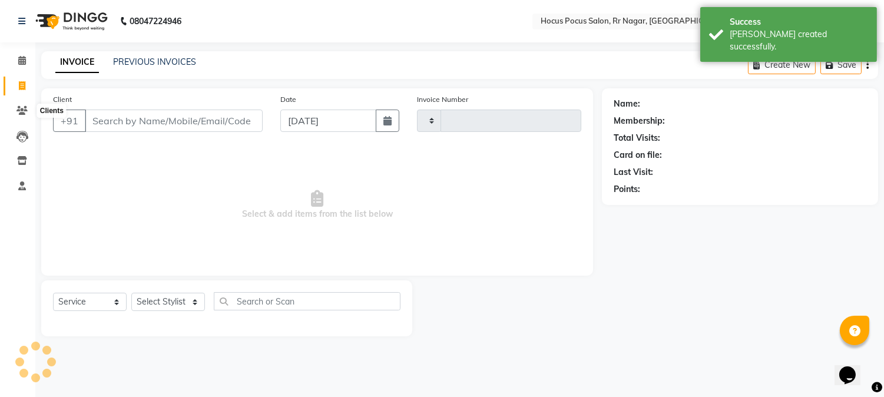
type input "3878"
select select "5019"
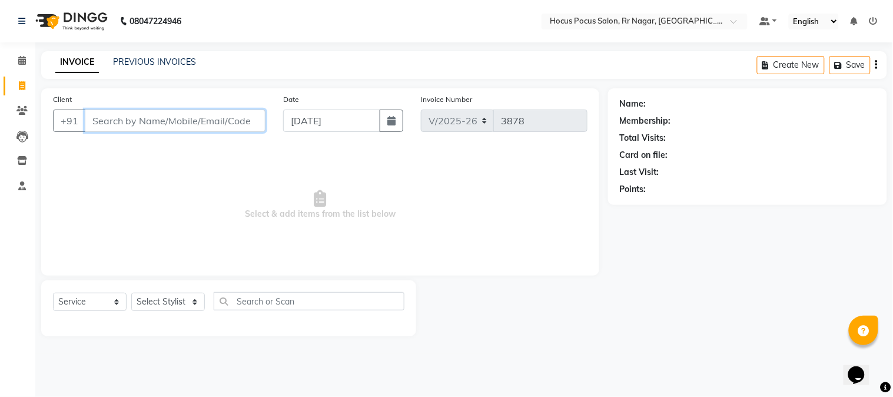
click at [140, 128] on input "Client" at bounding box center [175, 120] width 181 height 22
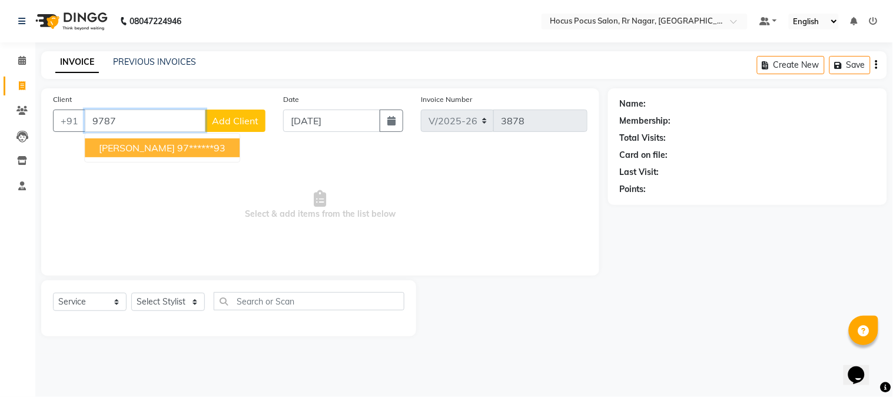
click at [138, 151] on span "[PERSON_NAME]" at bounding box center [137, 148] width 76 height 12
type input "97******93"
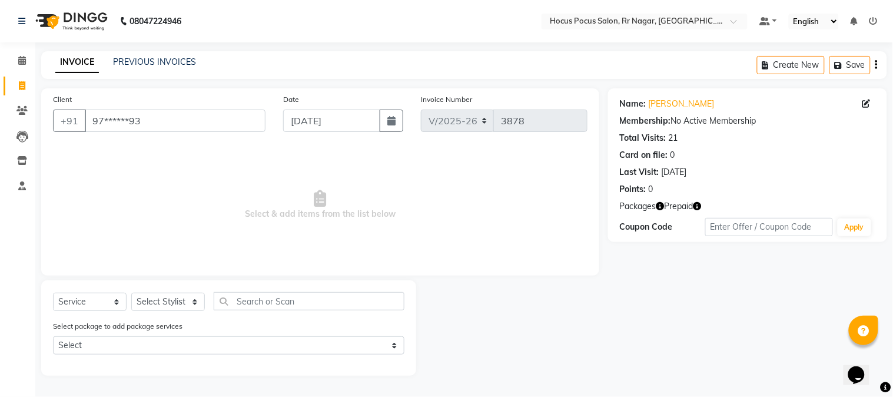
click at [701, 207] on icon "button" at bounding box center [697, 206] width 8 height 8
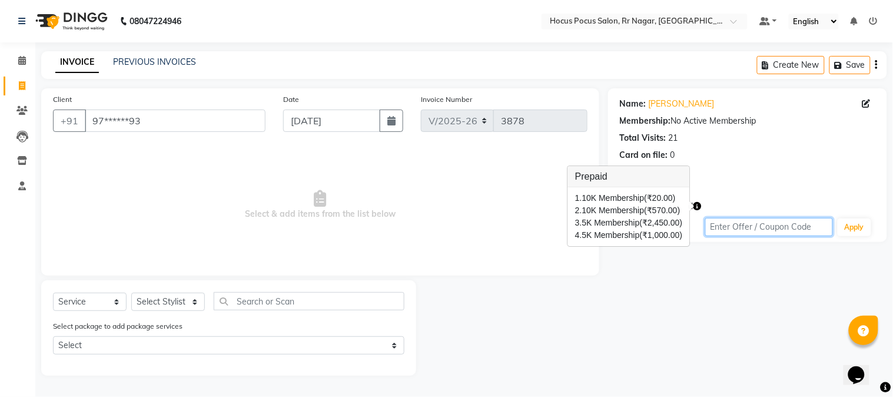
click at [734, 231] on input "text" at bounding box center [769, 227] width 128 height 18
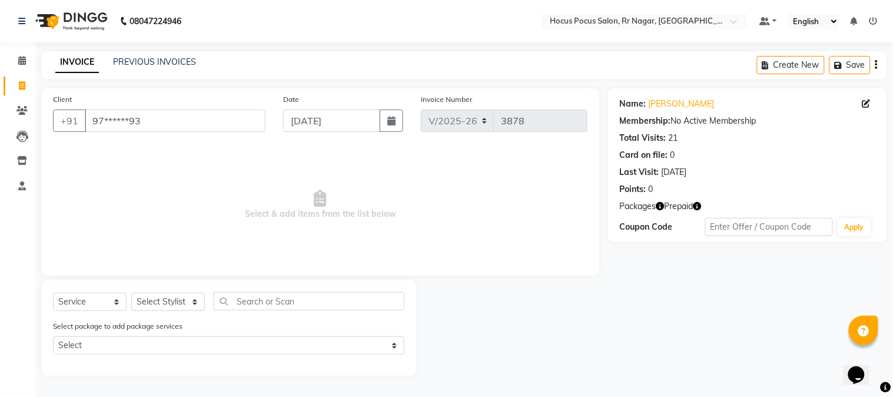
click at [660, 207] on icon "button" at bounding box center [660, 206] width 8 height 8
click at [664, 207] on icon "button" at bounding box center [660, 206] width 8 height 8
click at [698, 207] on icon "button" at bounding box center [697, 206] width 8 height 8
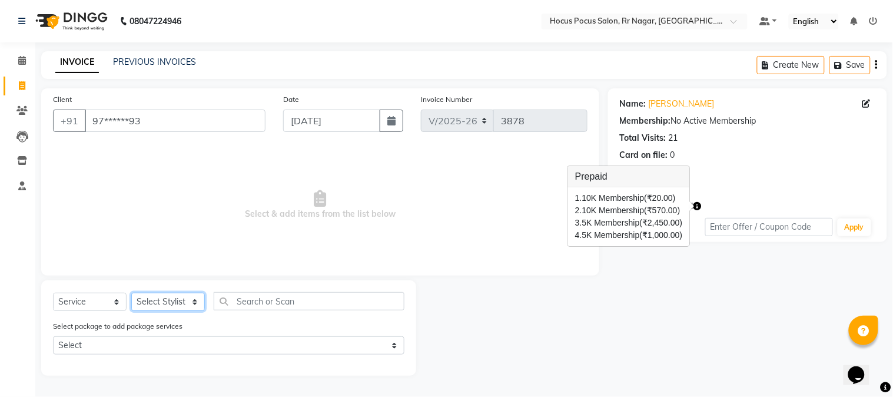
click at [161, 305] on select "Select Stylist [PERSON_NAME] hocus pocus Kushi Maya Neha [PERSON_NAME] [PERSON_…" at bounding box center [168, 302] width 74 height 18
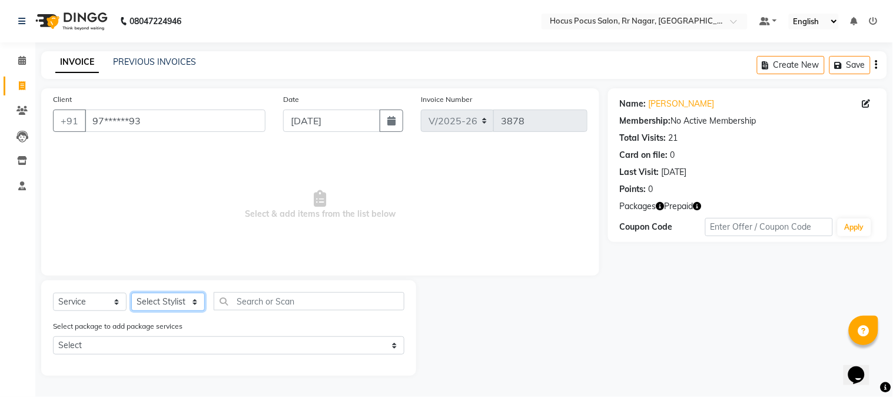
select select "32993"
click at [131, 293] on select "Select Stylist [PERSON_NAME] hocus pocus Kushi Maya Neha [PERSON_NAME] [PERSON_…" at bounding box center [168, 302] width 74 height 18
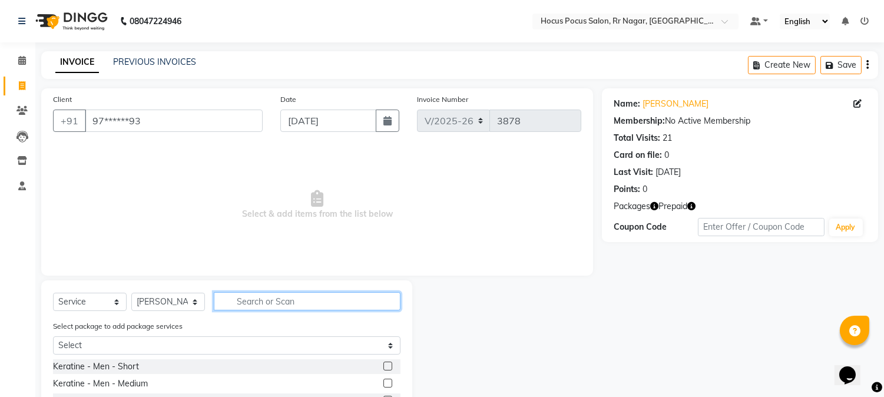
click at [240, 299] on input "text" at bounding box center [307, 301] width 187 height 18
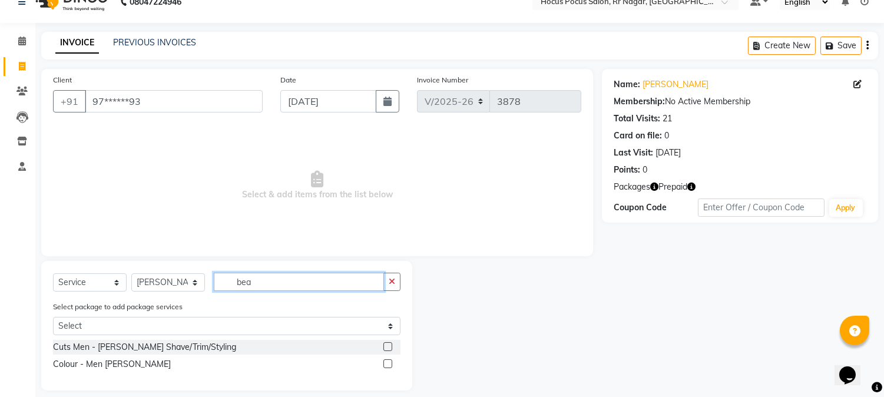
scroll to position [31, 0]
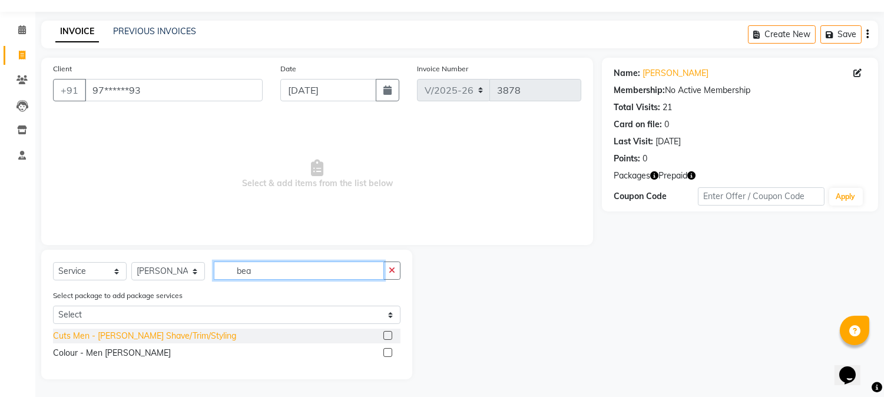
type input "bea"
click at [85, 337] on div "Cuts Men - [PERSON_NAME] Shave/Trim/Styling" at bounding box center [144, 336] width 183 height 12
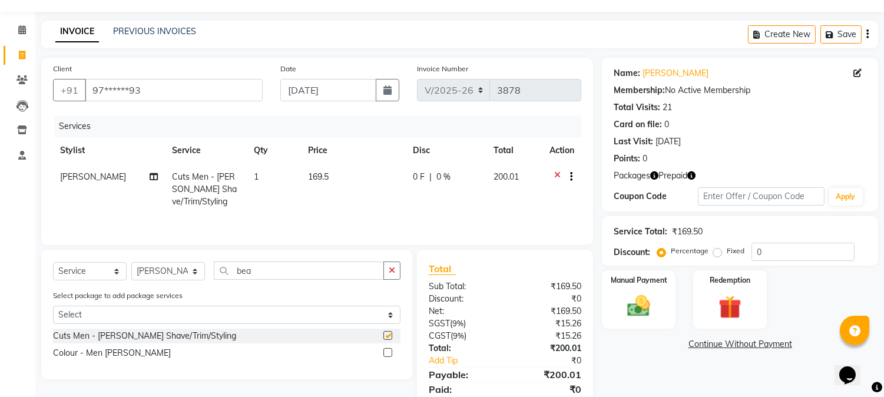
checkbox input "false"
click at [284, 276] on input "bea" at bounding box center [299, 270] width 170 height 18
type input "b"
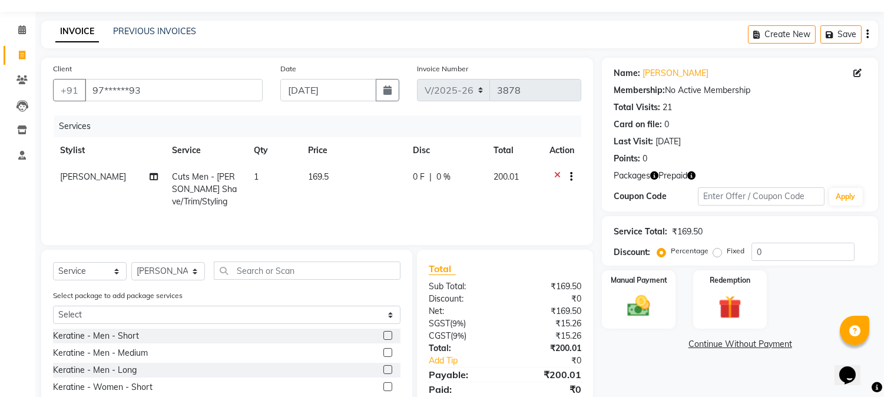
drag, startPoint x: 387, startPoint y: 195, endPoint x: 379, endPoint y: 189, distance: 10.6
click at [387, 195] on td "169.5" at bounding box center [353, 189] width 105 height 51
select select "32993"
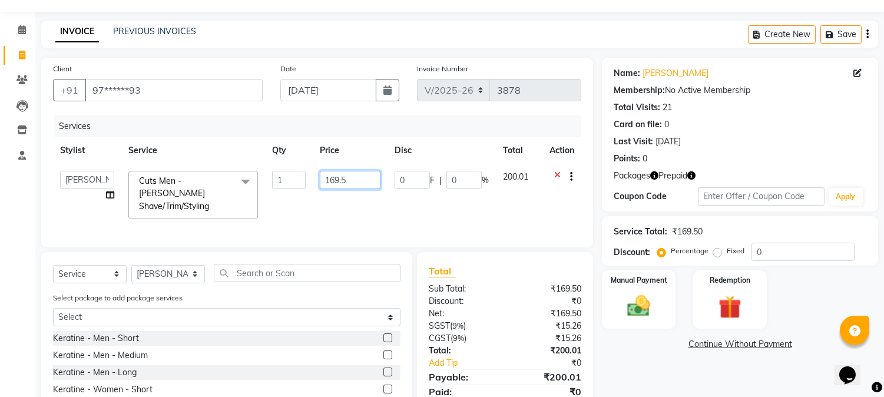
click at [372, 183] on input "169.5" at bounding box center [350, 180] width 61 height 18
type input "1"
type input "200"
click at [369, 205] on td "200" at bounding box center [350, 195] width 75 height 62
select select "32993"
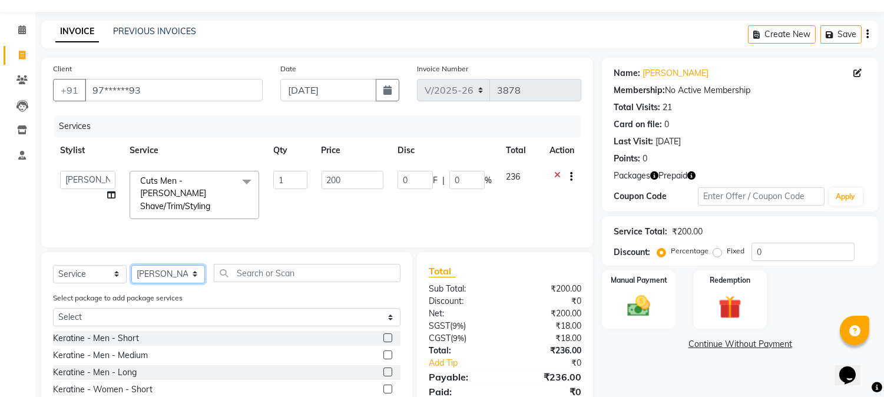
click at [178, 272] on select "Select Stylist [PERSON_NAME] hocus pocus Kushi Maya Neha [PERSON_NAME] [PERSON_…" at bounding box center [168, 274] width 74 height 18
select select "43787"
click at [131, 265] on select "Select Stylist [PERSON_NAME] hocus pocus Kushi Maya Neha [PERSON_NAME] [PERSON_…" at bounding box center [168, 274] width 74 height 18
click at [248, 273] on input "text" at bounding box center [307, 273] width 187 height 18
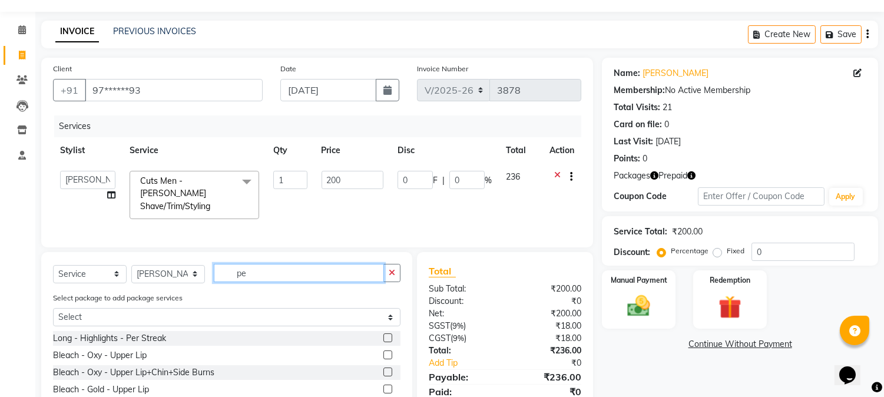
scroll to position [205, 0]
type input "pe"
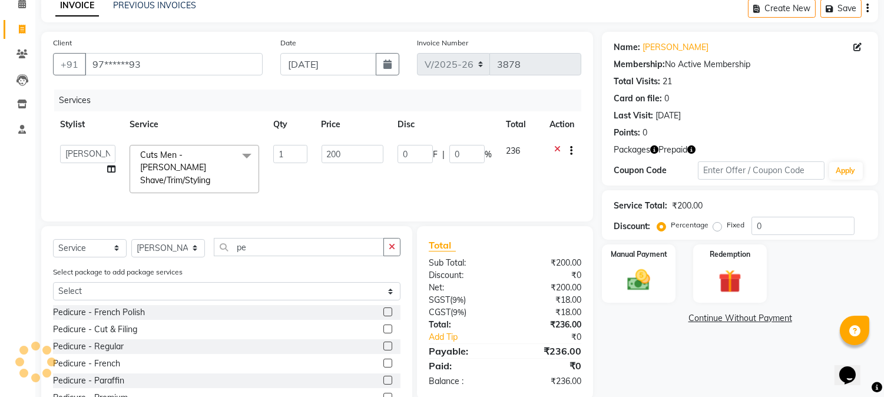
scroll to position [59, 0]
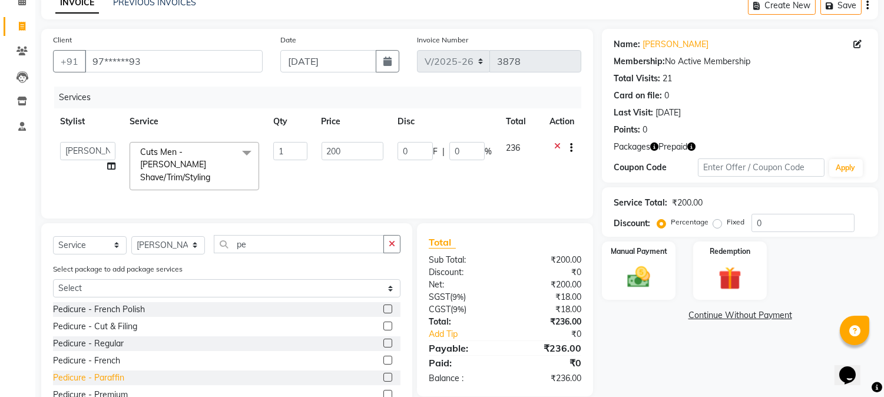
click at [112, 373] on div "Pedicure - Paraffin" at bounding box center [88, 377] width 71 height 12
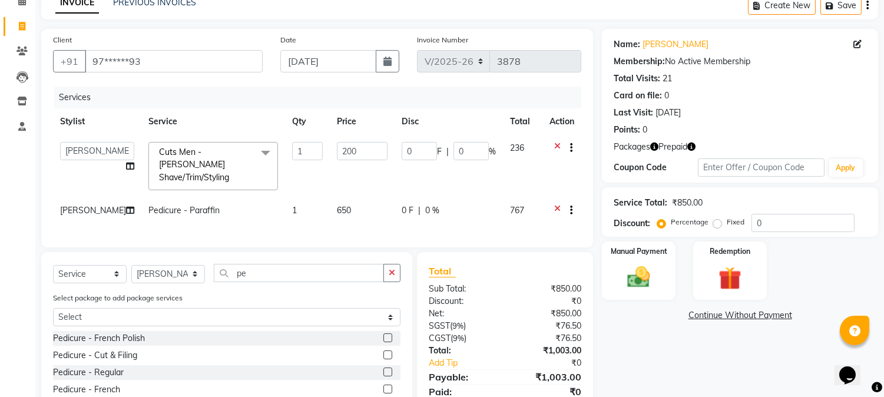
checkbox input "false"
click at [557, 204] on icon at bounding box center [557, 211] width 6 height 15
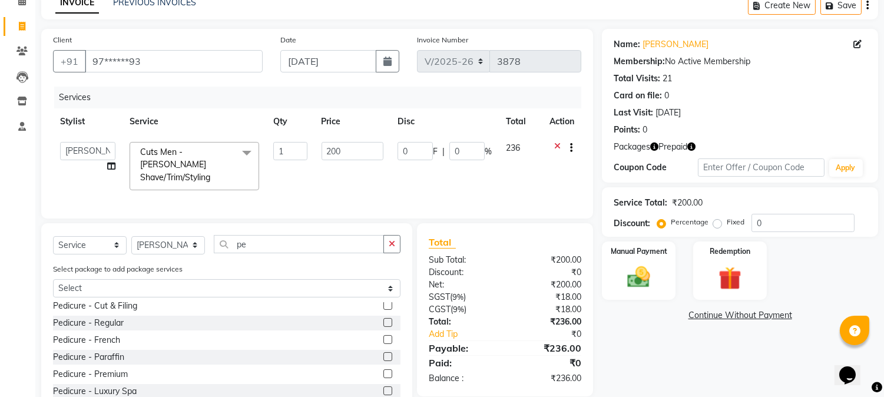
scroll to position [237, 0]
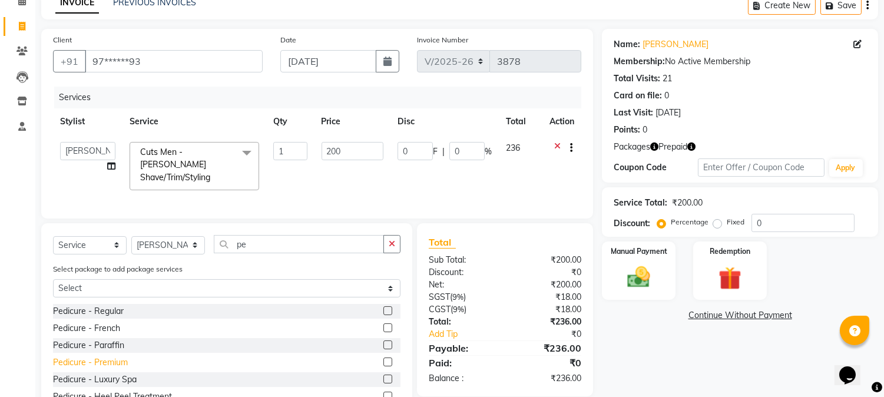
click at [115, 361] on div "Pedicure - Premium" at bounding box center [90, 362] width 75 height 12
checkbox input "false"
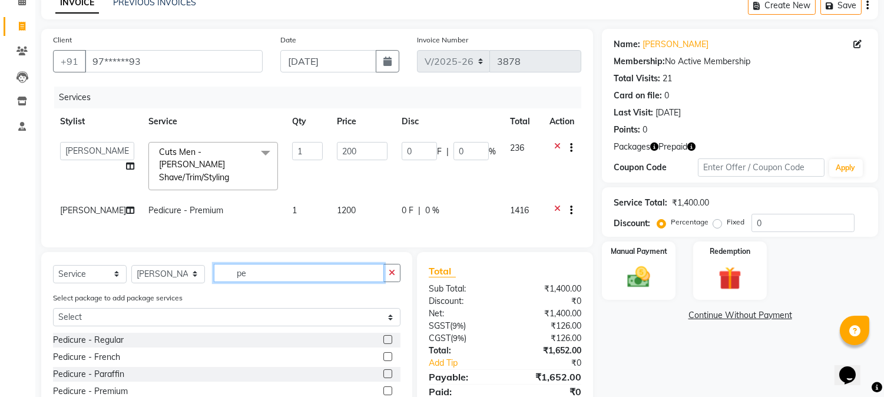
click at [280, 276] on input "pe" at bounding box center [299, 273] width 170 height 18
click at [654, 145] on icon "button" at bounding box center [654, 146] width 8 height 8
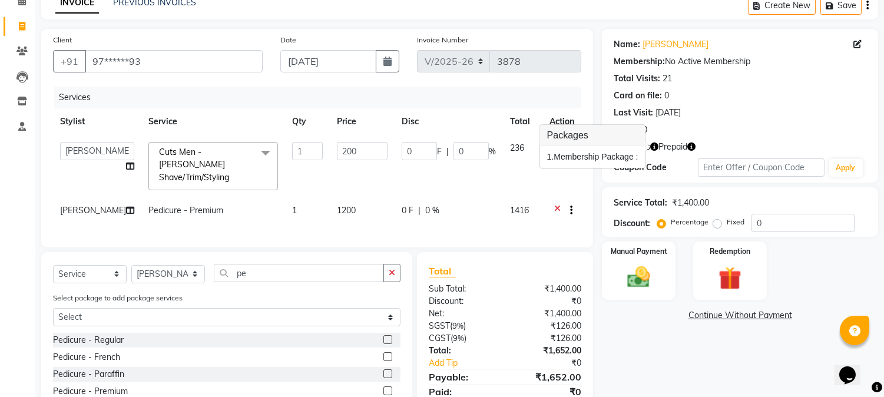
click at [654, 145] on icon "button" at bounding box center [654, 146] width 8 height 8
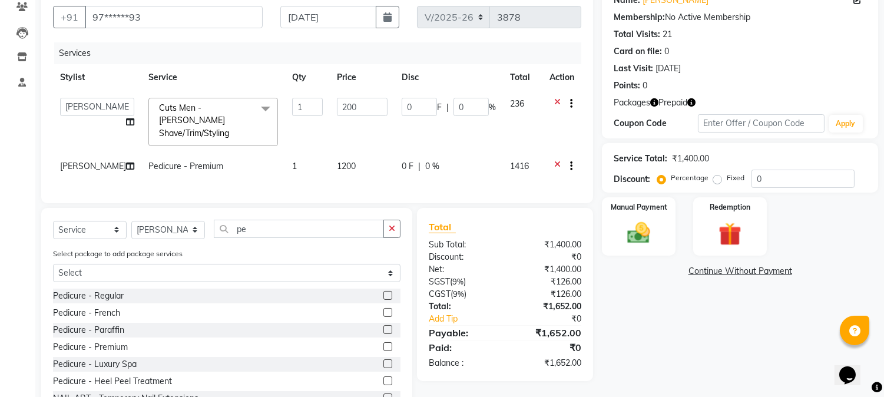
scroll to position [142, 0]
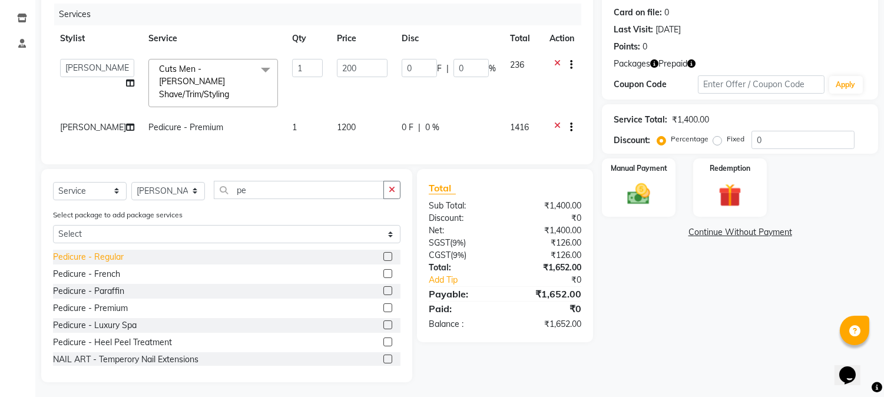
click at [90, 260] on div "Pedicure - Regular" at bounding box center [88, 257] width 71 height 12
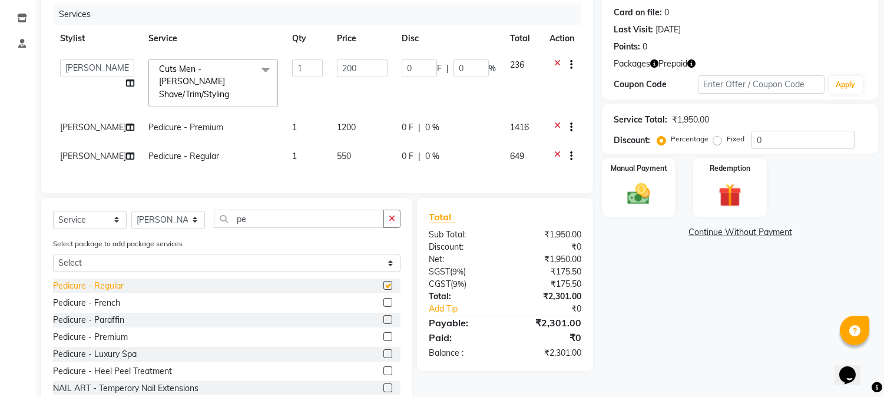
checkbox input "false"
click at [261, 216] on input "pe" at bounding box center [299, 219] width 170 height 18
type input "p"
click at [74, 151] on span "[PERSON_NAME]" at bounding box center [93, 156] width 66 height 11
select select "43787"
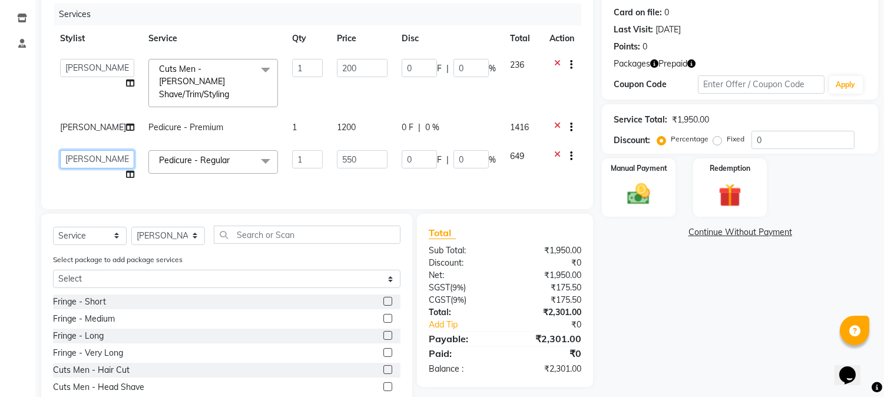
click at [74, 150] on select "[PERSON_NAME] hocus pocus Kushi Maya Neha [PERSON_NAME] [PERSON_NAME] [PERSON_N…" at bounding box center [97, 159] width 74 height 18
click at [73, 150] on select "[PERSON_NAME] hocus pocus Kushi Maya Neha [PERSON_NAME] [PERSON_NAME] [PERSON_N…" at bounding box center [97, 159] width 74 height 18
click at [72, 253] on div "Select package to add package services Select Membership Package" at bounding box center [226, 272] width 365 height 39
select select "32988"
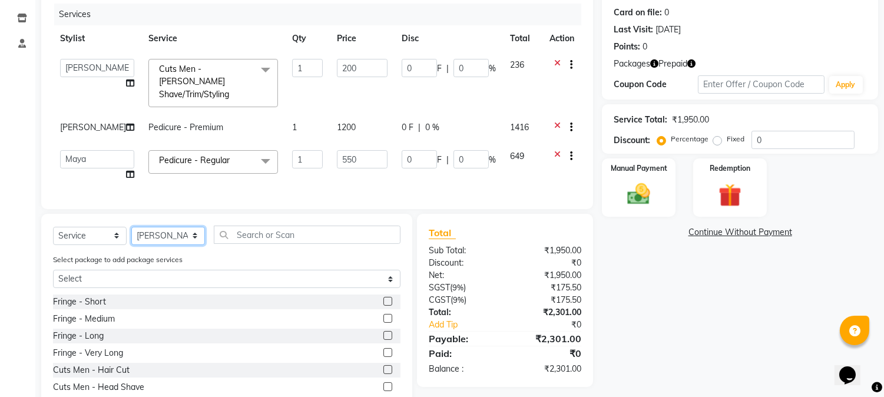
click at [184, 230] on select "Select Stylist [PERSON_NAME] hocus pocus Kushi Maya Neha [PERSON_NAME] [PERSON_…" at bounding box center [168, 236] width 74 height 18
select select "32988"
click at [131, 227] on select "Select Stylist [PERSON_NAME] hocus pocus Kushi Maya Neha [PERSON_NAME] [PERSON_…" at bounding box center [168, 236] width 74 height 18
click at [179, 150] on span "Pedicure - Regular x" at bounding box center [213, 161] width 130 height 23
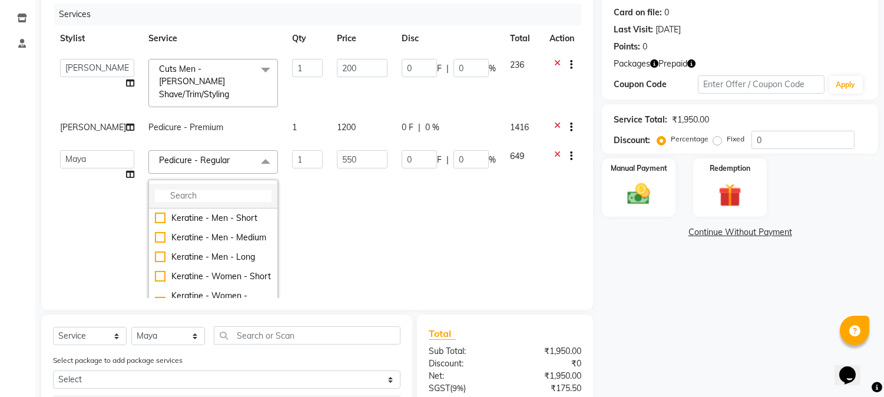
click at [207, 190] on input "multiselect-search" at bounding box center [213, 196] width 117 height 12
click at [252, 336] on input "text" at bounding box center [307, 335] width 187 height 18
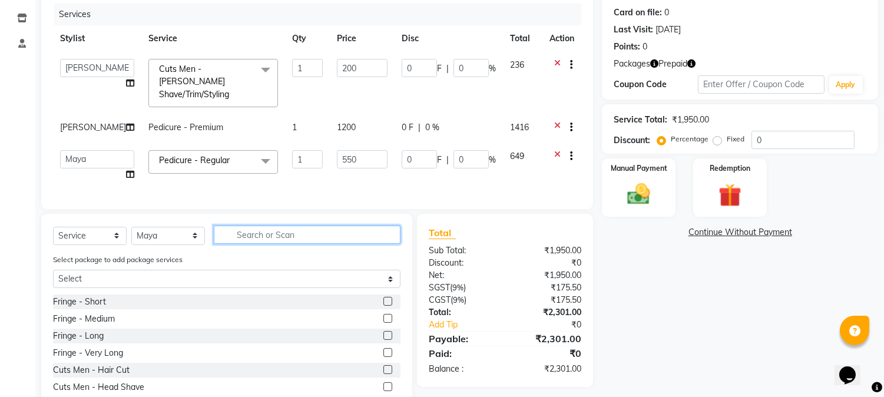
click at [256, 238] on input "text" at bounding box center [307, 234] width 187 height 18
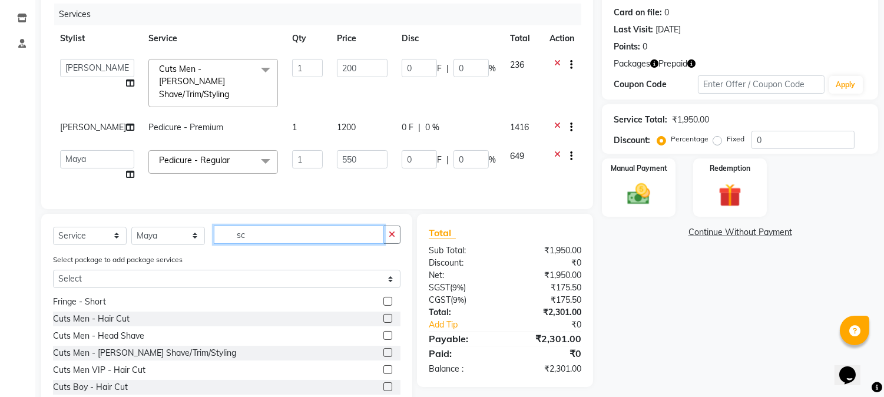
scroll to position [0, 0]
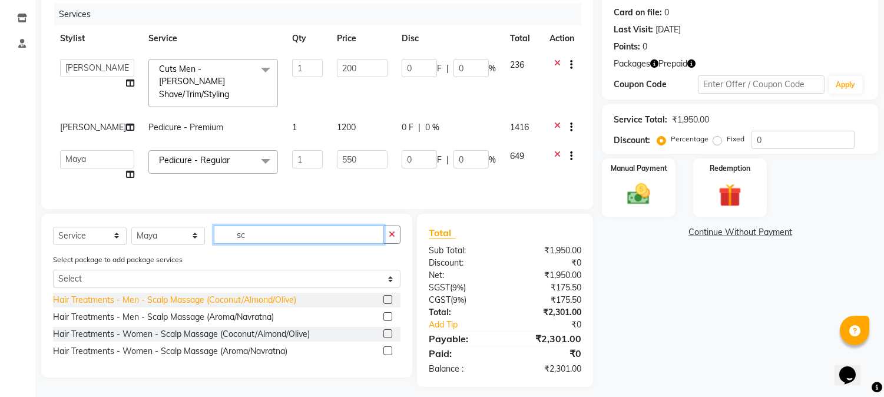
type input "sc"
click at [137, 296] on div "Hair Treatments - Men - Scalp Massage (Coconut/Almond/Olive)" at bounding box center [174, 300] width 243 height 12
checkbox input "false"
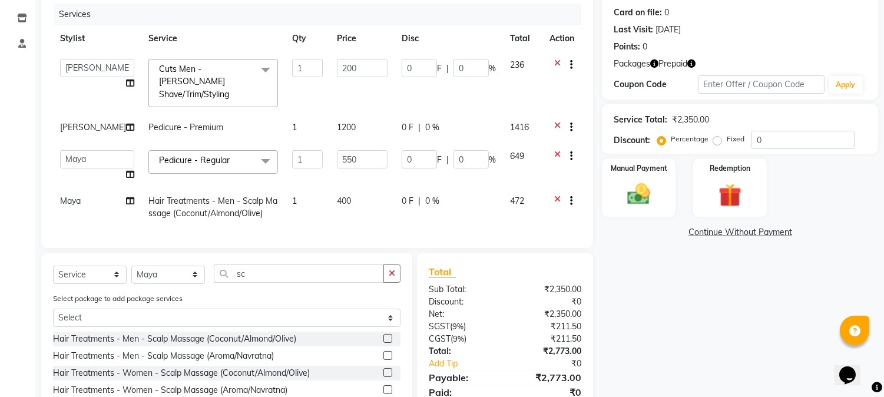
click at [213, 188] on td "Hair Treatments - Men - Scalp Massage (Coconut/Almond/Olive)" at bounding box center [213, 207] width 144 height 39
select select "32988"
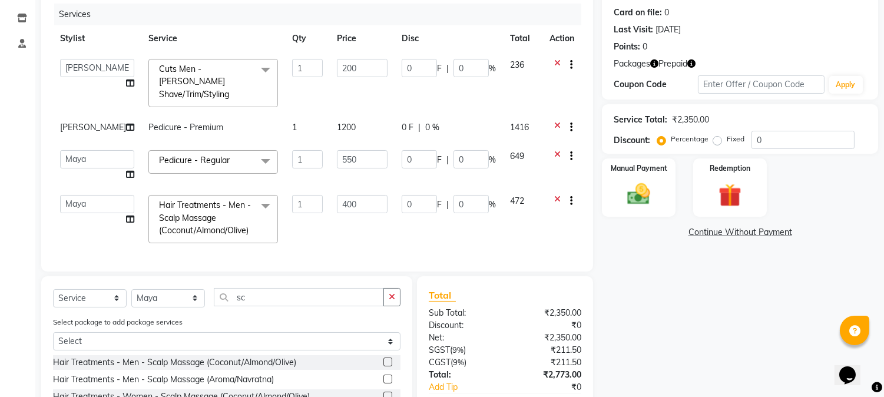
click at [207, 200] on span "Hair Treatments - Men - Scalp Massage (Coconut/Almond/Olive)" at bounding box center [205, 218] width 92 height 36
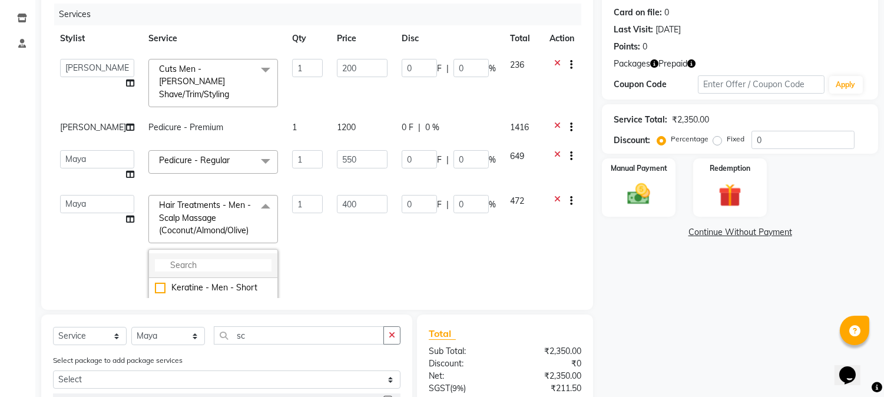
click at [193, 259] on input "multiselect-search" at bounding box center [213, 265] width 117 height 12
type input "m"
click at [554, 195] on icon at bounding box center [557, 202] width 6 height 15
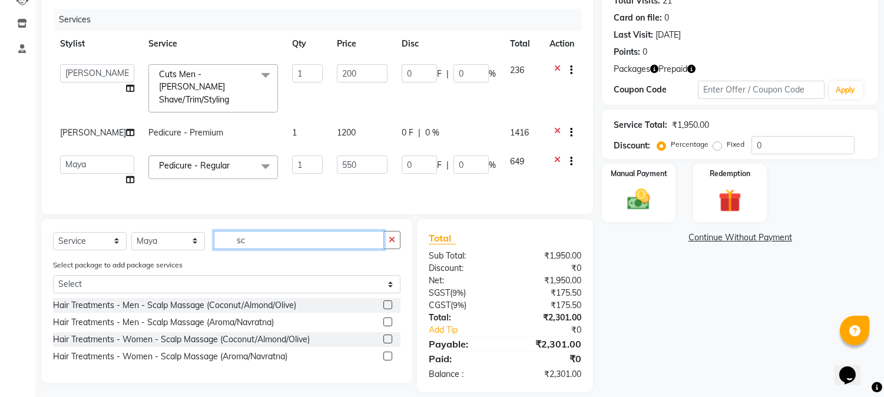
click at [276, 231] on input "sc" at bounding box center [299, 240] width 170 height 18
type input "s"
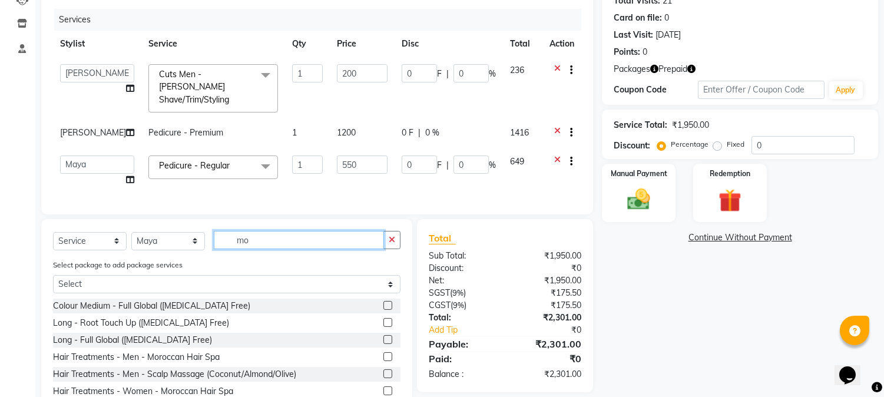
scroll to position [178, 0]
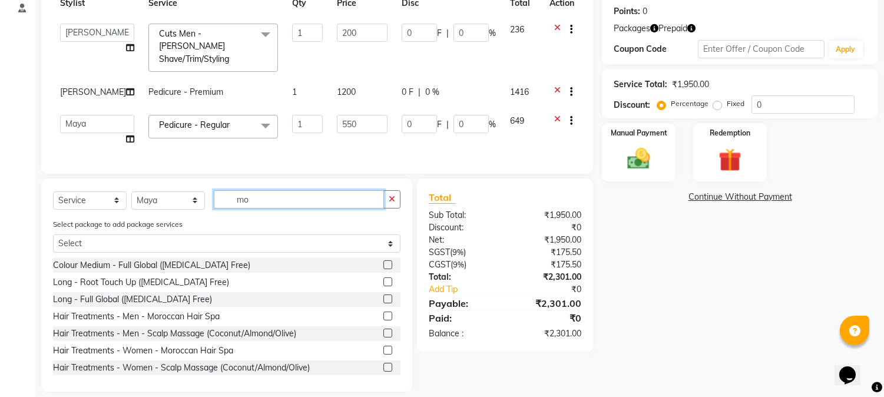
type input "m"
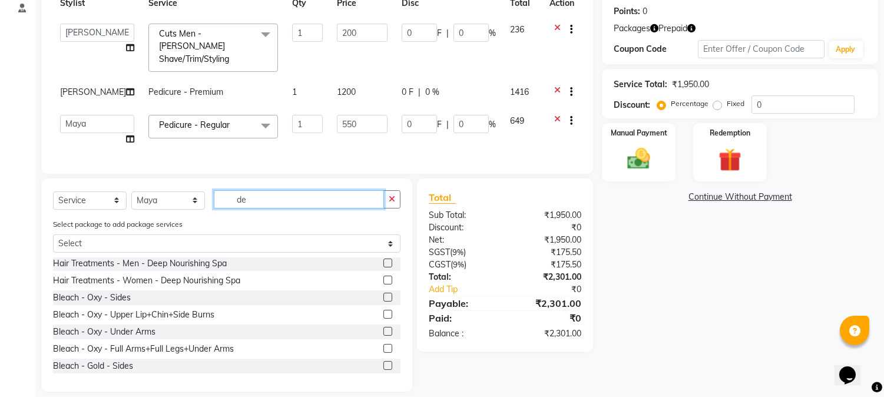
scroll to position [0, 0]
type input "de"
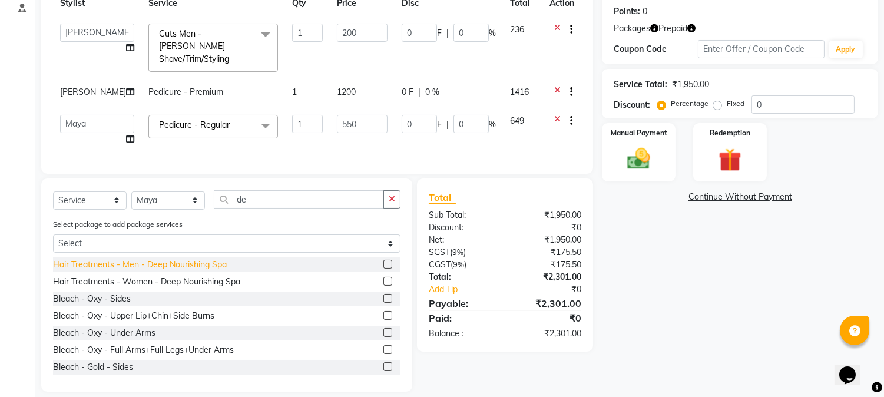
click at [131, 258] on div "Hair Treatments - Men - Deep Nourishing Spa" at bounding box center [140, 264] width 174 height 12
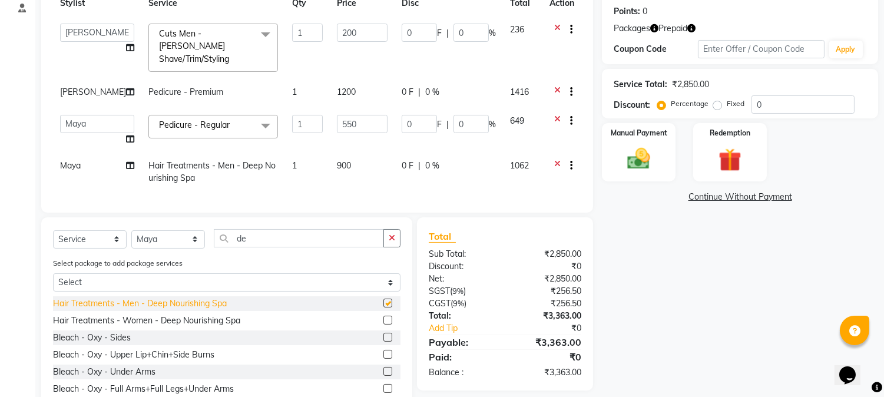
checkbox input "false"
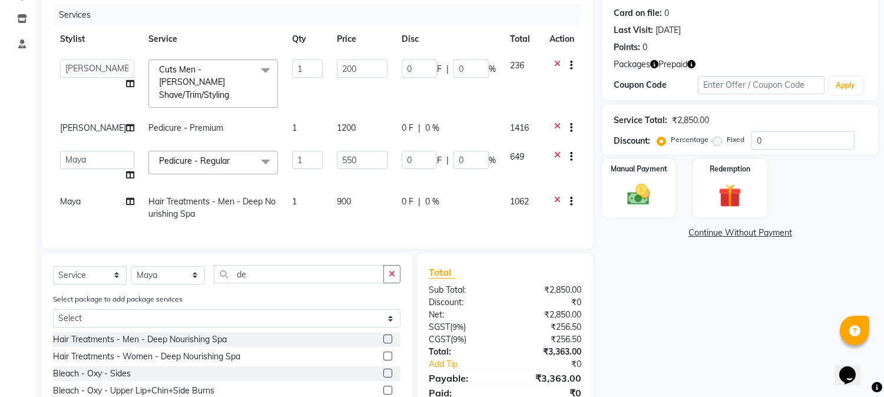
scroll to position [112, 0]
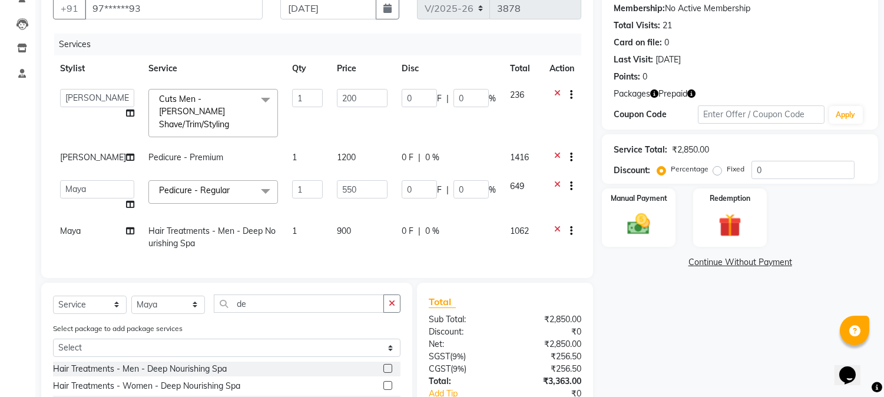
click at [691, 95] on icon "button" at bounding box center [691, 93] width 8 height 8
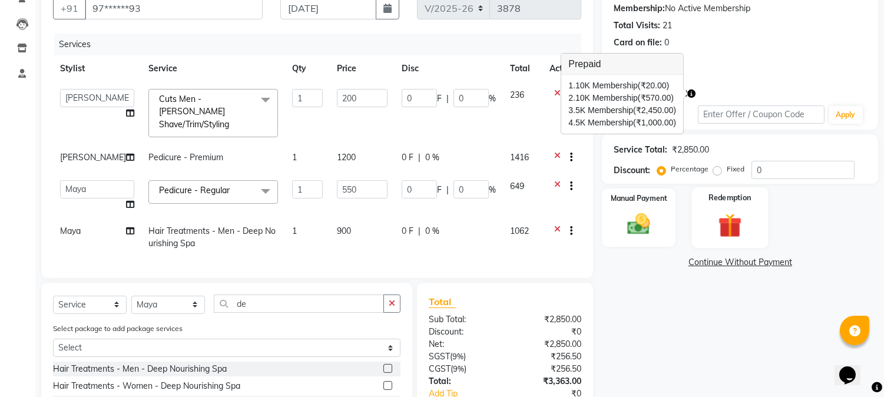
click at [708, 226] on div "Redemption" at bounding box center [729, 217] width 77 height 60
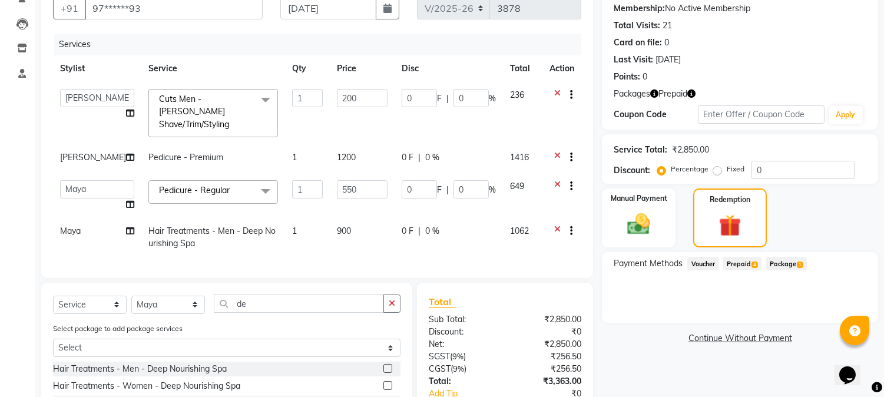
click at [732, 261] on span "Prepaid 4" at bounding box center [742, 264] width 38 height 14
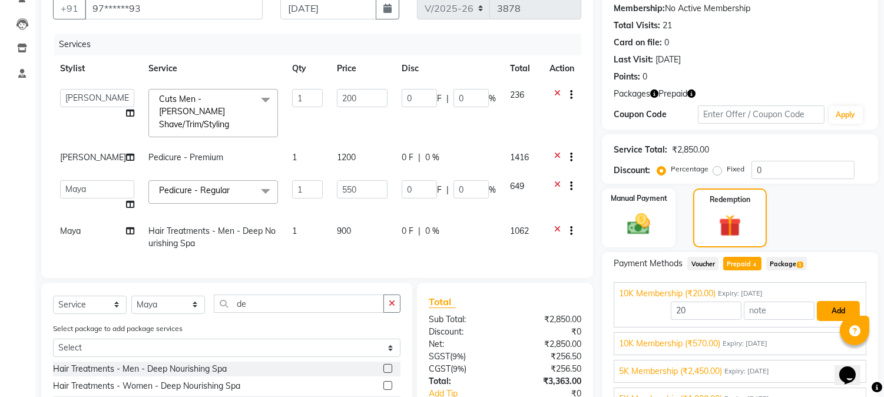
click at [831, 316] on button "Add" at bounding box center [838, 311] width 43 height 20
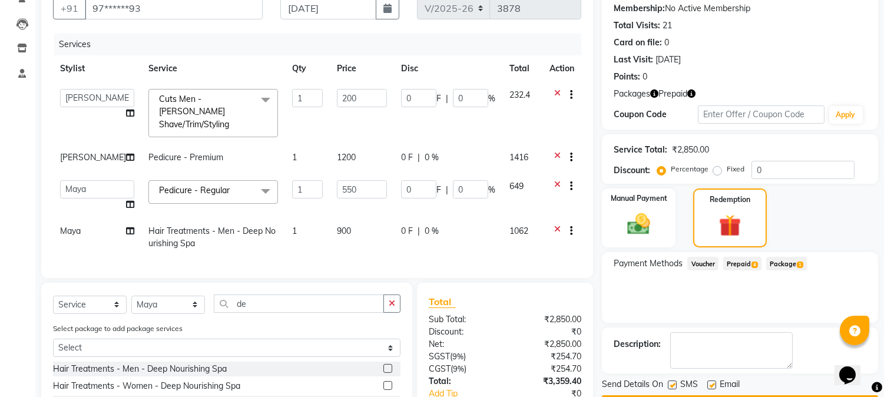
click at [751, 263] on span "Prepaid 4" at bounding box center [742, 264] width 38 height 14
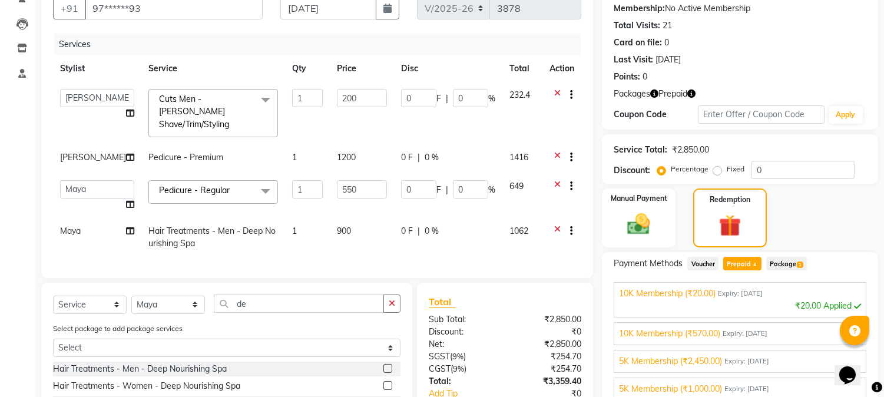
click at [714, 337] on span "10K Membership (₹570.00)" at bounding box center [669, 333] width 101 height 12
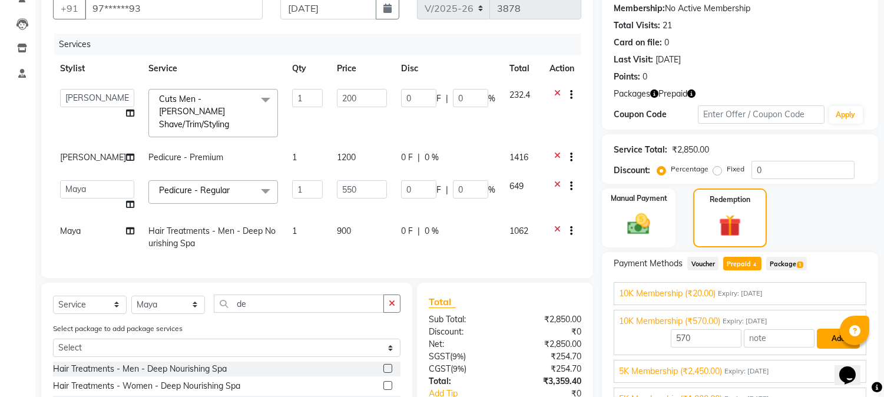
click at [825, 336] on button "Add" at bounding box center [838, 338] width 43 height 20
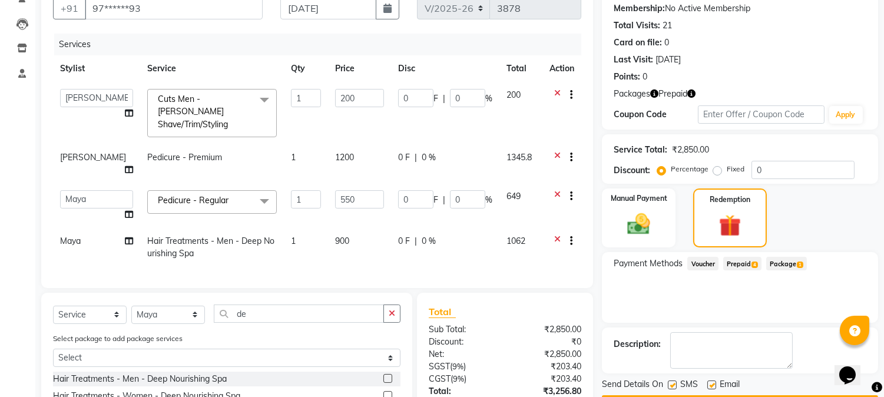
click at [744, 265] on span "Prepaid 4" at bounding box center [742, 264] width 38 height 14
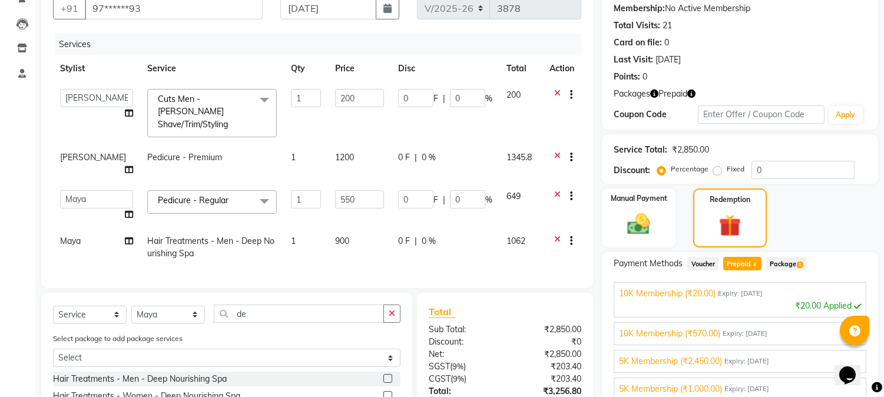
click at [710, 363] on span "5K Membership (₹2,450.00)" at bounding box center [670, 361] width 103 height 12
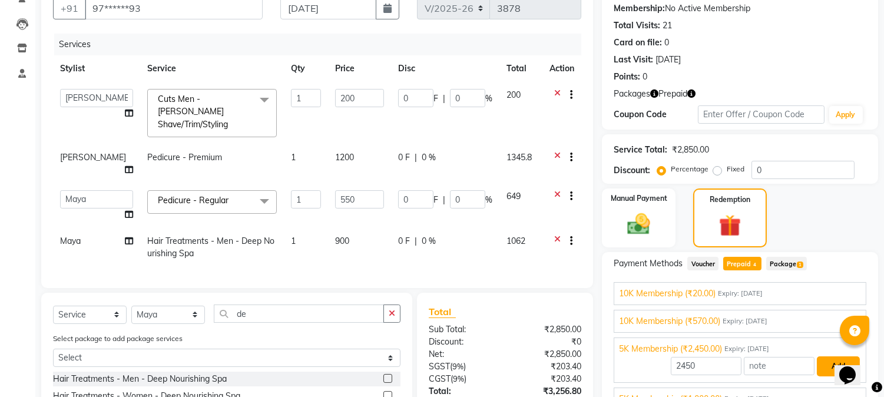
click at [822, 367] on button "Add" at bounding box center [838, 366] width 43 height 20
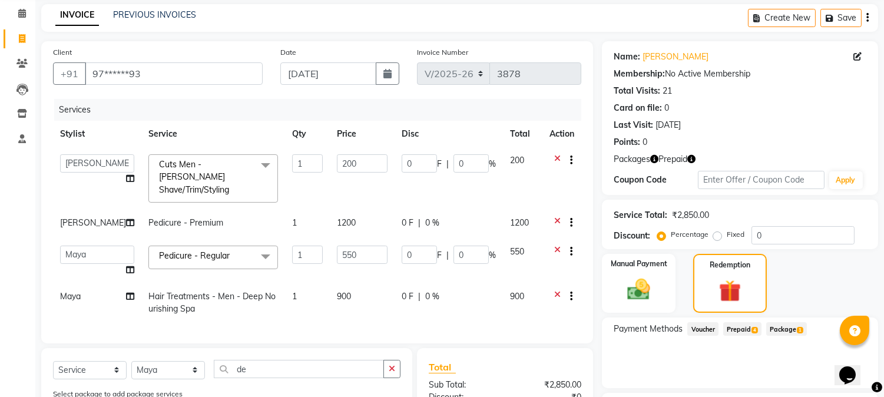
scroll to position [226, 0]
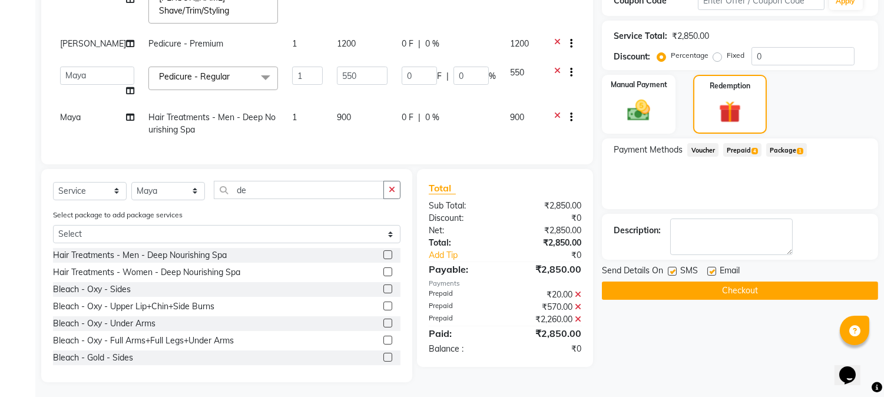
click at [672, 269] on label at bounding box center [672, 271] width 9 height 9
click at [672, 269] on input "checkbox" at bounding box center [672, 272] width 8 height 8
checkbox input "false"
click at [681, 289] on button "Checkout" at bounding box center [740, 290] width 276 height 18
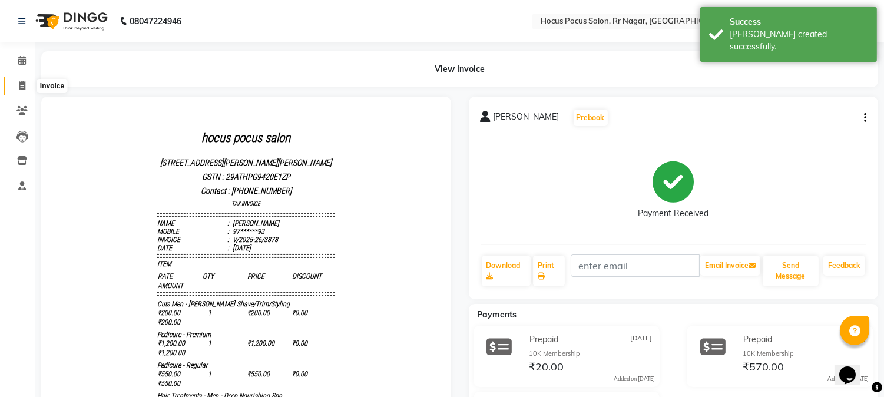
click at [19, 88] on icon at bounding box center [22, 85] width 6 height 9
select select "5019"
select select "service"
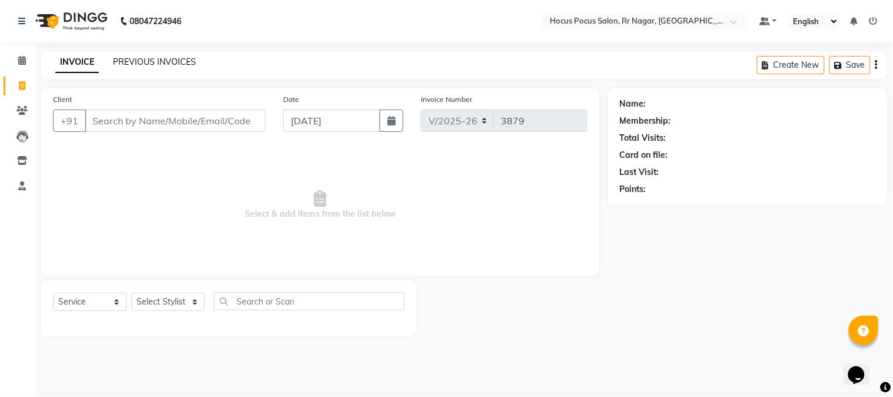
click at [178, 60] on link "PREVIOUS INVOICES" at bounding box center [154, 62] width 83 height 11
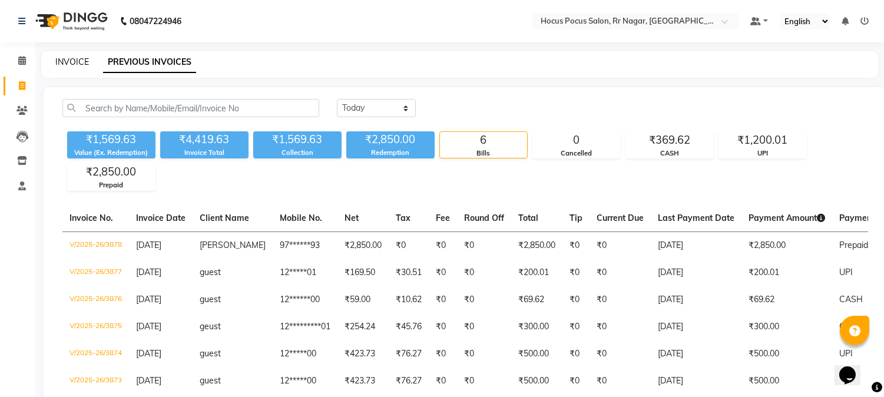
click at [82, 65] on link "INVOICE" at bounding box center [72, 62] width 34 height 11
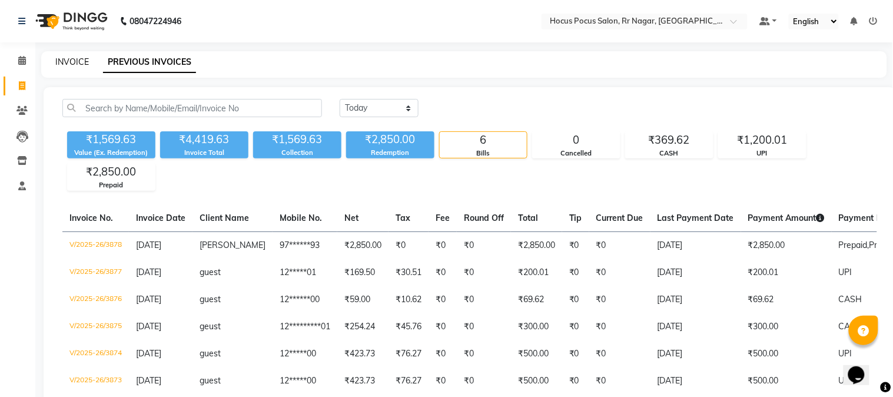
select select "5019"
select select "service"
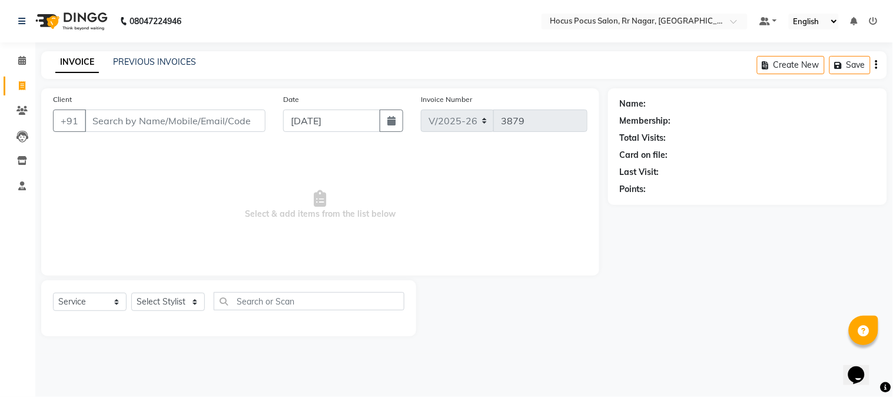
click at [174, 126] on input "Client" at bounding box center [175, 120] width 181 height 22
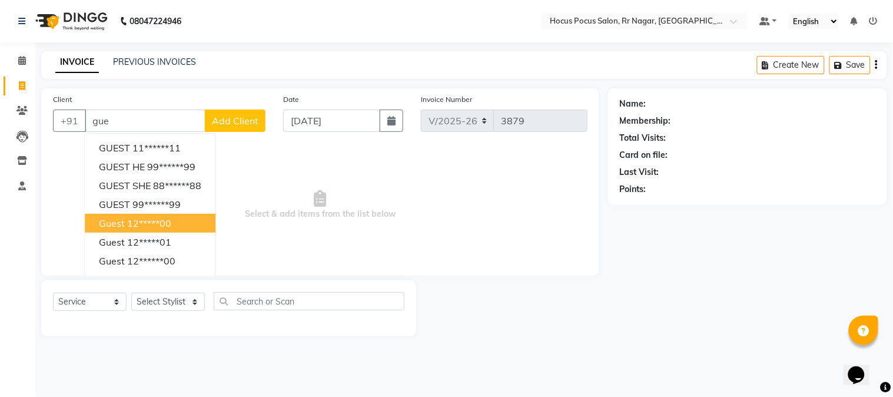
click at [139, 230] on button "guest 12*****00" at bounding box center [150, 223] width 131 height 19
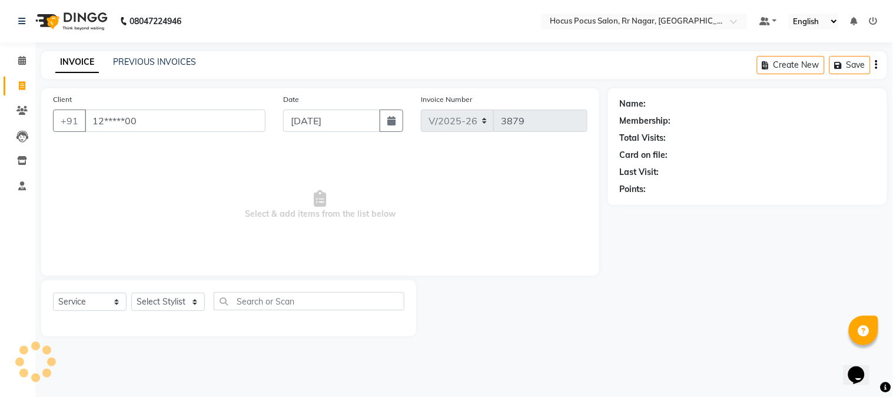
type input "12*****00"
click at [144, 303] on select "Select Stylist [PERSON_NAME] hocus pocus Kushi Maya Neha [PERSON_NAME] [PERSON_…" at bounding box center [168, 302] width 74 height 18
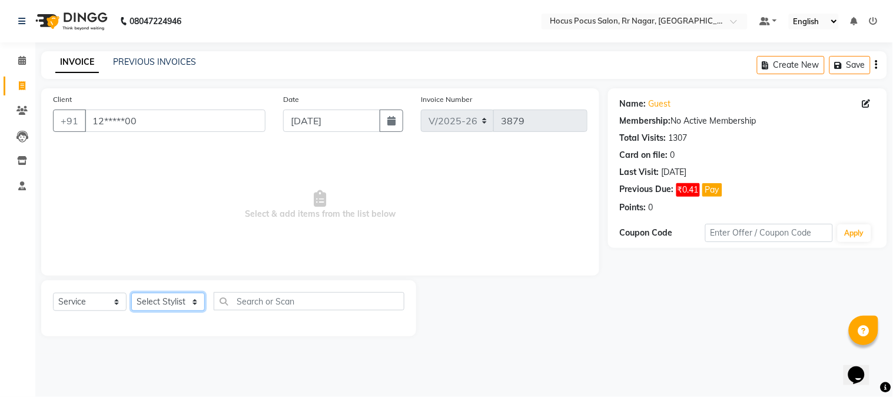
select select "74946"
click at [131, 293] on select "Select Stylist [PERSON_NAME] hocus pocus Kushi Maya Neha [PERSON_NAME] [PERSON_…" at bounding box center [168, 302] width 74 height 18
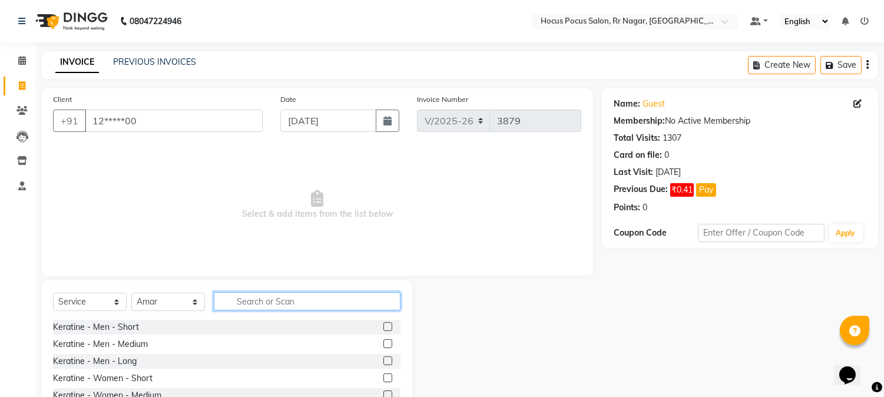
click at [250, 308] on input "text" at bounding box center [307, 301] width 187 height 18
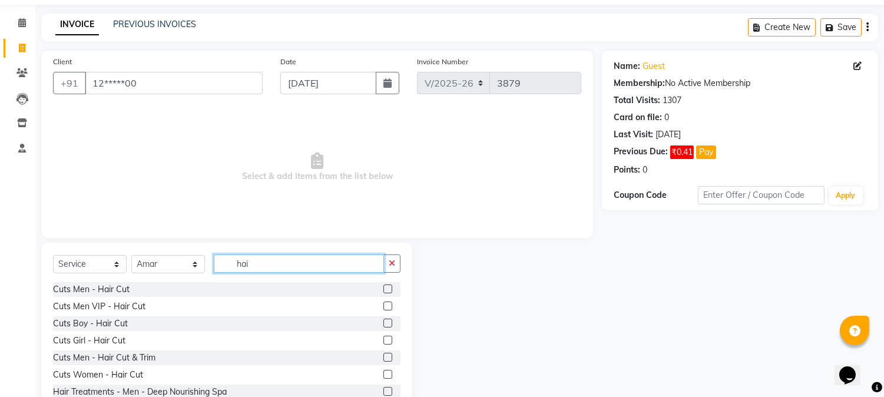
scroll to position [74, 0]
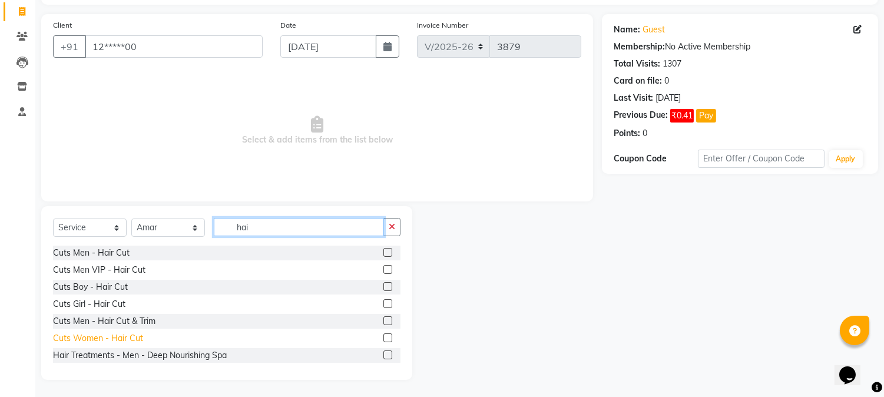
type input "hai"
click at [106, 334] on div "Cuts Women - Hair Cut" at bounding box center [98, 338] width 90 height 12
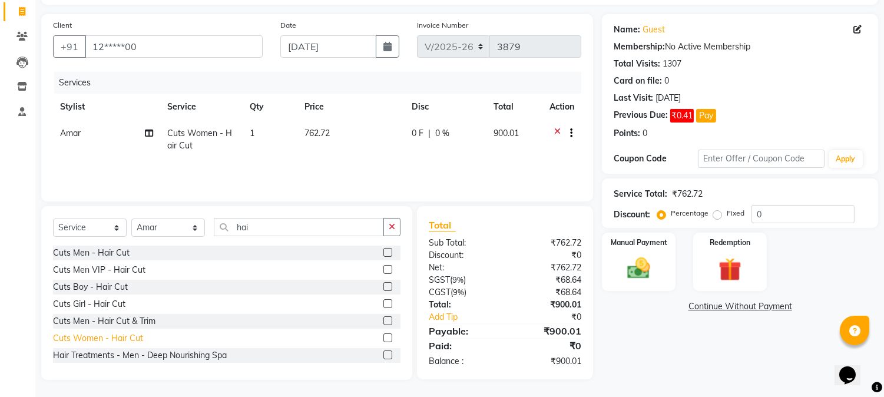
click at [101, 341] on div "Cuts Women - Hair Cut" at bounding box center [98, 338] width 90 height 12
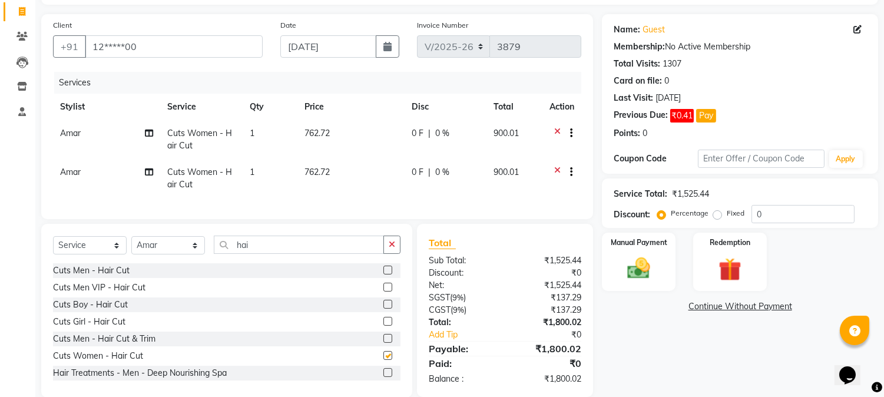
checkbox input "false"
click at [81, 172] on td "Amar" at bounding box center [106, 178] width 107 height 39
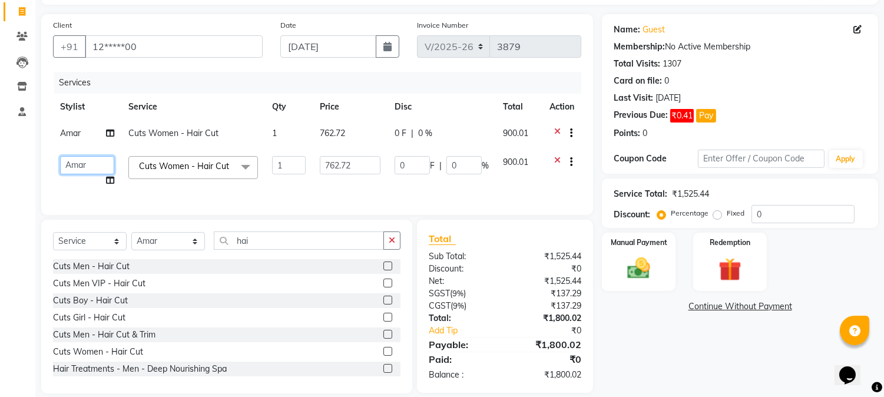
click at [81, 172] on select "[PERSON_NAME] hocus pocus Kushi Maya Neha [PERSON_NAME] [PERSON_NAME] [PERSON_N…" at bounding box center [87, 165] width 54 height 18
select select "86623"
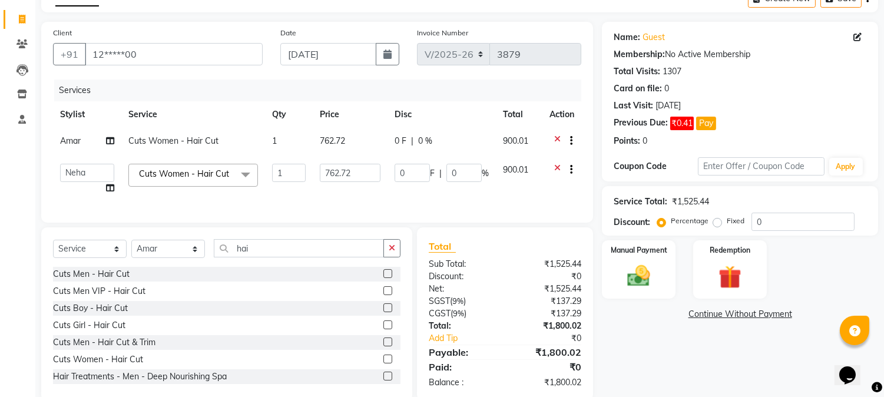
scroll to position [84, 0]
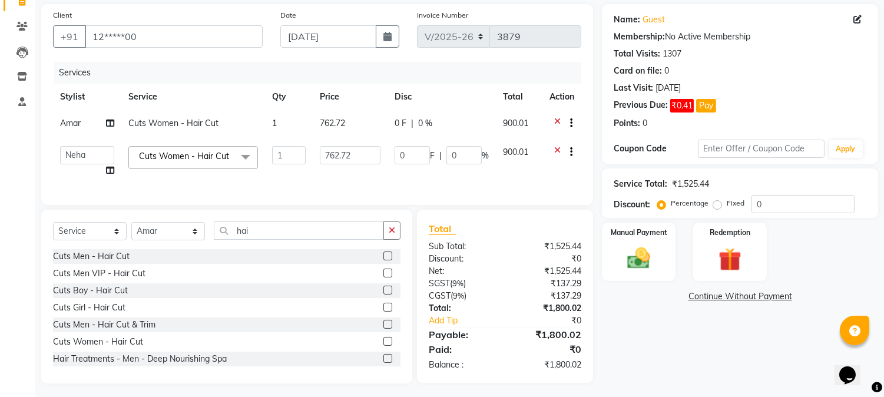
click at [621, 218] on div "Name: Guest Membership: No Active Membership Total Visits: 1307 Card on file: 0…" at bounding box center [744, 193] width 285 height 379
click at [654, 244] on div "Manual Payment" at bounding box center [638, 251] width 77 height 60
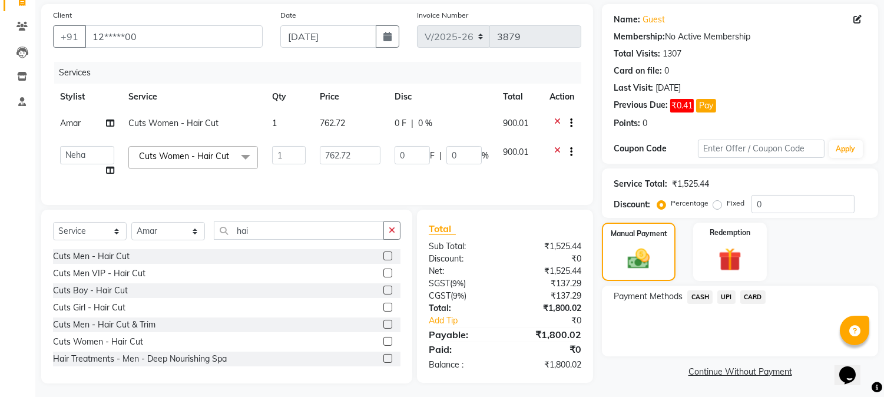
click at [720, 292] on span "UPI" at bounding box center [726, 297] width 18 height 14
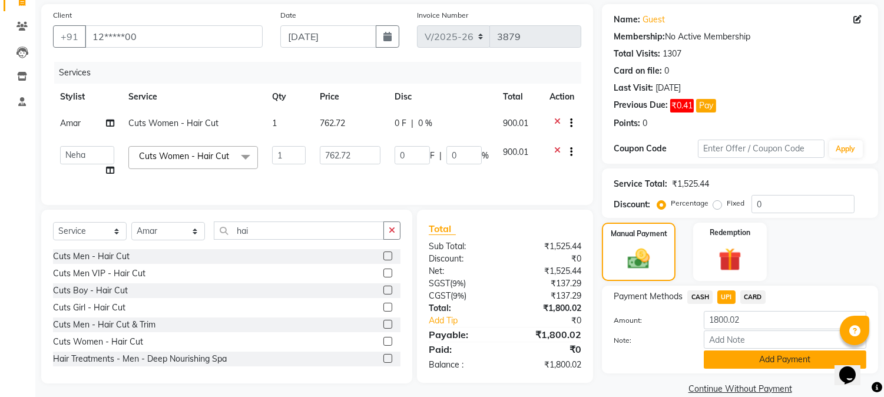
click at [817, 360] on button "Add Payment" at bounding box center [784, 359] width 162 height 18
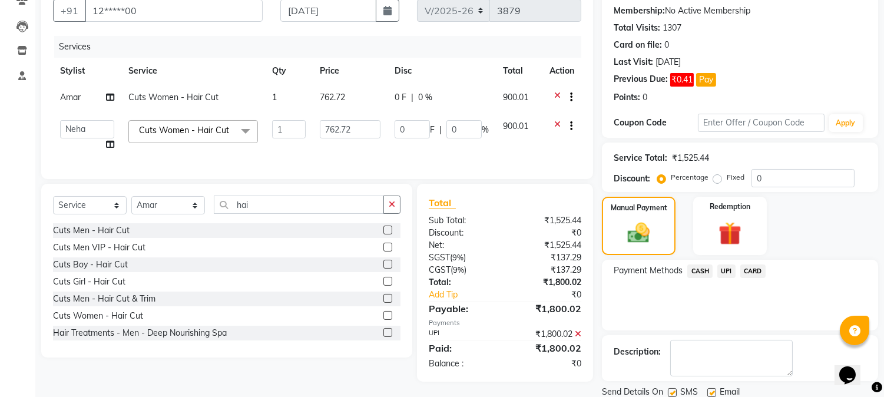
scroll to position [151, 0]
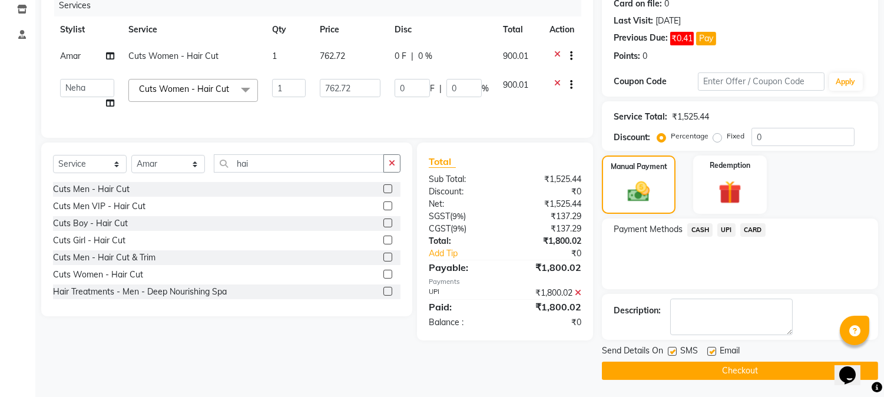
click at [672, 351] on label at bounding box center [672, 351] width 9 height 9
click at [672, 351] on input "checkbox" at bounding box center [672, 352] width 8 height 8
checkbox input "false"
click at [685, 366] on button "Checkout" at bounding box center [740, 370] width 276 height 18
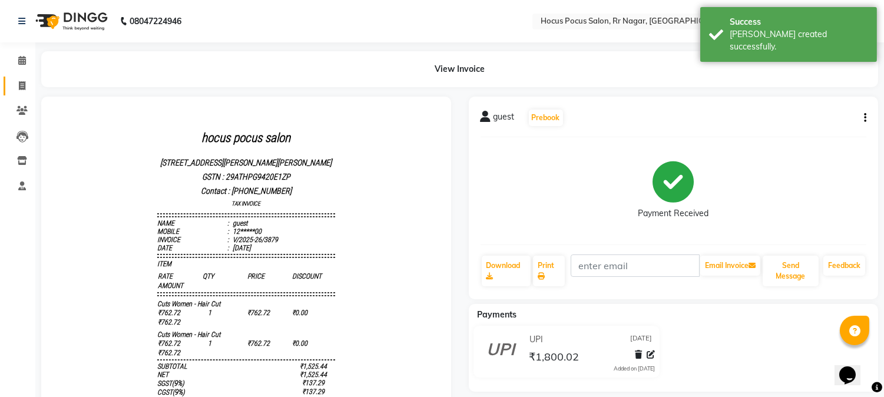
click at [22, 77] on link "Invoice" at bounding box center [18, 86] width 28 height 19
select select "service"
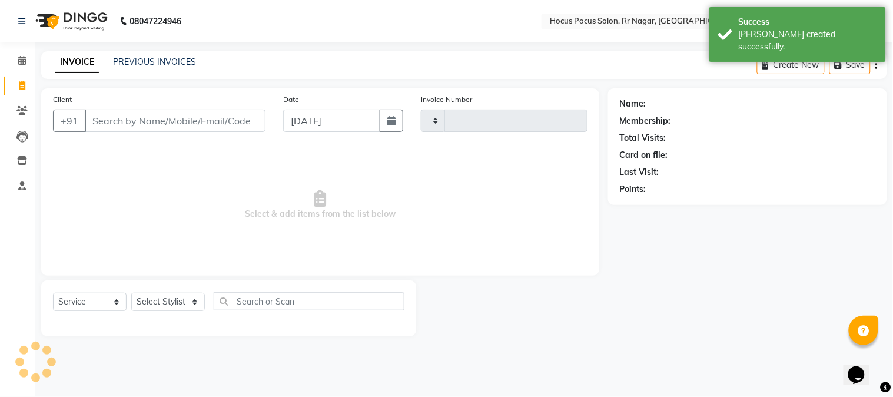
type input "3880"
select select "5019"
click at [120, 124] on input "Client" at bounding box center [175, 120] width 181 height 22
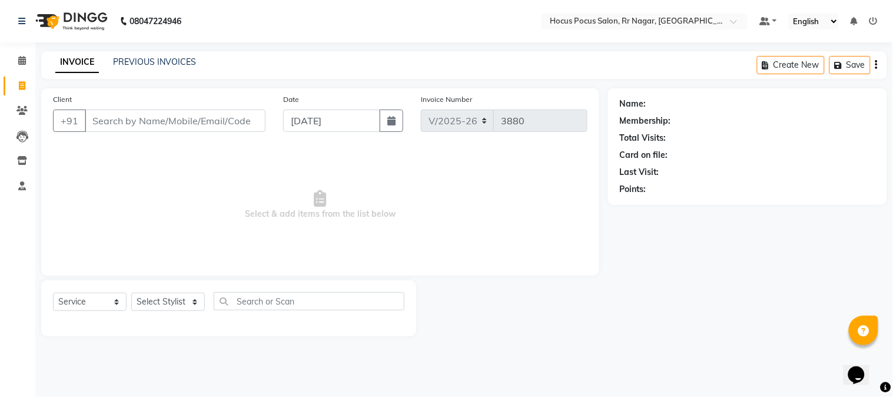
click at [138, 51] on div "INVOICE PREVIOUS INVOICES Create New Save" at bounding box center [464, 65] width 846 height 28
click at [139, 62] on link "PREVIOUS INVOICES" at bounding box center [154, 62] width 83 height 11
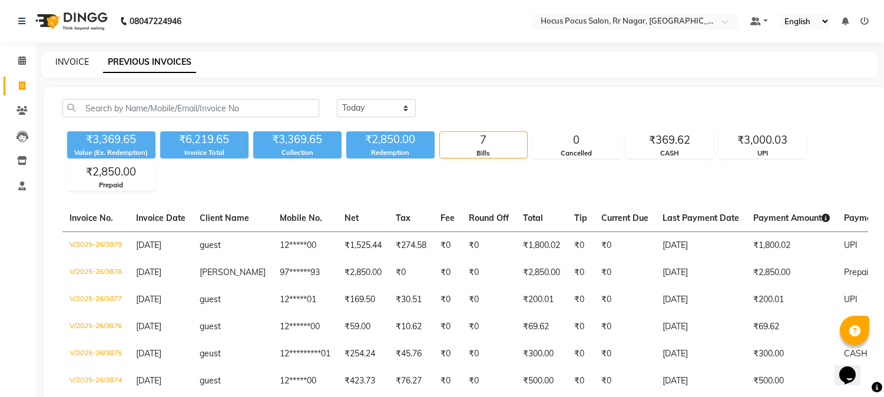
click at [79, 57] on link "INVOICE" at bounding box center [72, 62] width 34 height 11
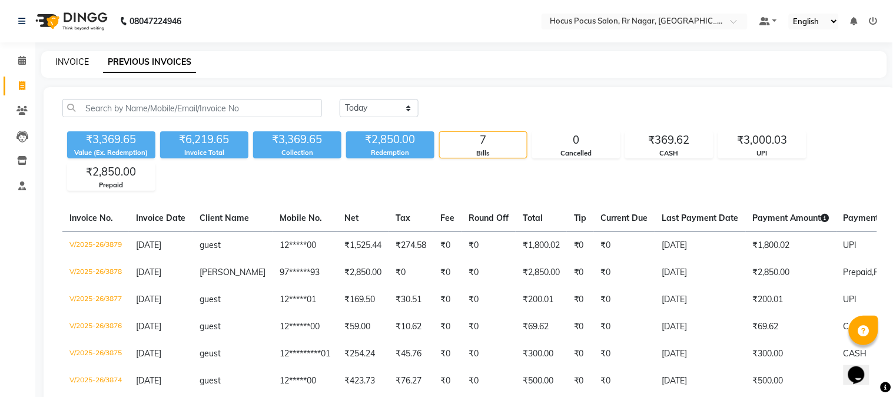
select select "5019"
select select "service"
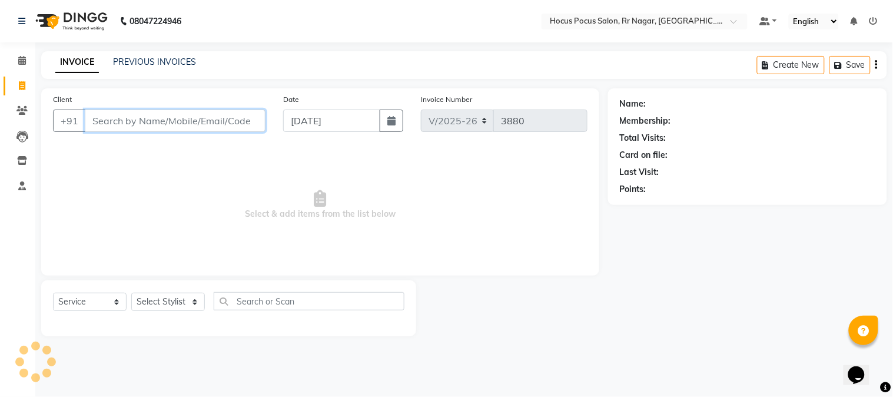
click at [116, 125] on input "Client" at bounding box center [175, 120] width 181 height 22
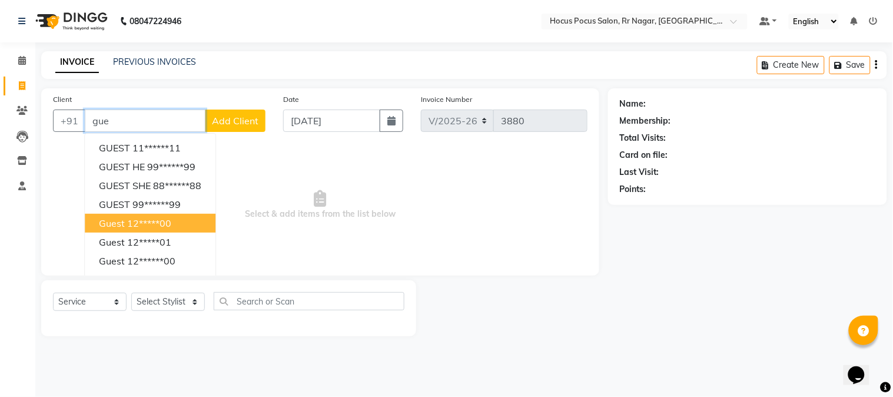
click at [130, 227] on ngb-highlight "12*****00" at bounding box center [149, 223] width 44 height 12
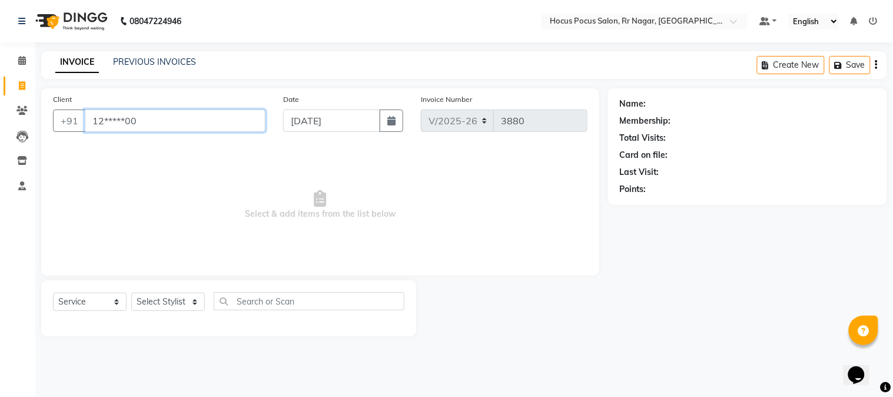
type input "12*****00"
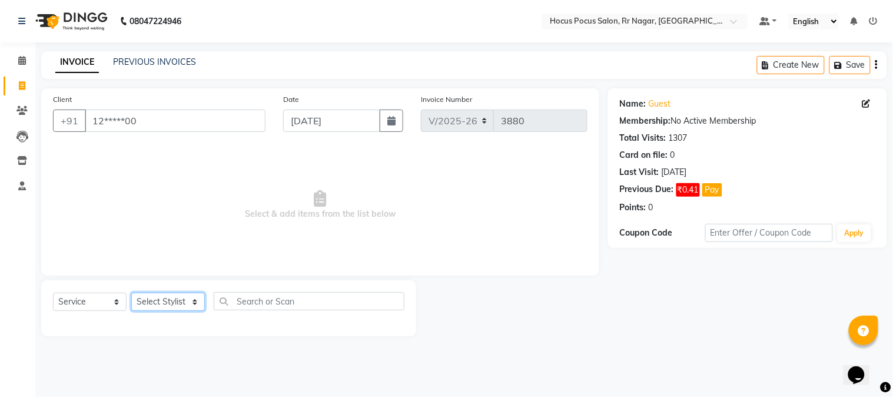
click at [138, 301] on select "Select Stylist [PERSON_NAME] hocus pocus Kushi Maya Neha [PERSON_NAME] [PERSON_…" at bounding box center [168, 302] width 74 height 18
select select "32995"
click at [131, 293] on select "Select Stylist [PERSON_NAME] hocus pocus Kushi Maya Neha [PERSON_NAME] [PERSON_…" at bounding box center [168, 302] width 74 height 18
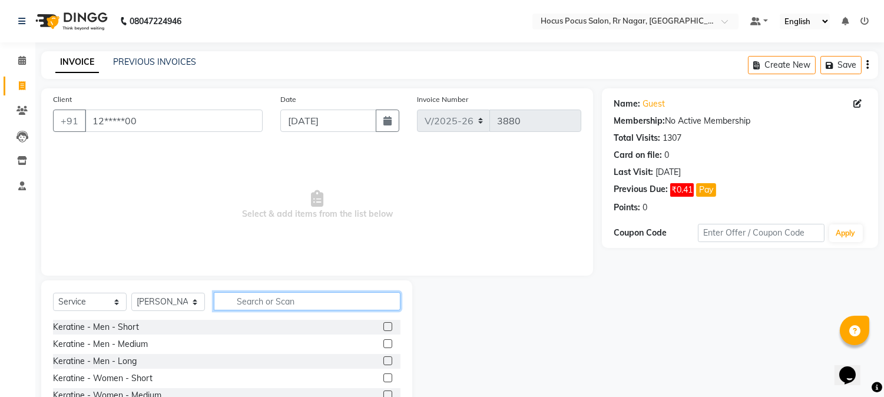
click at [240, 304] on input "text" at bounding box center [307, 301] width 187 height 18
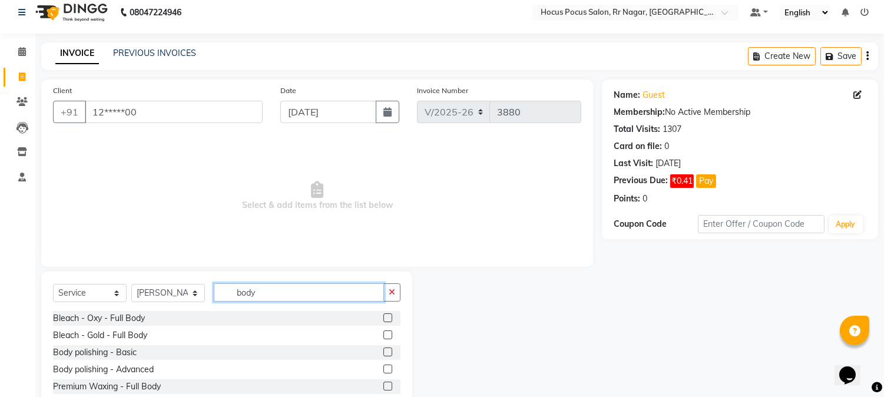
scroll to position [74, 0]
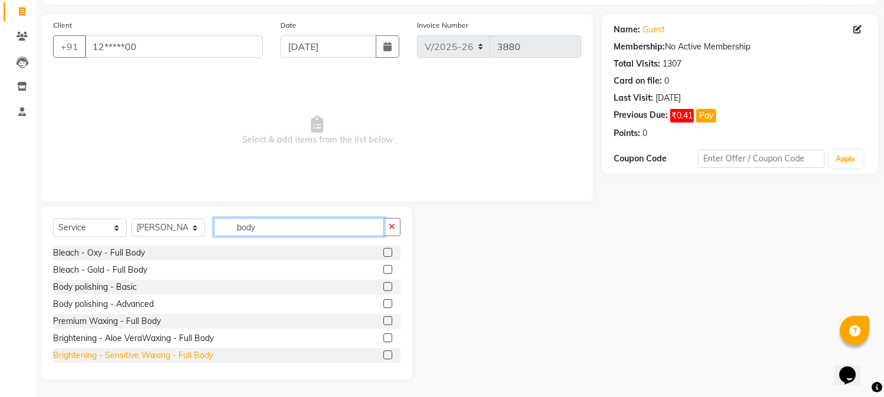
type input "body"
click at [83, 354] on div "Brightening - Sensitive Waxing - Full Body" at bounding box center [133, 355] width 160 height 12
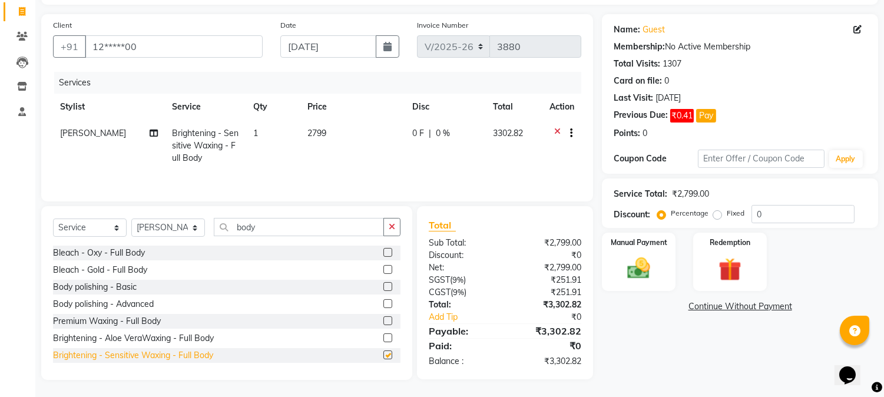
checkbox input "false"
click at [356, 140] on td "2799" at bounding box center [352, 145] width 105 height 51
select select "32995"
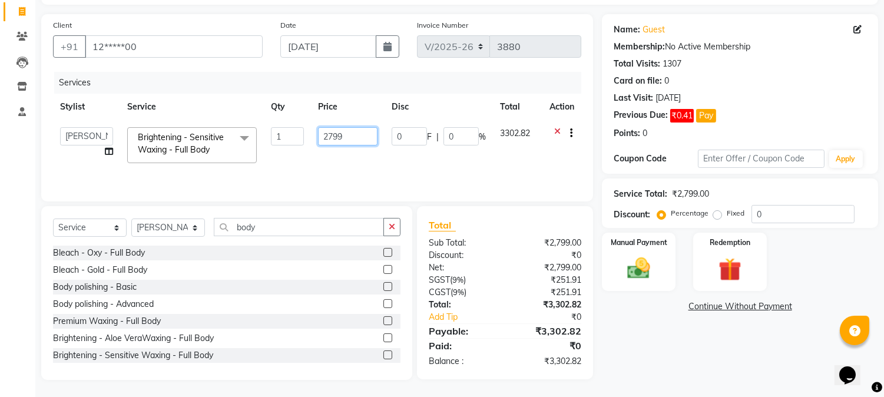
click at [356, 140] on input "2799" at bounding box center [347, 136] width 59 height 18
type input "2"
type input "3000"
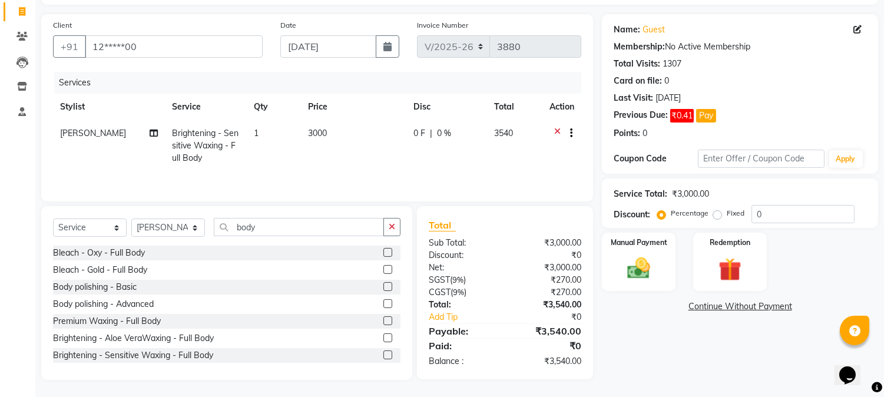
click at [352, 168] on td "3000" at bounding box center [353, 145] width 105 height 51
select select "32995"
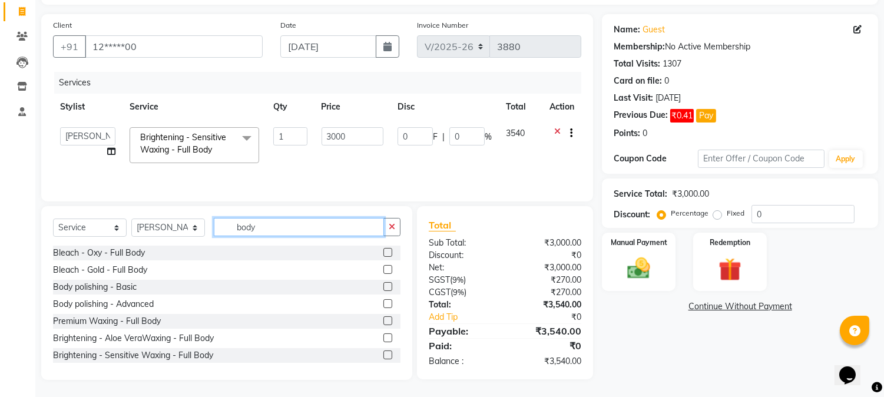
click at [336, 228] on input "body" at bounding box center [299, 227] width 170 height 18
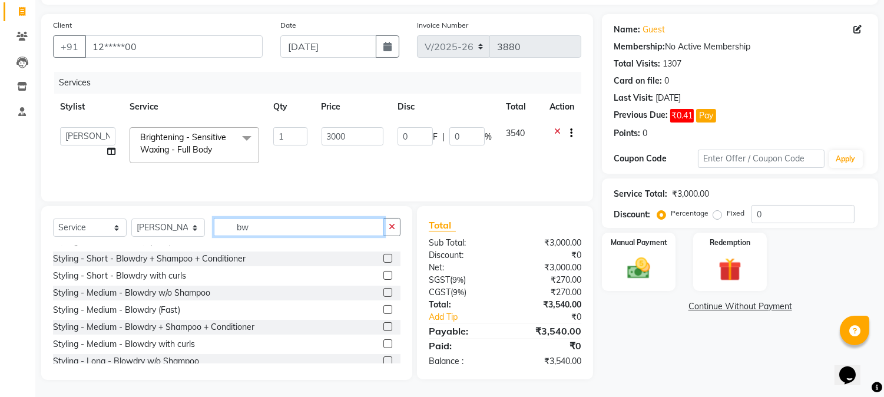
scroll to position [74, 0]
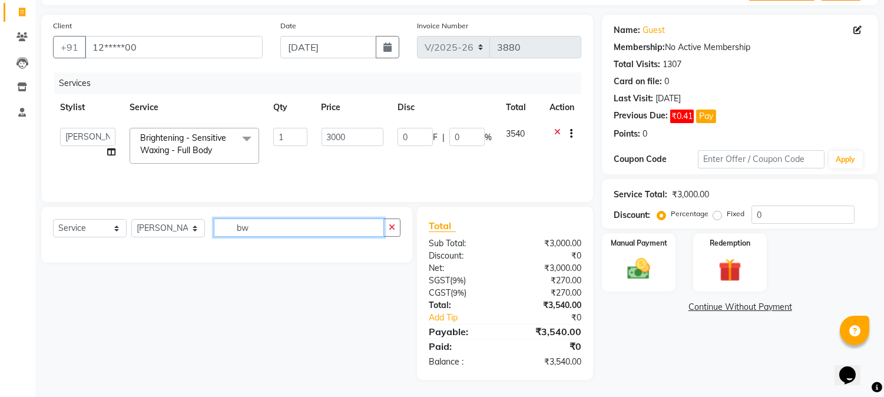
type input "b"
type input "bik"
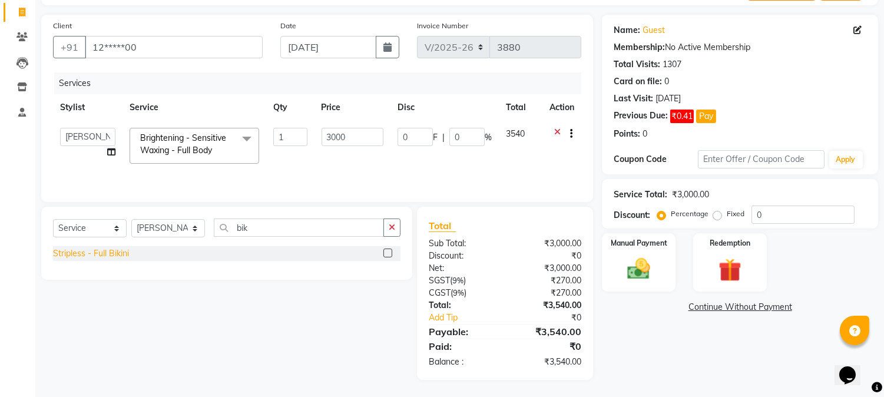
click at [93, 254] on div "Stripless - Full Bikini" at bounding box center [91, 253] width 76 height 12
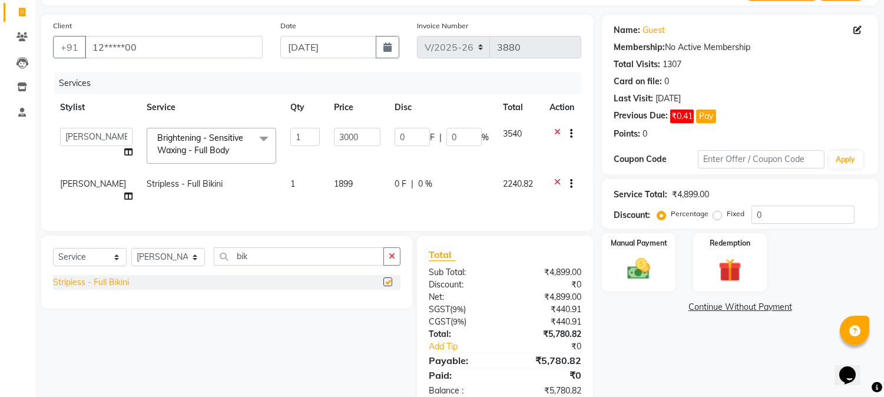
checkbox input "false"
click at [292, 254] on input "bik" at bounding box center [299, 256] width 170 height 18
type input "b"
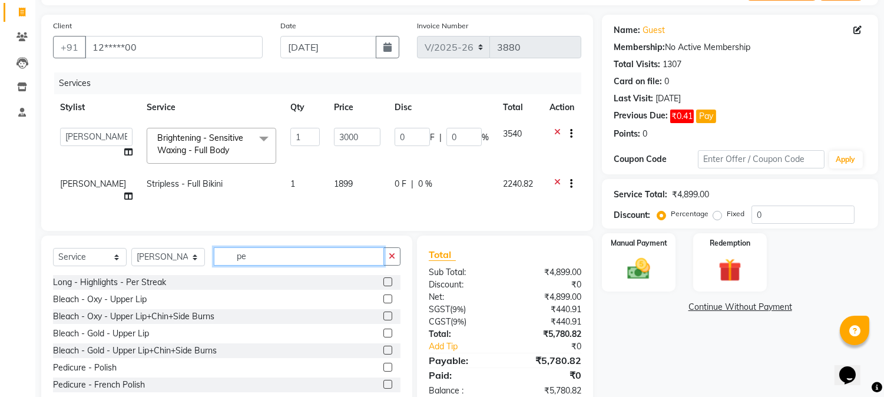
scroll to position [205, 0]
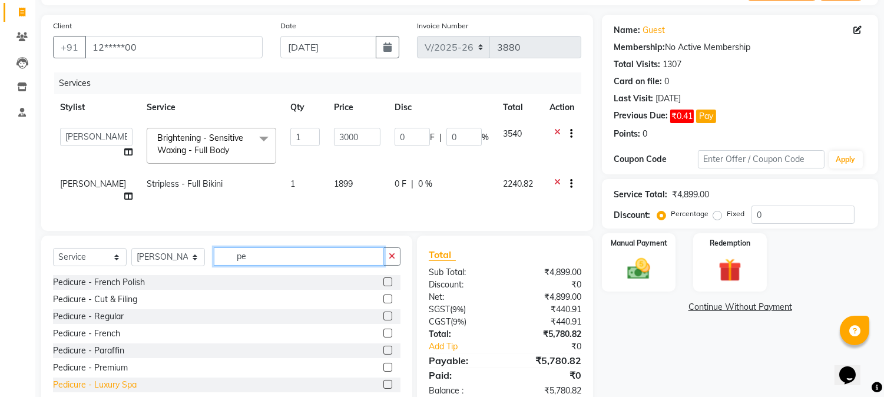
type input "pe"
click at [74, 387] on div "Pedicure - Luxury Spa" at bounding box center [95, 385] width 84 height 12
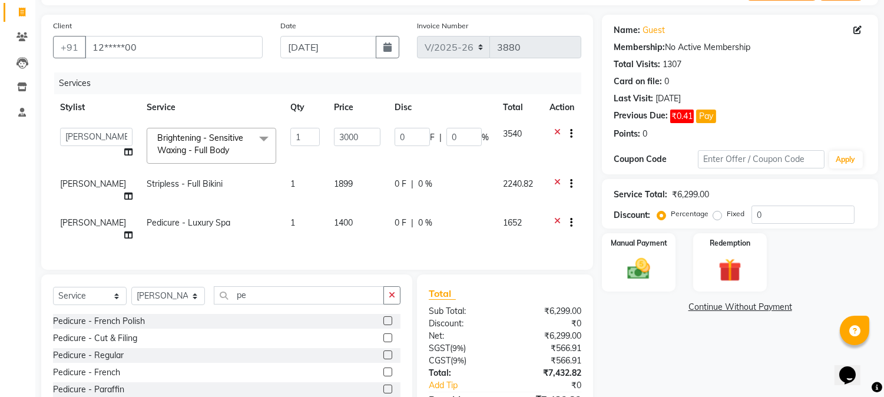
checkbox input "false"
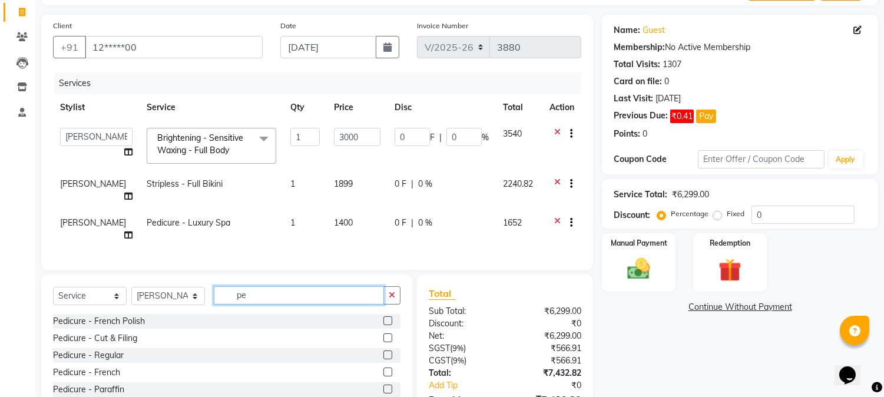
click at [321, 288] on input "pe" at bounding box center [299, 295] width 170 height 18
type input "p"
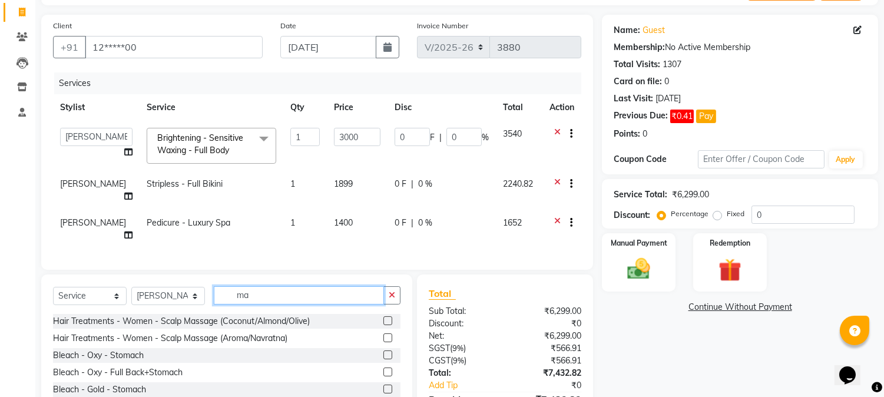
scroll to position [308, 0]
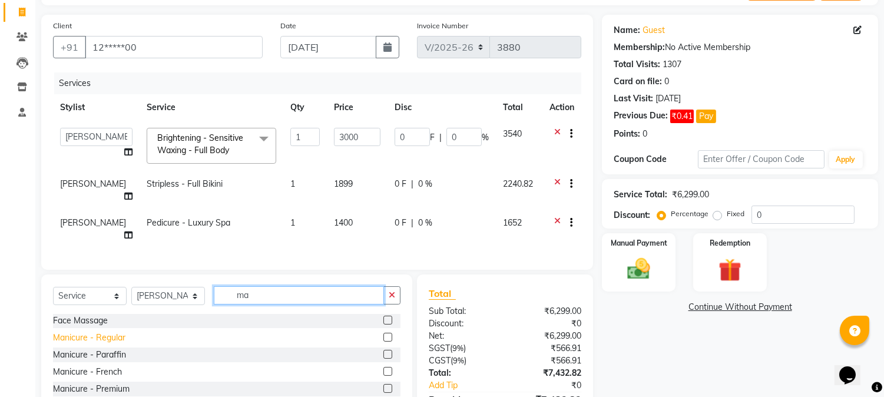
type input "ma"
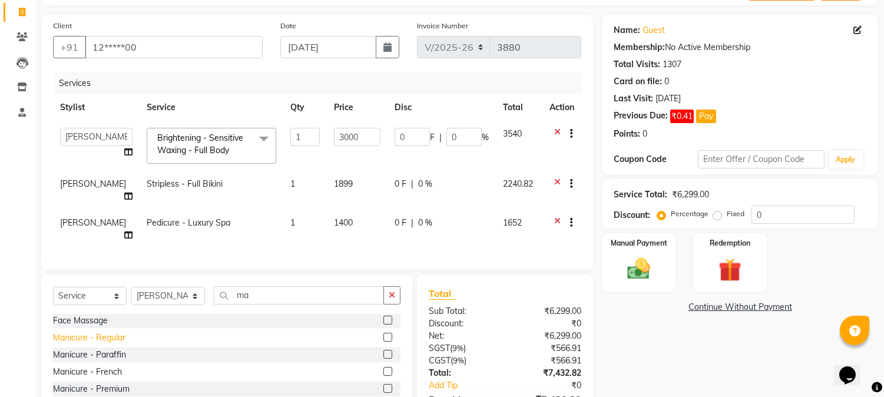
click at [103, 331] on div "Manicure - Regular" at bounding box center [89, 337] width 72 height 12
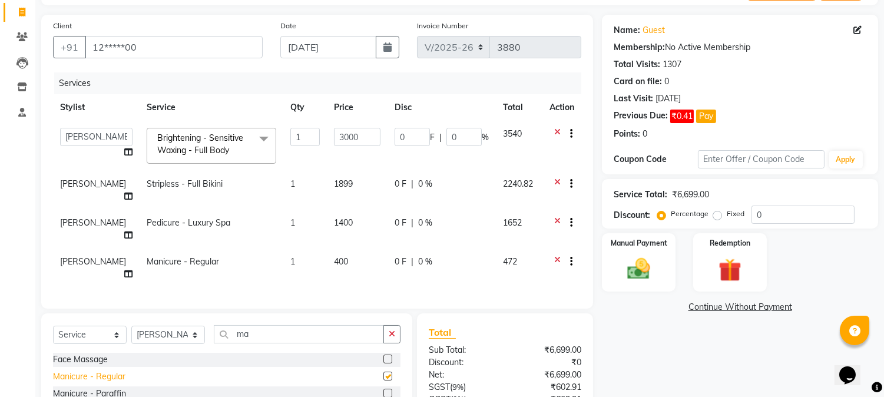
checkbox input "false"
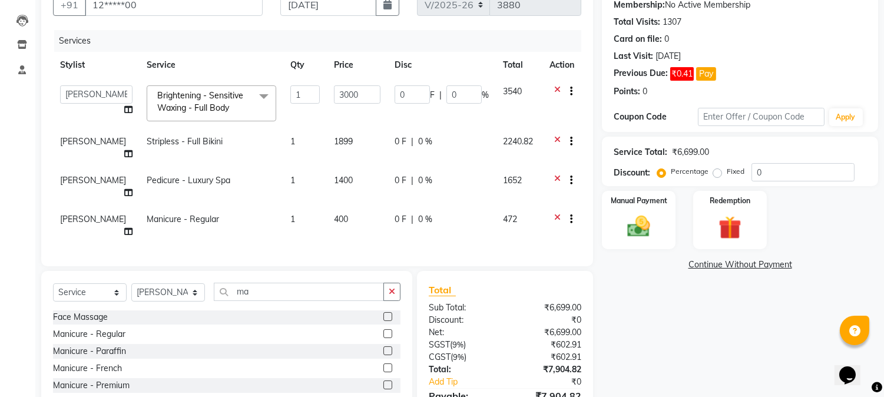
scroll to position [139, 0]
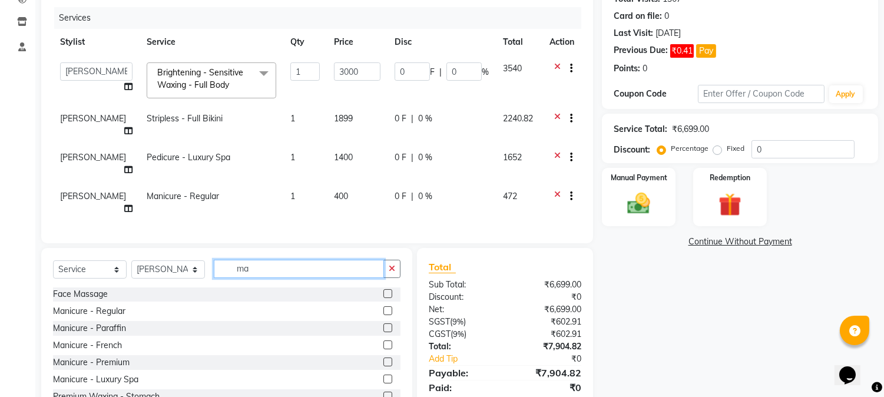
click at [251, 260] on input "ma" at bounding box center [299, 269] width 170 height 18
type input "m"
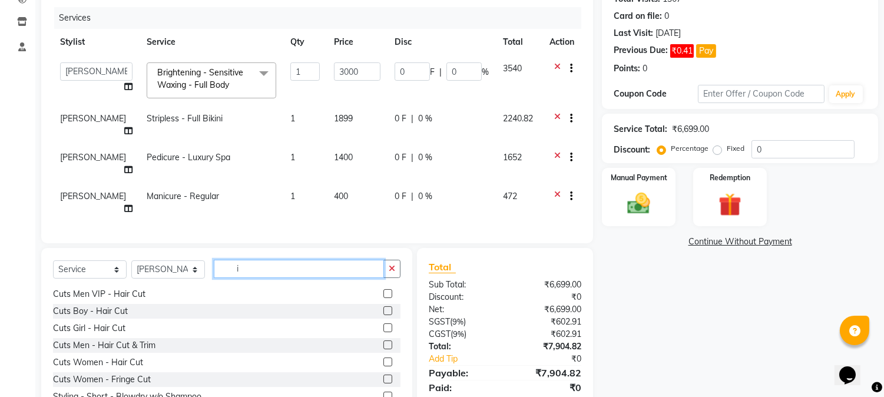
scroll to position [342, 0]
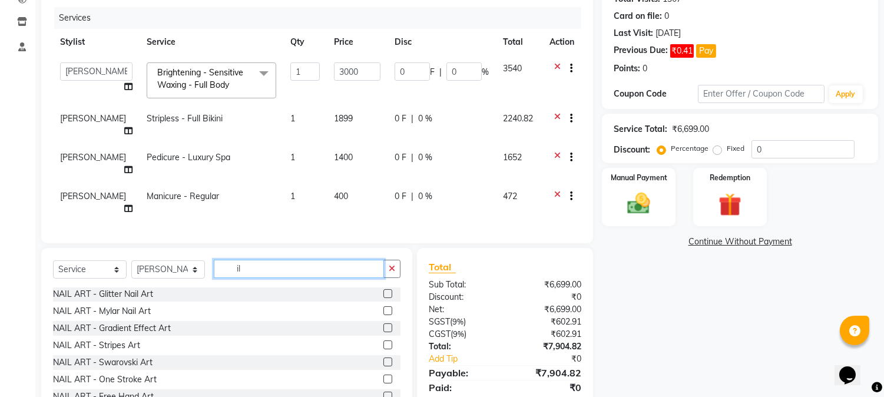
type input "i"
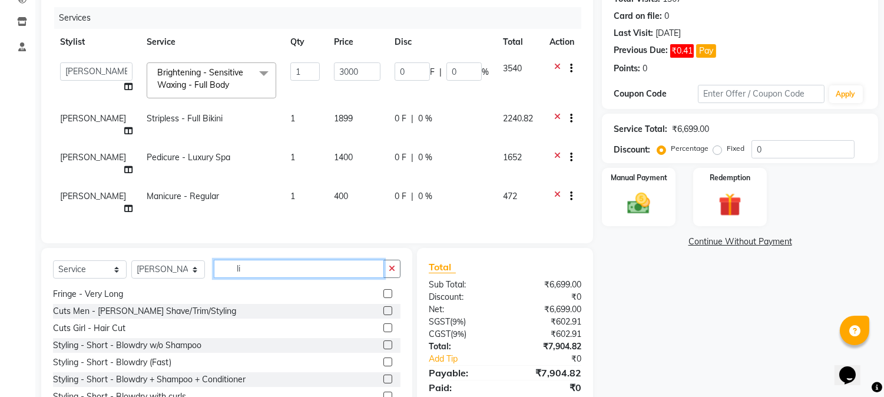
scroll to position [0, 0]
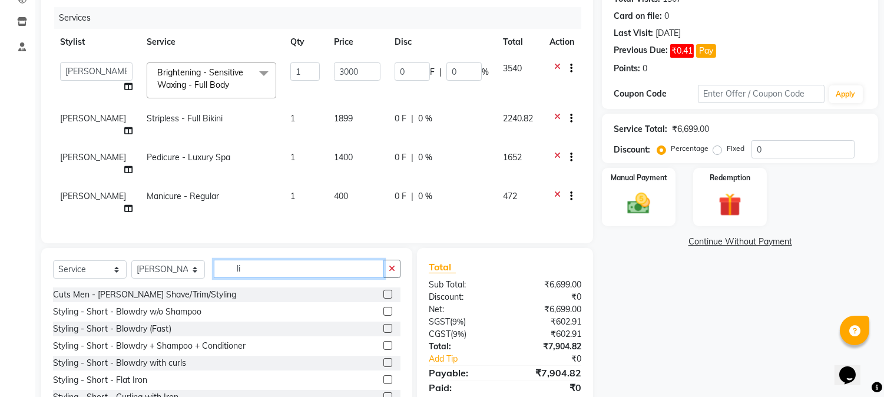
type input "l"
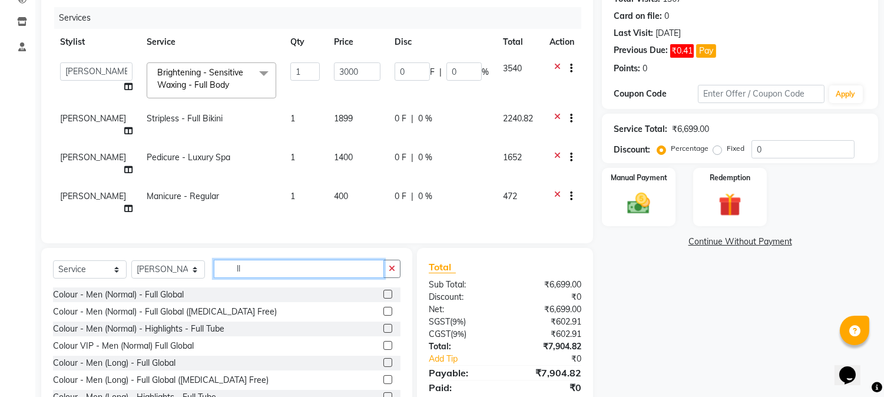
type input "l"
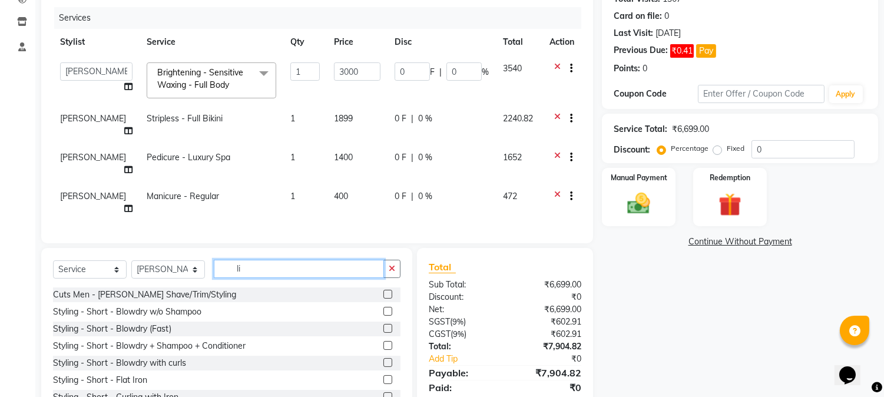
type input "l"
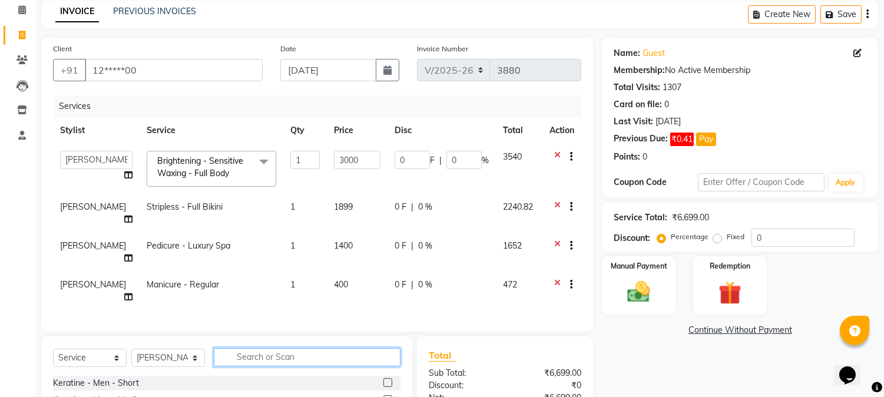
scroll to position [74, 0]
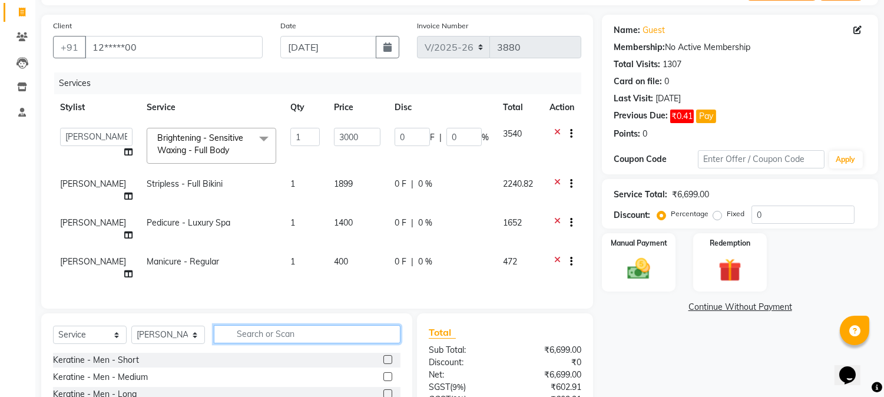
click at [256, 325] on input "text" at bounding box center [307, 334] width 187 height 18
type input "il"
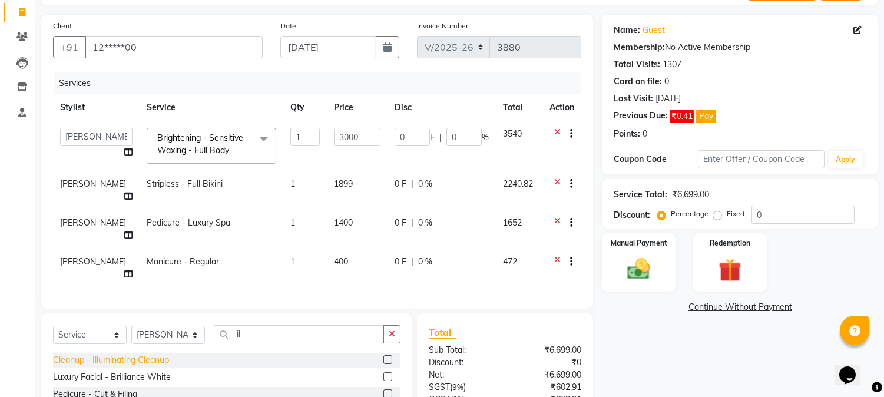
click at [102, 354] on div "Cleanup - Illuminating Cleanup" at bounding box center [111, 360] width 116 height 12
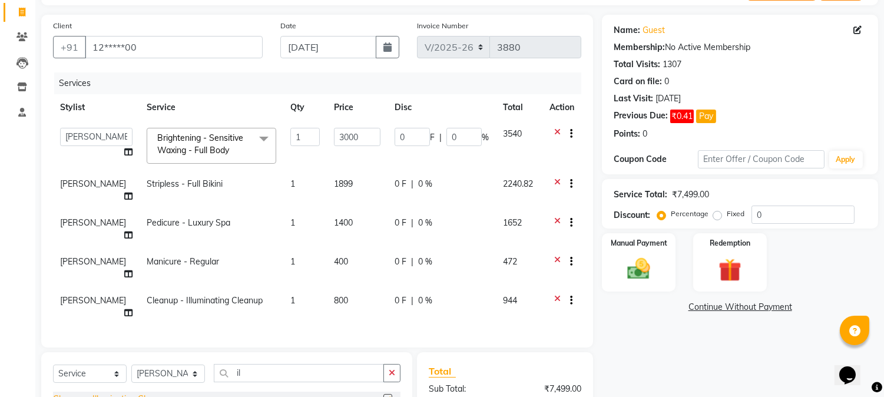
checkbox input "false"
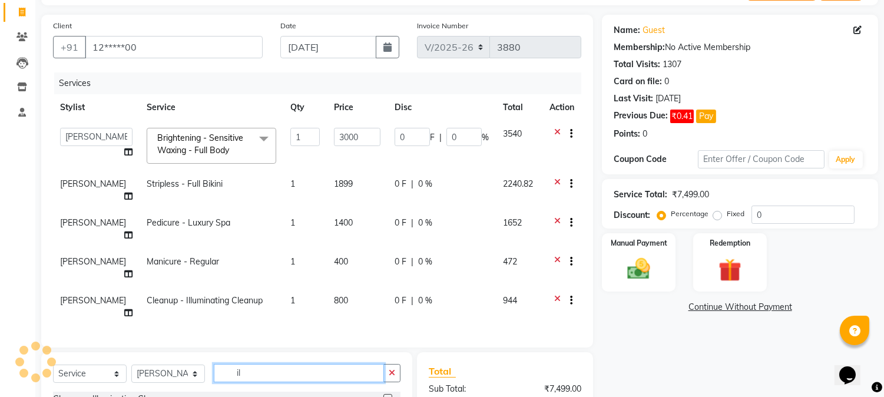
click at [301, 364] on input "il" at bounding box center [299, 373] width 170 height 18
type input "i"
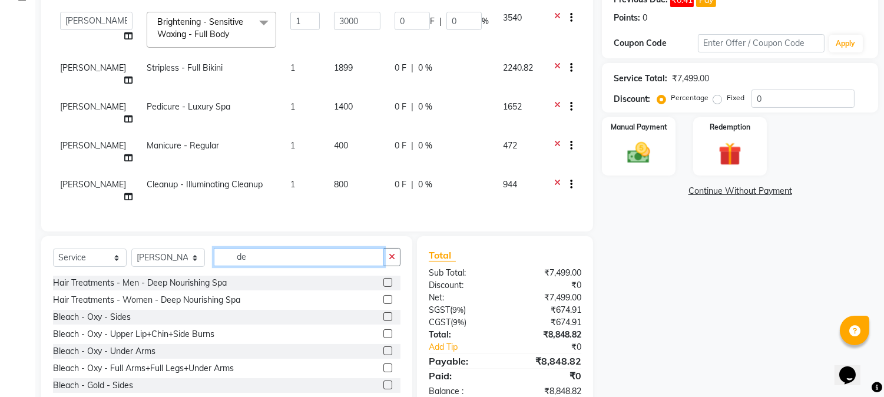
scroll to position [102, 0]
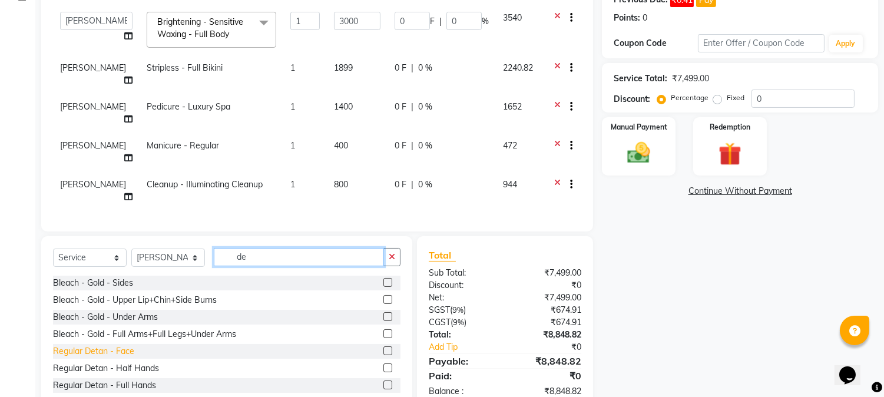
type input "de"
click at [64, 345] on div "Regular Detan - Face" at bounding box center [93, 351] width 81 height 12
click at [64, 322] on div "Bleach - Gold - Under Arms" at bounding box center [226, 317] width 347 height 15
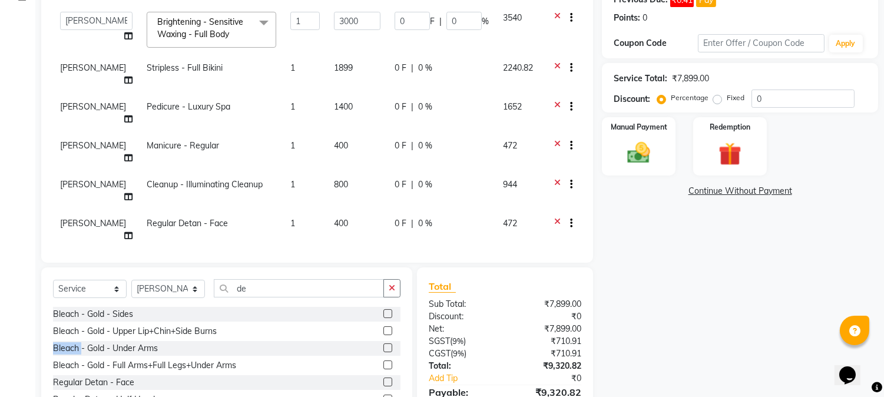
checkbox input "false"
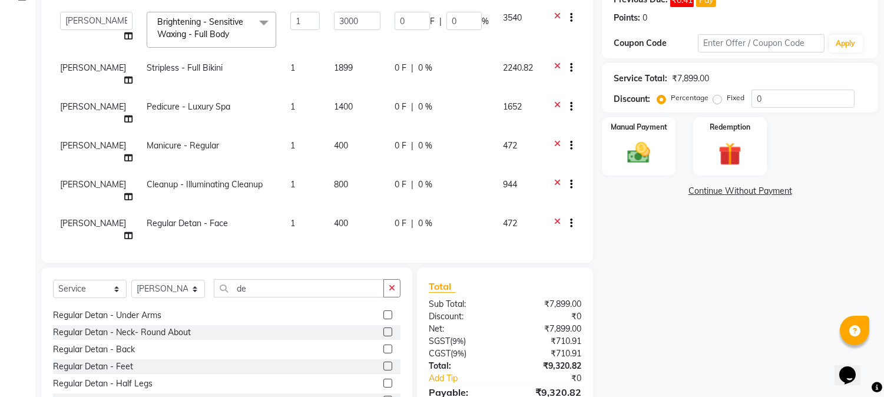
scroll to position [308, 0]
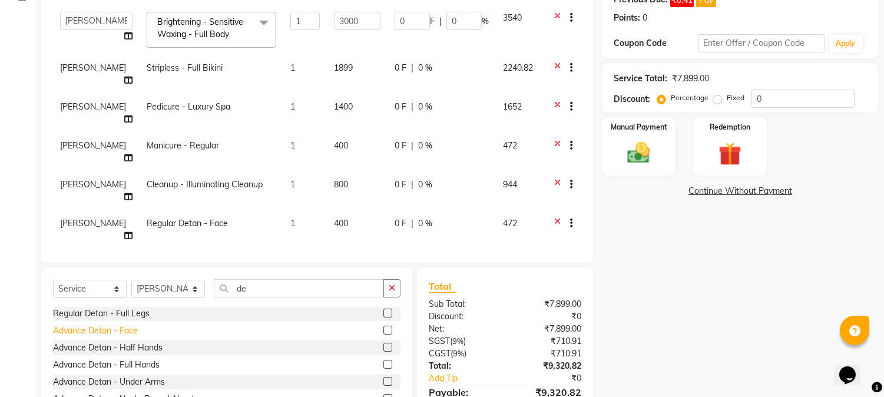
click at [84, 324] on div "Advance Detan - Face" at bounding box center [95, 330] width 85 height 12
checkbox input "false"
click at [555, 217] on icon at bounding box center [557, 224] width 6 height 15
click at [326, 279] on input "de" at bounding box center [299, 288] width 170 height 18
type input "d"
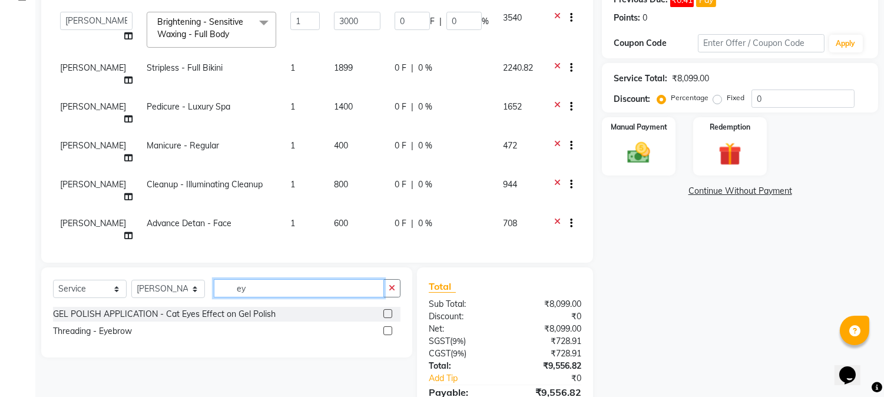
scroll to position [0, 0]
type input "ey"
click at [127, 325] on div "Threading - Eyebrow" at bounding box center [92, 331] width 79 height 12
checkbox input "false"
click at [254, 292] on input "ey" at bounding box center [299, 288] width 170 height 18
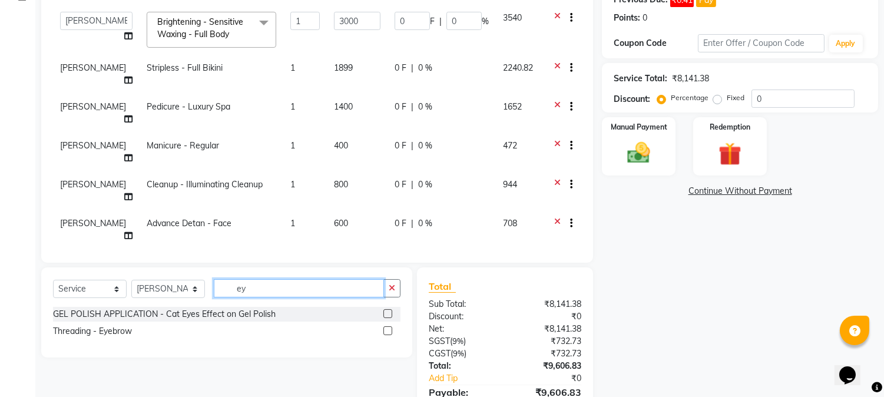
type input "e"
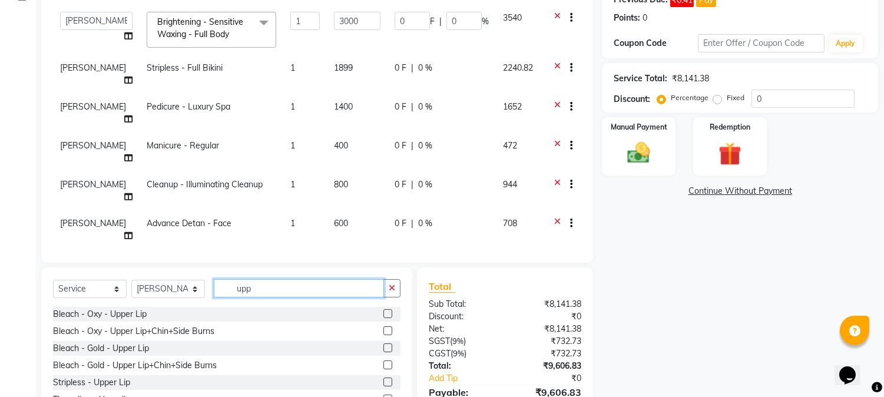
type input "upp"
click at [405, 386] on div "Select Service Product Membership Package Voucher Prepaid Gift Card Select Styl…" at bounding box center [226, 346] width 371 height 158
click at [401, 389] on div "Select Service Product Membership Package Voucher Prepaid Gift Card Select Styl…" at bounding box center [226, 346] width 371 height 158
click at [89, 396] on div "Threading - Upperlip" at bounding box center [91, 399] width 77 height 12
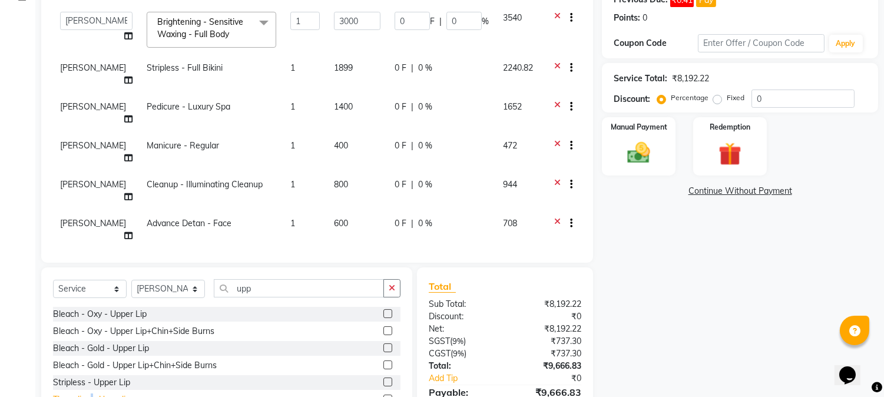
checkbox input "false"
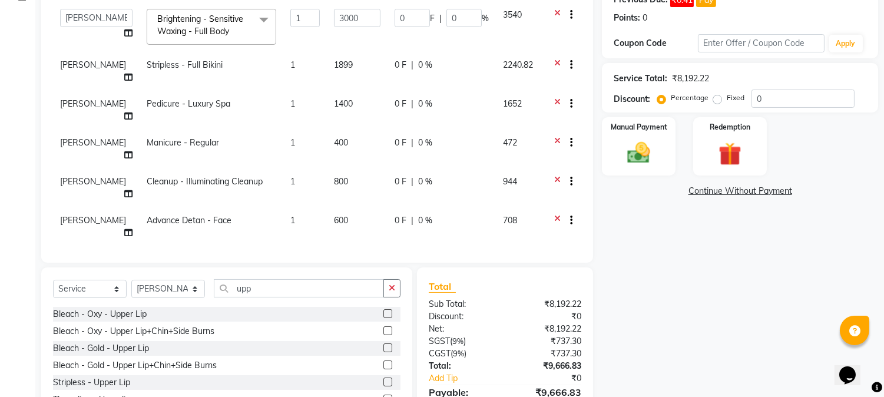
click at [547, 184] on tbody "[PERSON_NAME] hocus pocus Kushi Maya Neha [PERSON_NAME] [PERSON_NAME] [PERSON_N…" at bounding box center [317, 182] width 528 height 361
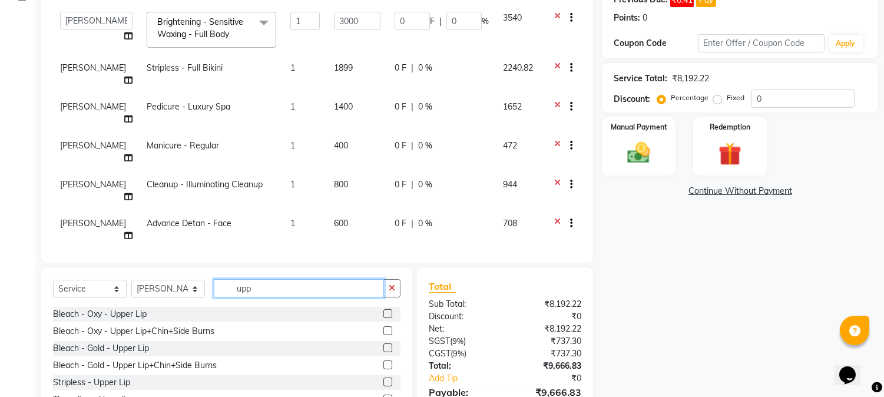
click at [276, 287] on input "upp" at bounding box center [299, 288] width 170 height 18
type input "u"
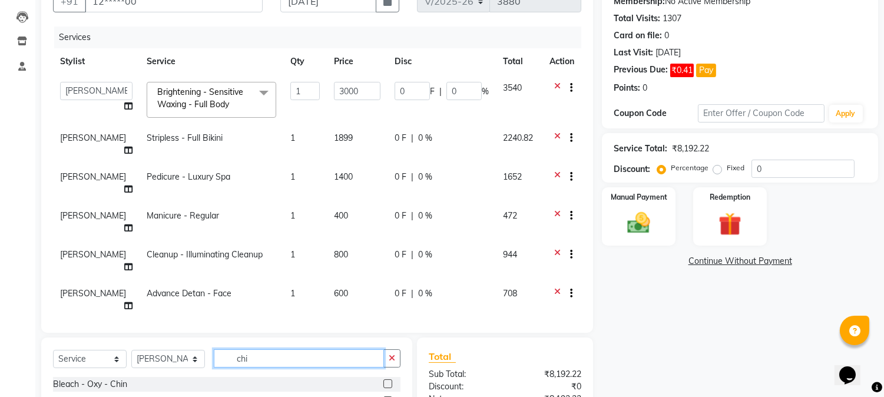
scroll to position [250, 0]
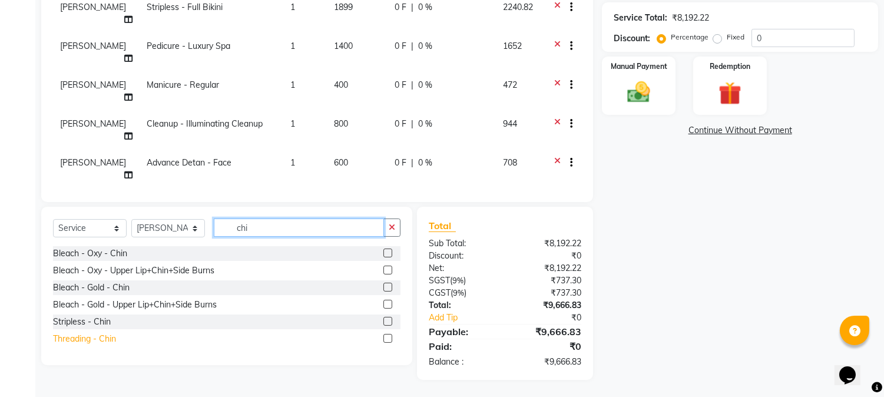
type input "chi"
click at [72, 340] on div "Threading - Chin" at bounding box center [84, 339] width 63 height 12
checkbox input "false"
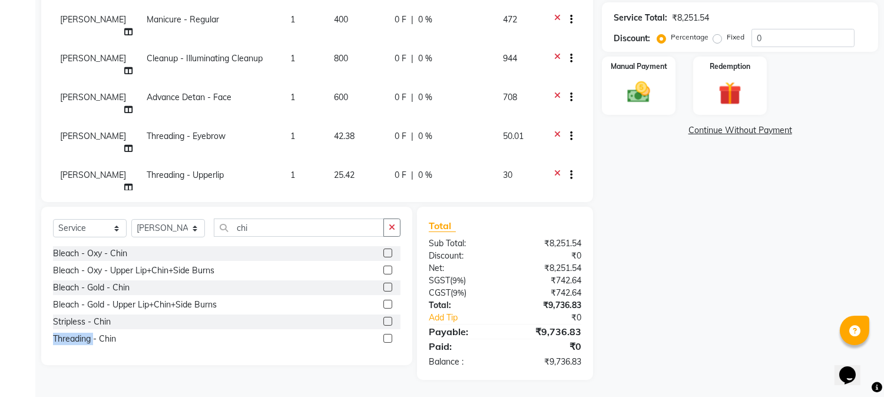
scroll to position [0, 0]
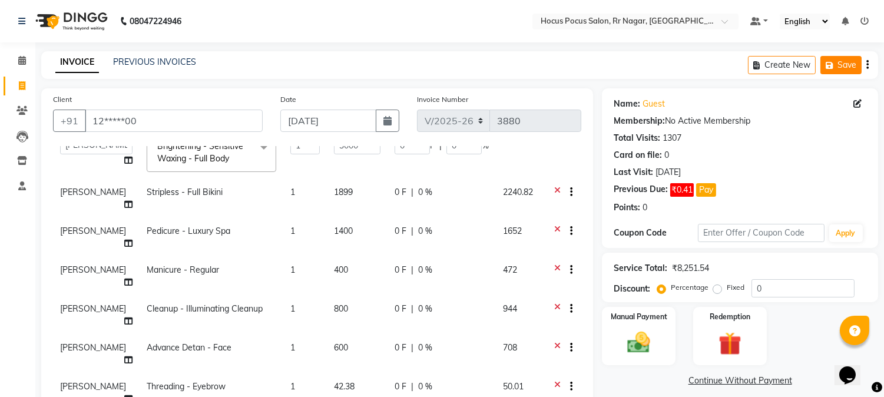
click at [832, 65] on icon "button" at bounding box center [831, 65] width 12 height 8
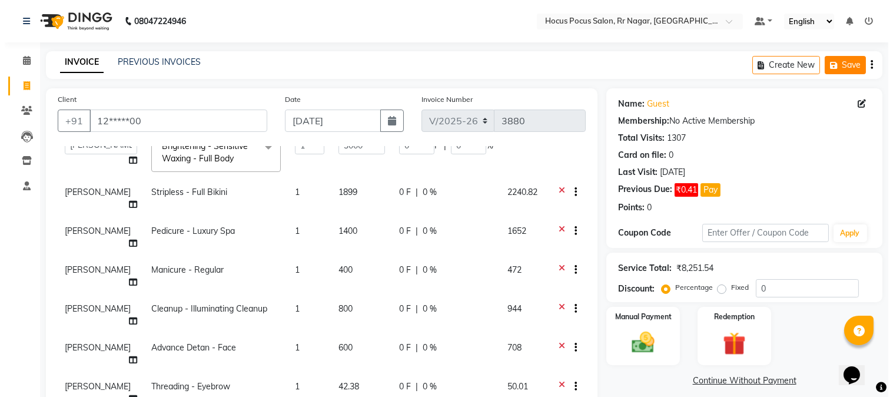
scroll to position [48, 0]
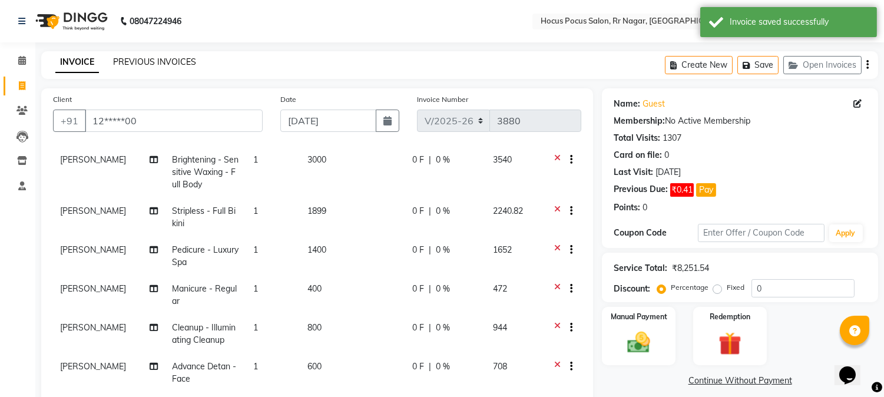
click at [151, 62] on link "PREVIOUS INVOICES" at bounding box center [154, 62] width 83 height 11
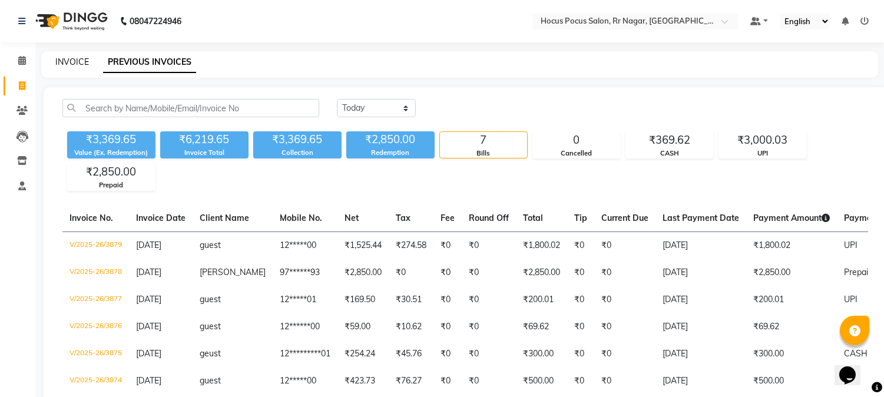
click at [67, 59] on link "INVOICE" at bounding box center [72, 62] width 34 height 11
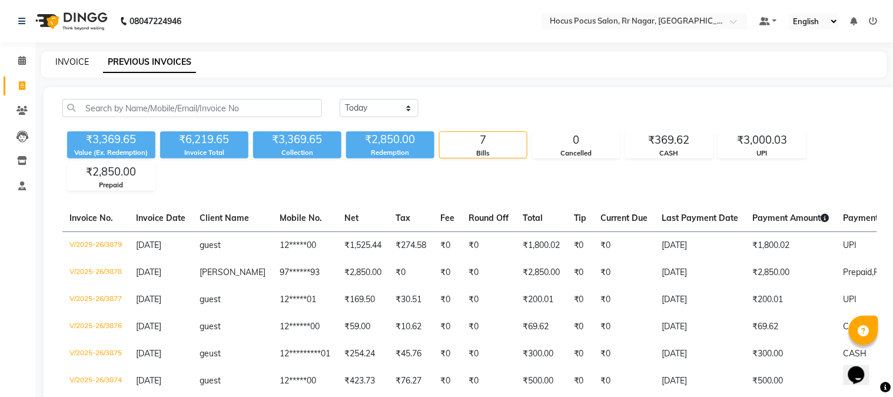
select select "5019"
select select "service"
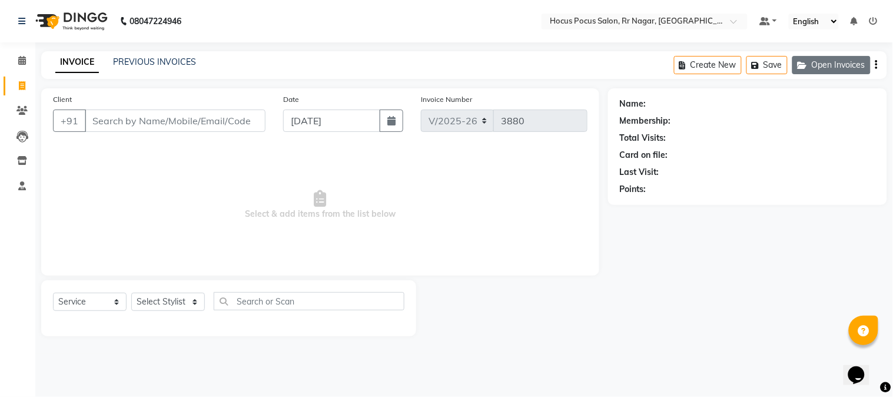
click at [821, 65] on button "Open Invoices" at bounding box center [831, 65] width 78 height 18
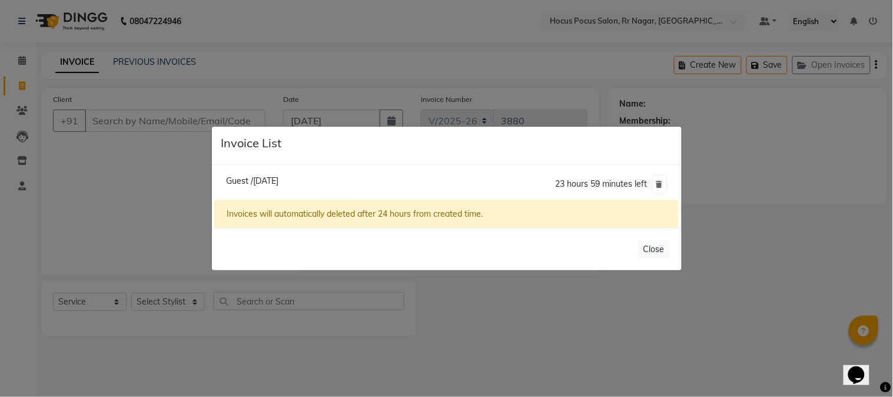
click at [278, 184] on span "Guest /[DATE]" at bounding box center [252, 180] width 52 height 11
type input "12*****00"
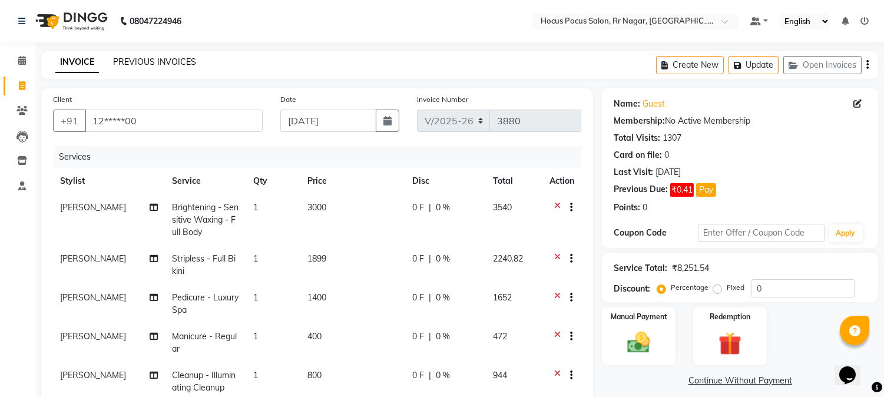
click at [168, 62] on link "PREVIOUS INVOICES" at bounding box center [154, 62] width 83 height 11
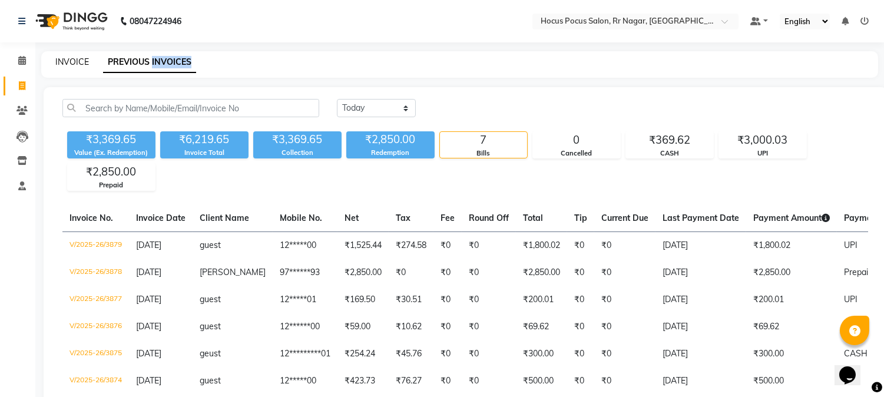
click at [65, 60] on link "INVOICE" at bounding box center [72, 62] width 34 height 11
select select "5019"
select select "service"
